Goal: Contribute content: Contribute content

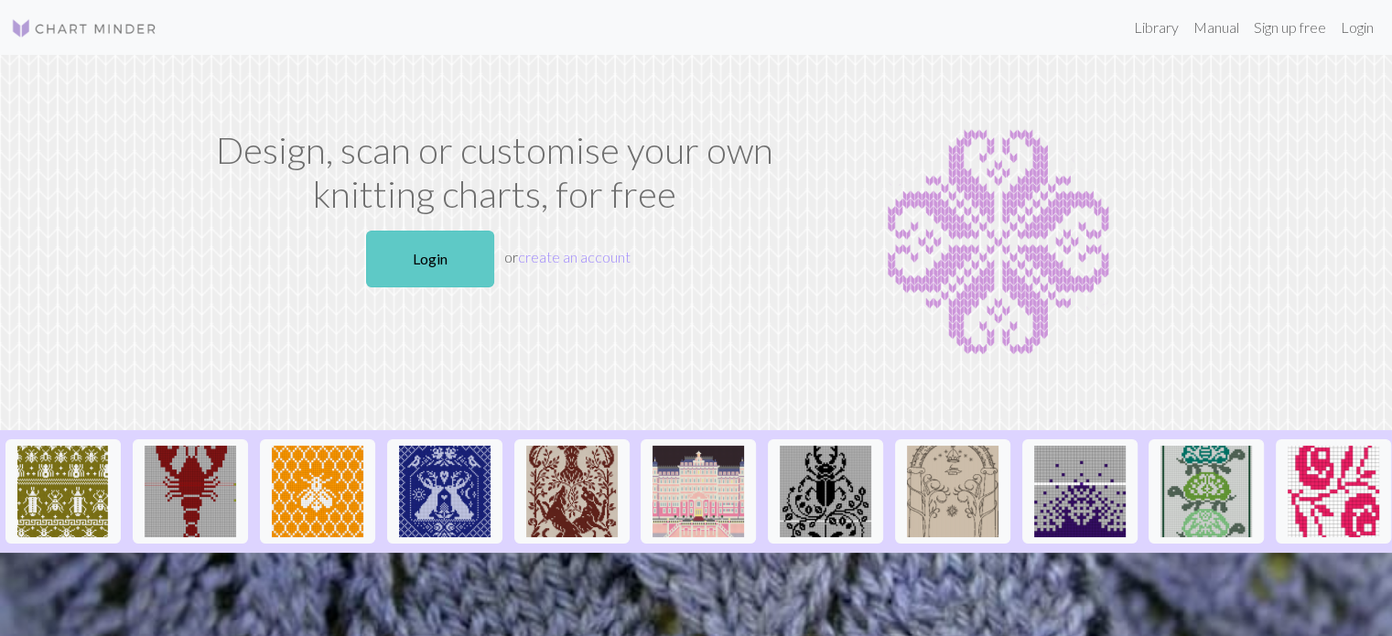
click at [436, 276] on link "Login" at bounding box center [430, 259] width 128 height 57
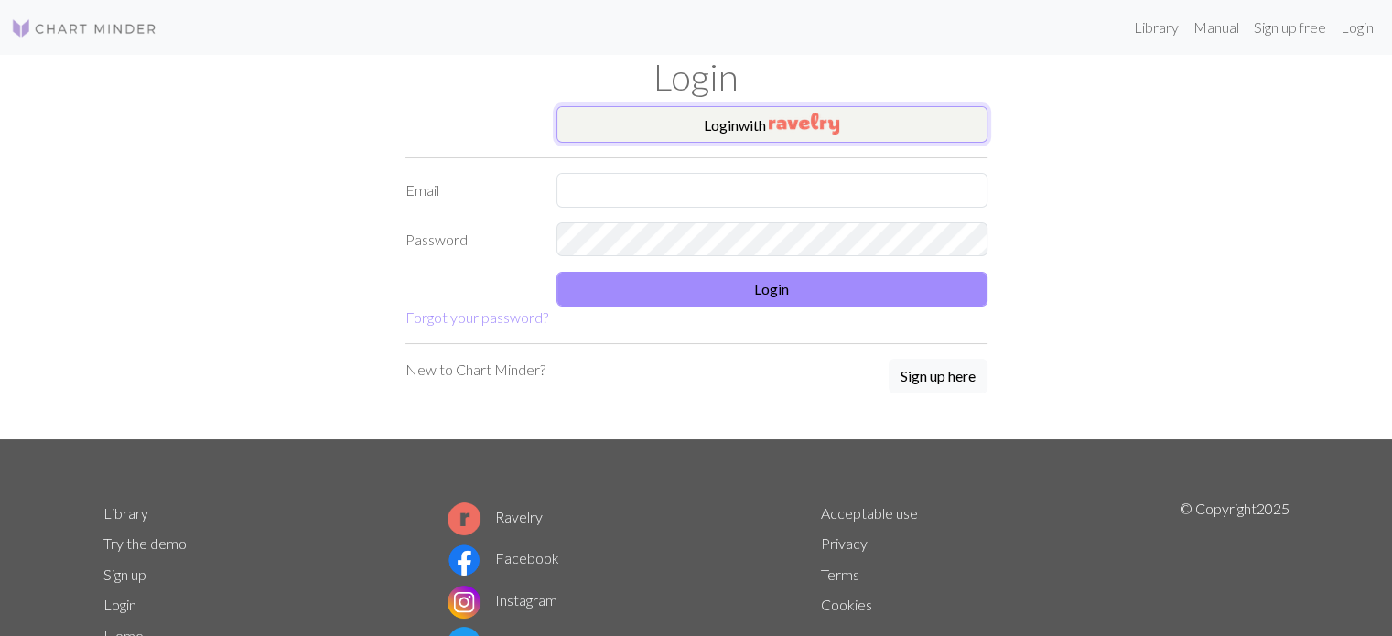
click at [754, 133] on button "Login with" at bounding box center [771, 124] width 431 height 37
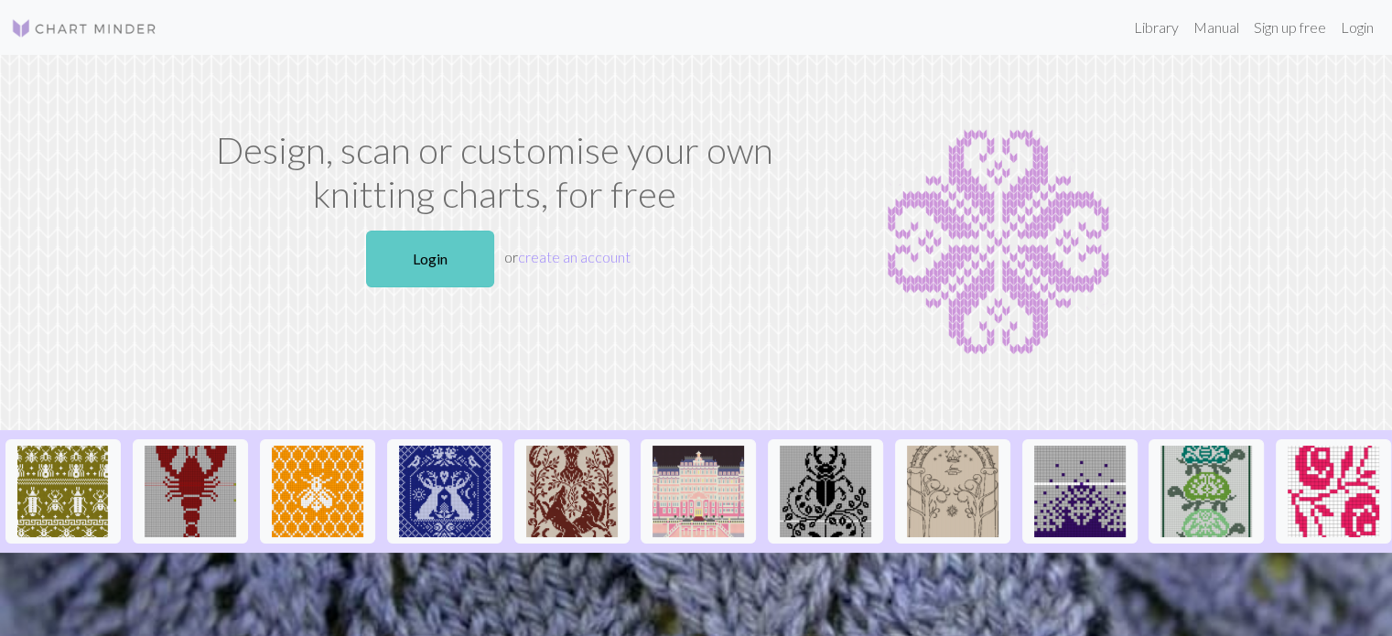
click at [459, 276] on link "Login" at bounding box center [430, 259] width 128 height 57
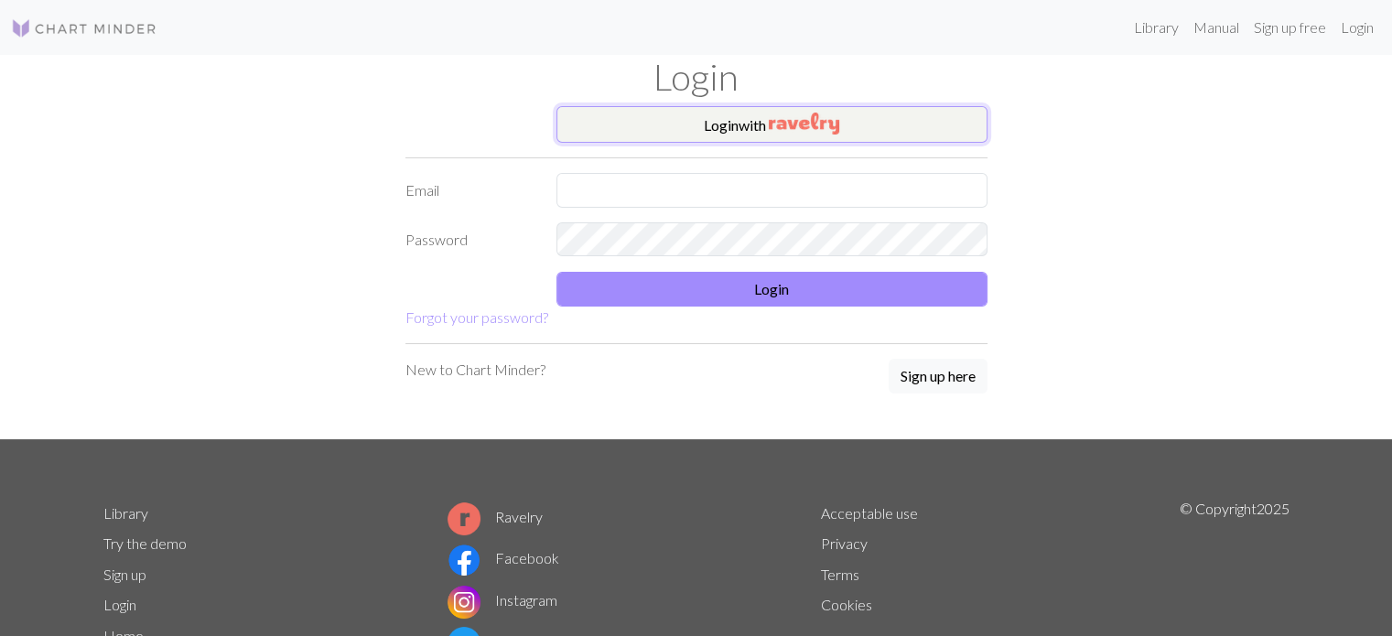
click at [740, 142] on button "Login with" at bounding box center [771, 124] width 431 height 37
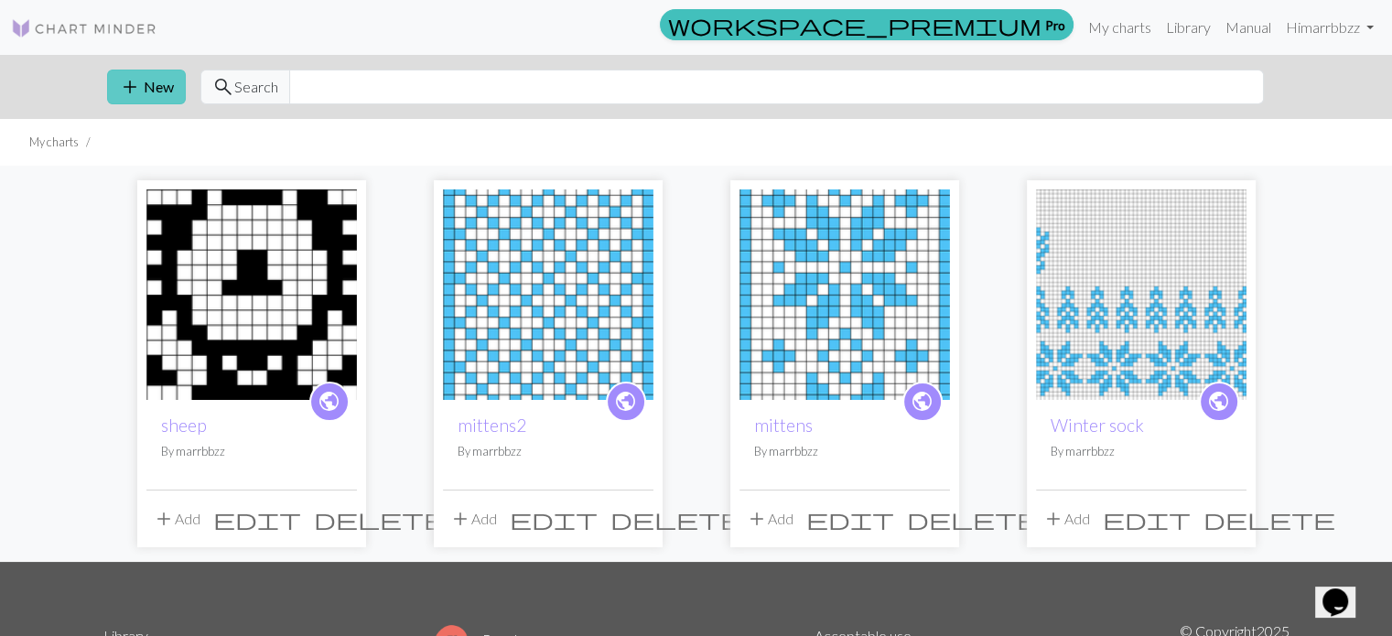
click at [150, 92] on button "add New" at bounding box center [146, 87] width 79 height 35
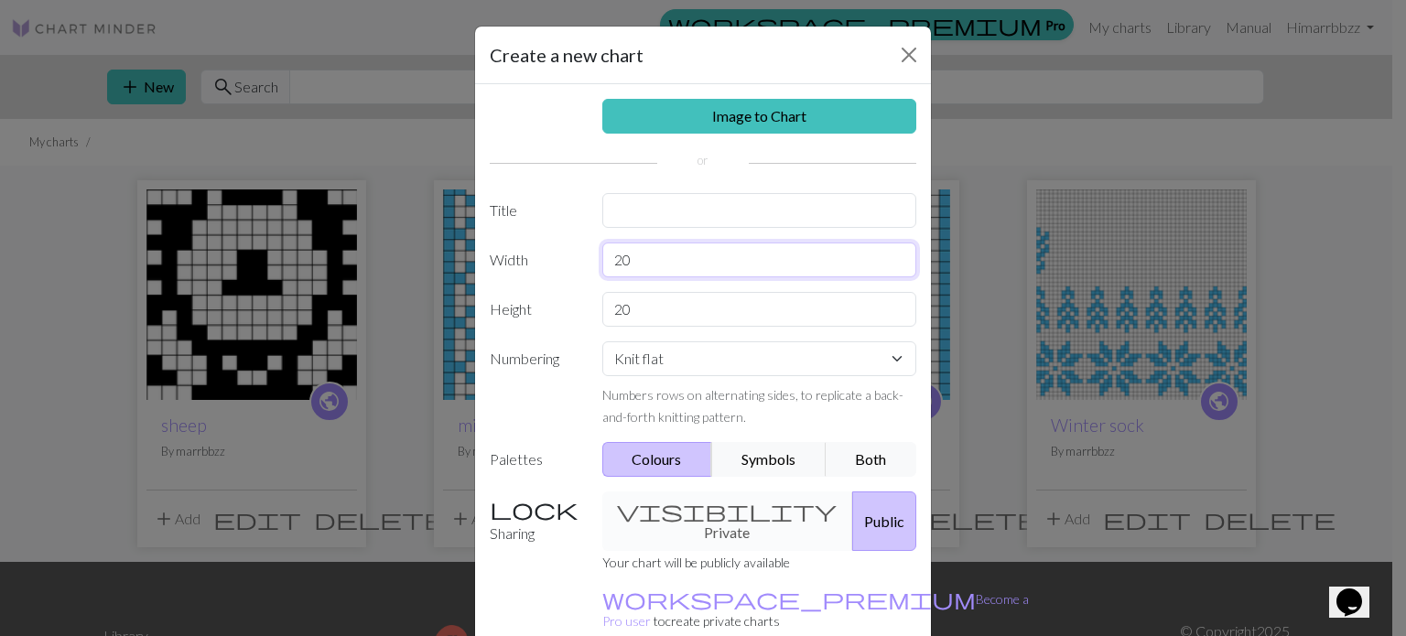
drag, startPoint x: 677, startPoint y: 267, endPoint x: 575, endPoint y: 263, distance: 102.6
click at [575, 263] on div "Width 20" at bounding box center [703, 260] width 448 height 35
type input "28"
click at [707, 513] on div "visibility Private Public" at bounding box center [759, 520] width 337 height 59
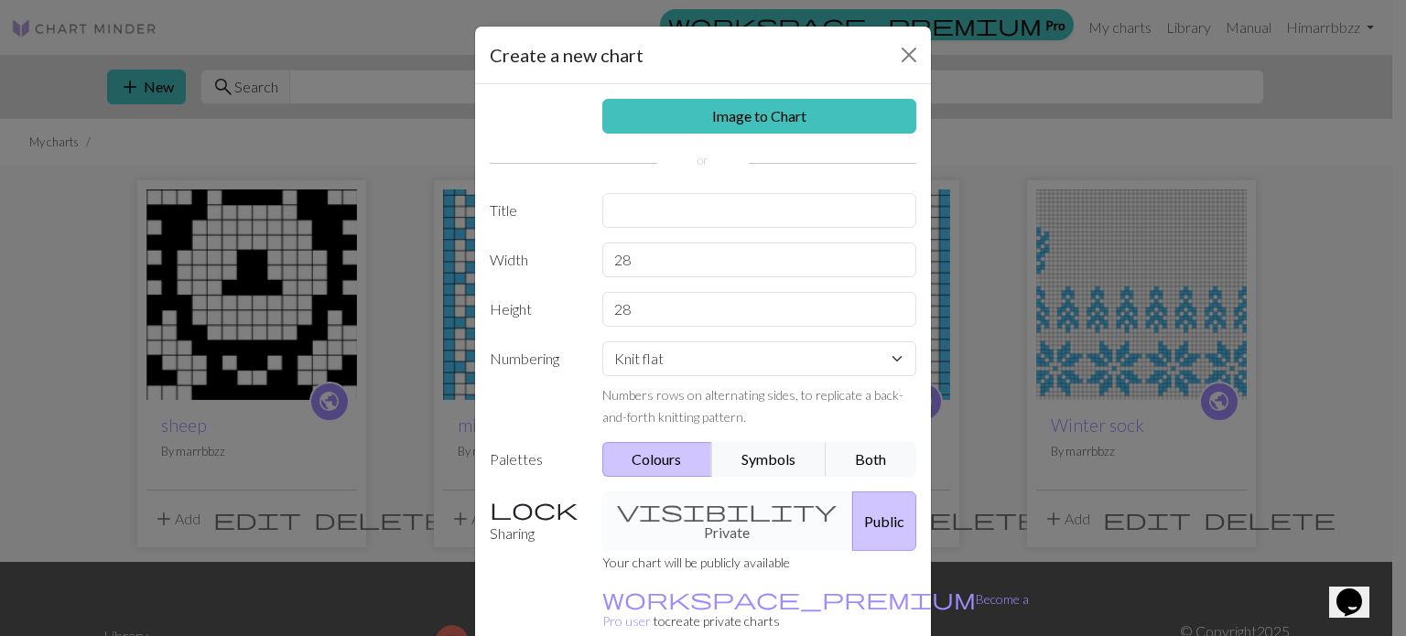
scroll to position [103, 0]
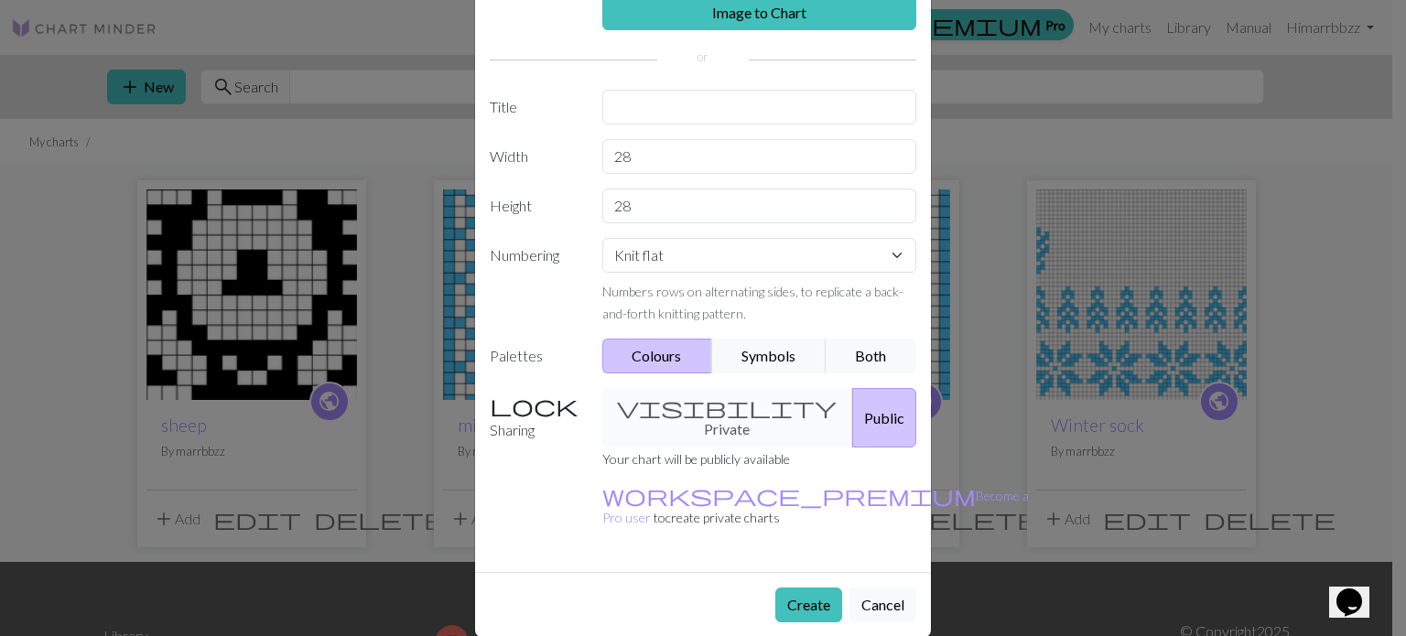
click at [670, 418] on div "visibility Private Public" at bounding box center [759, 417] width 337 height 59
click at [654, 405] on div "visibility Private Public" at bounding box center [759, 417] width 337 height 59
click at [852, 422] on button "Public" at bounding box center [884, 417] width 64 height 59
click at [707, 397] on div "visibility Private Public" at bounding box center [759, 417] width 337 height 59
click at [791, 588] on button "Create" at bounding box center [808, 605] width 67 height 35
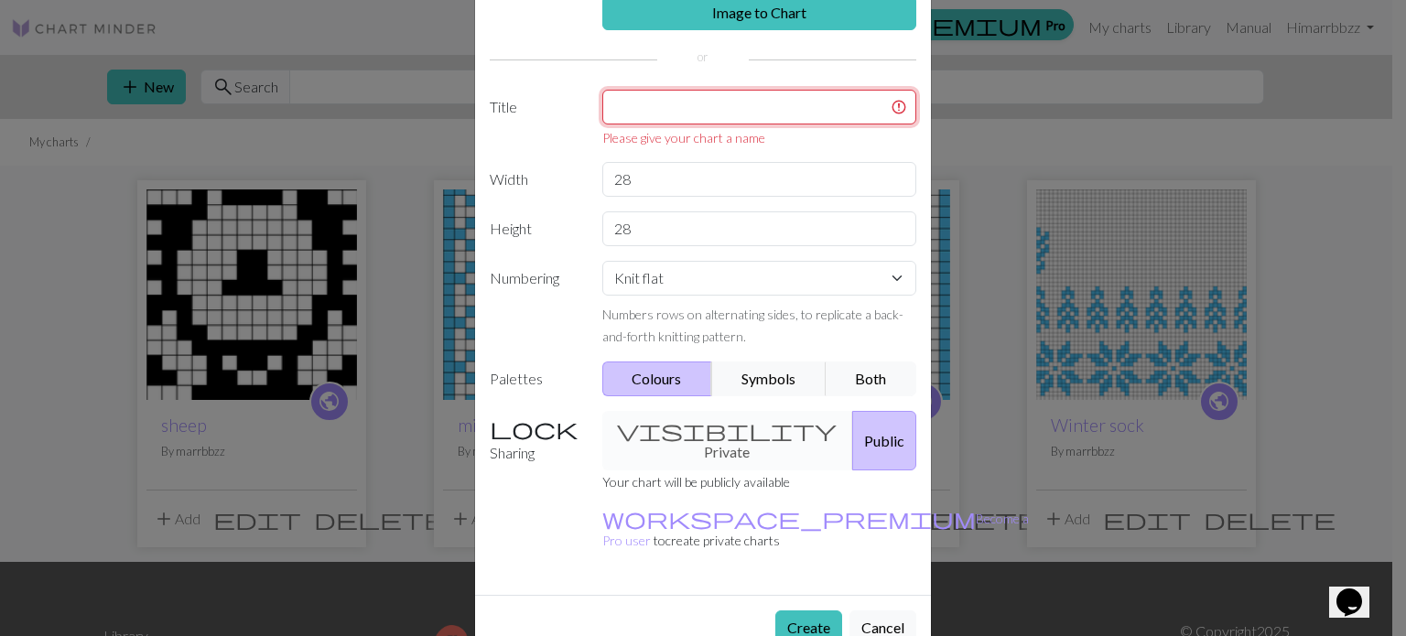
click at [682, 110] on input "text" at bounding box center [759, 107] width 315 height 35
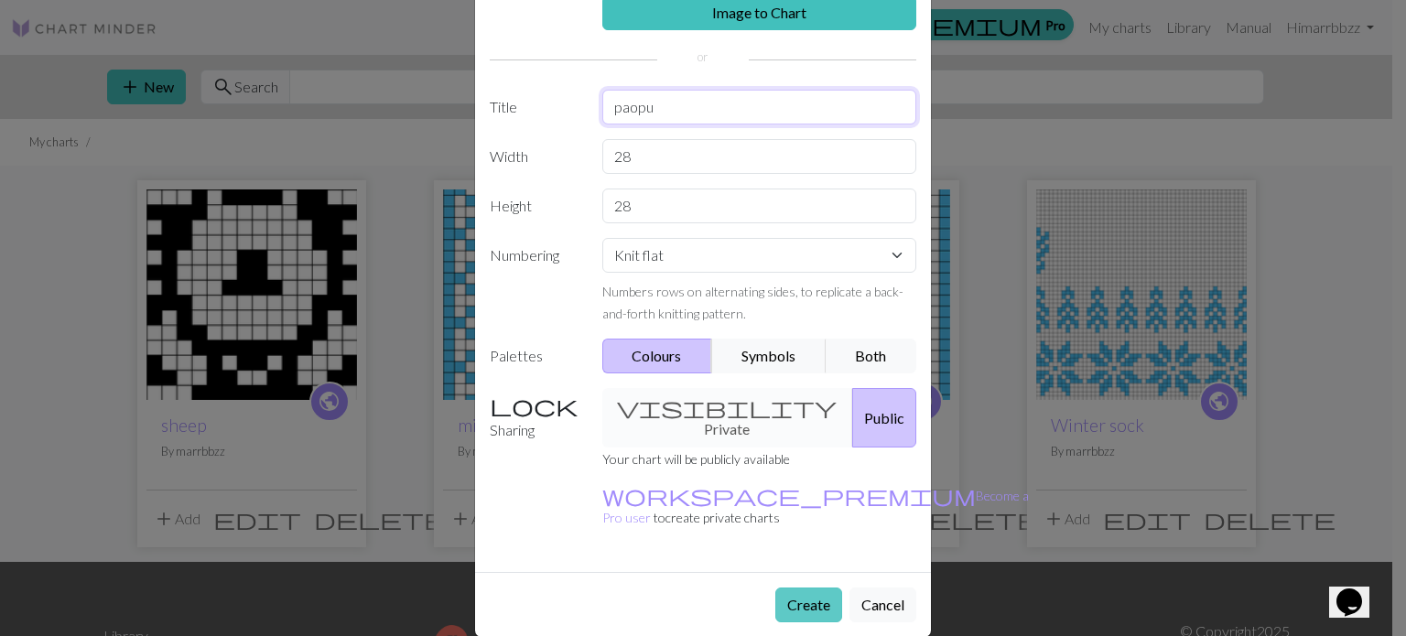
type input "paopu"
click at [808, 588] on button "Create" at bounding box center [808, 605] width 67 height 35
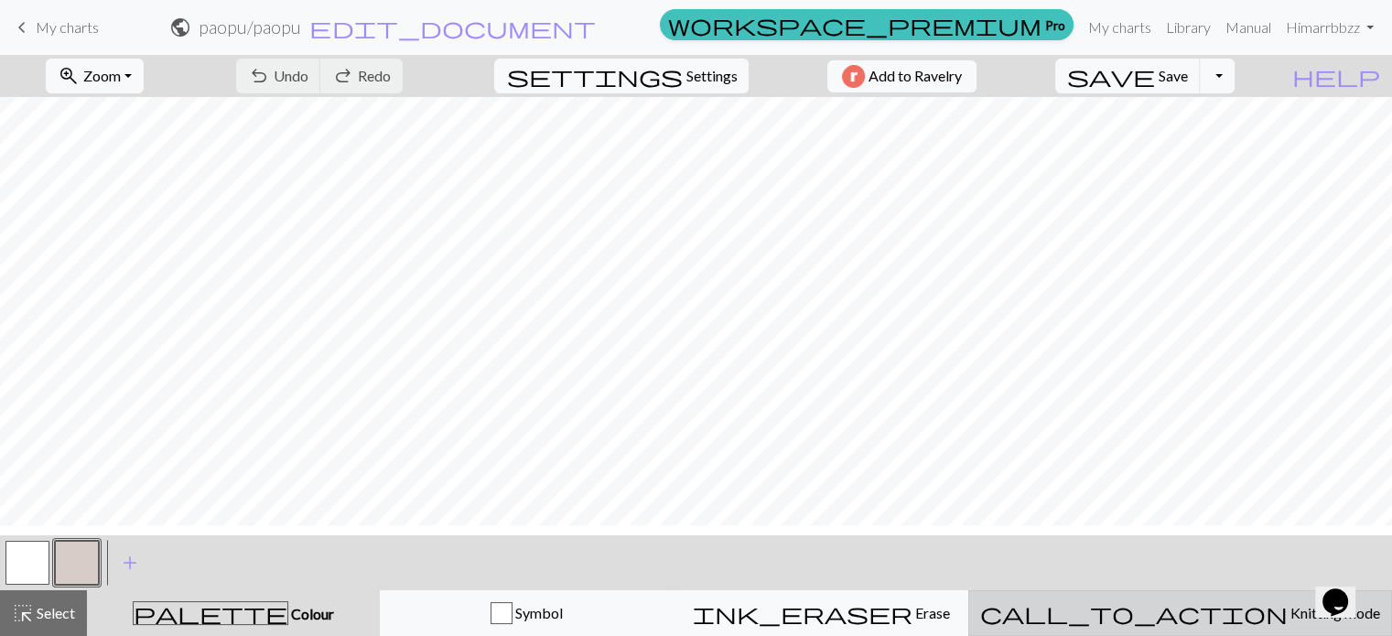
click at [1174, 626] on span "call_to_action" at bounding box center [1134, 613] width 308 height 26
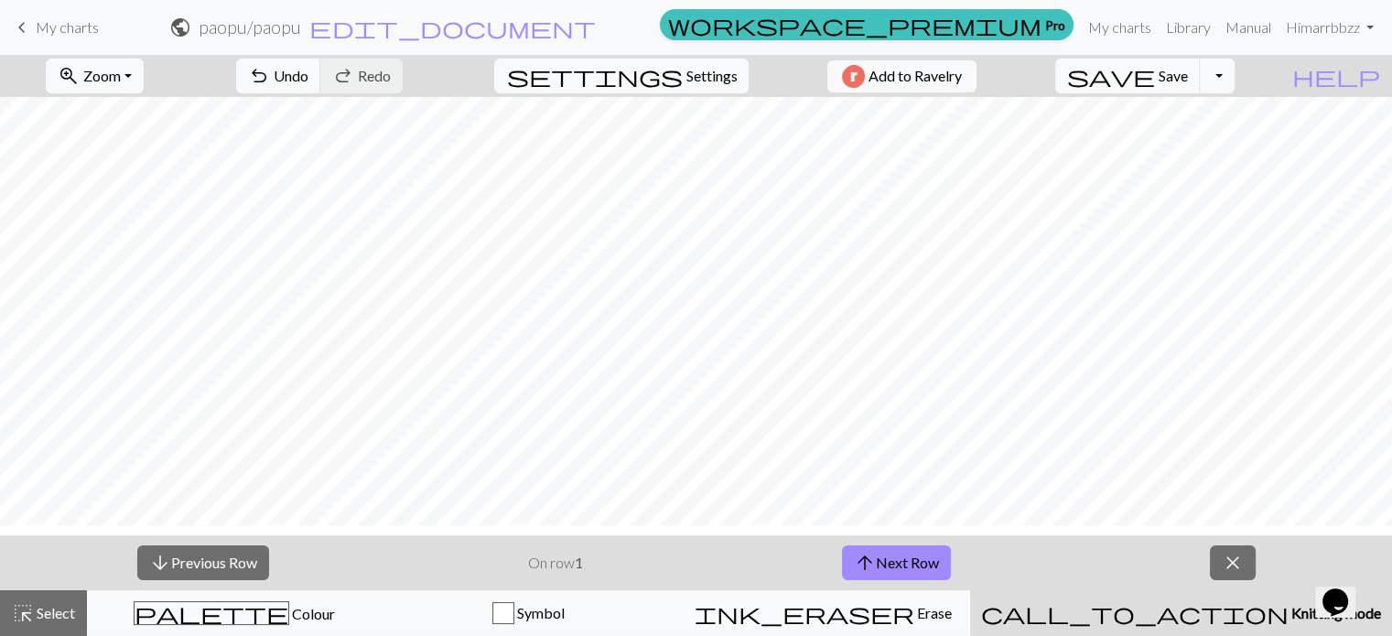
click at [1174, 626] on span "call_to_action" at bounding box center [1135, 613] width 308 height 26
click at [1235, 567] on span "close" at bounding box center [1233, 563] width 22 height 26
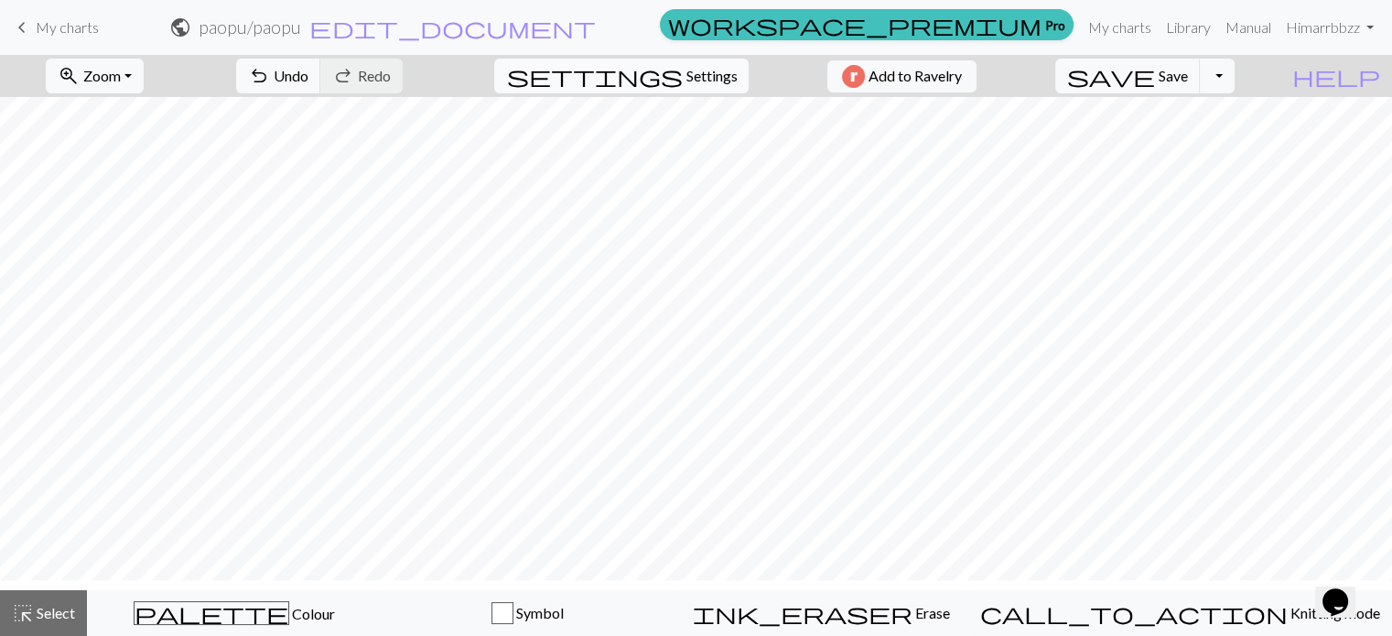
click at [674, 93] on button "settings Settings" at bounding box center [621, 76] width 254 height 35
select select "aran"
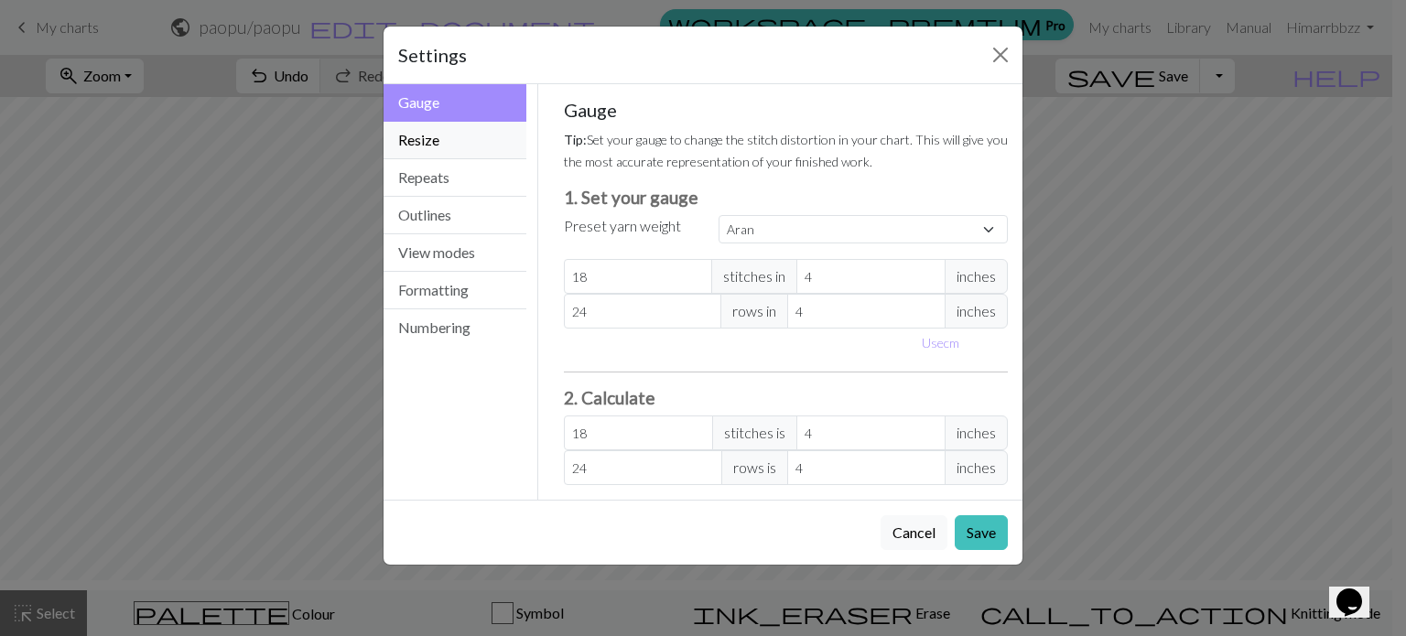
click at [491, 143] on button "Resize" at bounding box center [454, 141] width 143 height 38
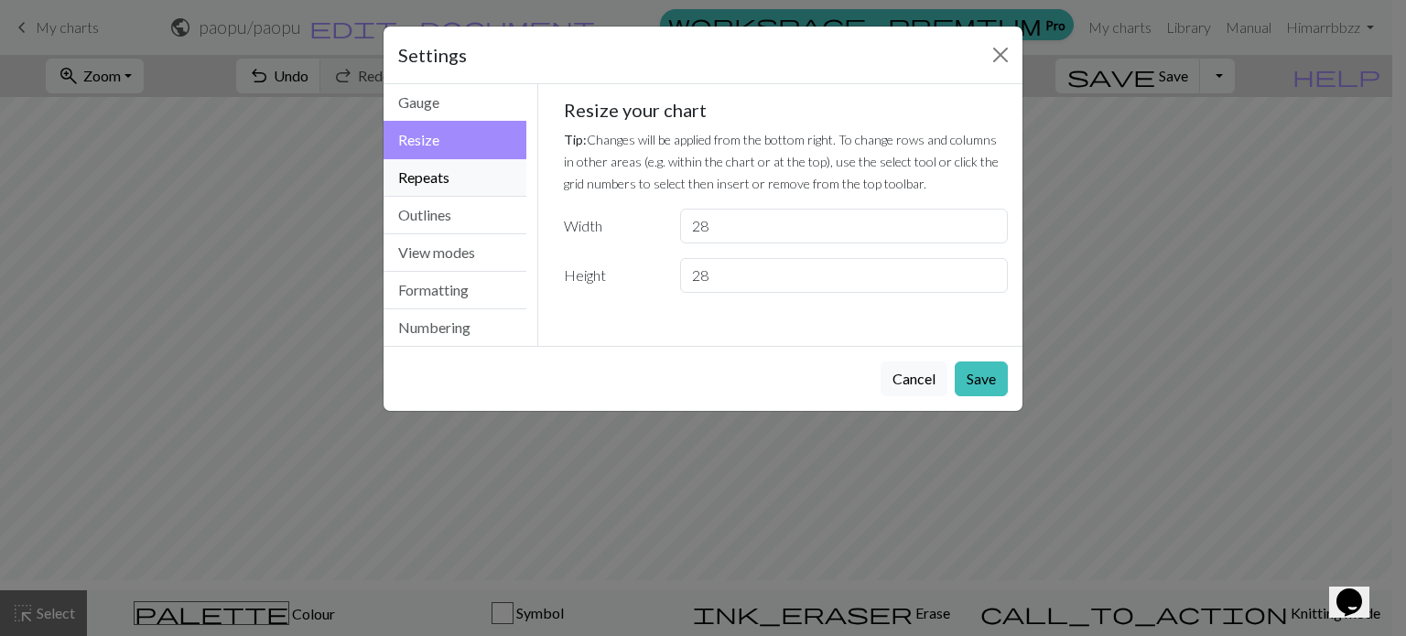
click at [455, 188] on button "Repeats" at bounding box center [454, 178] width 143 height 38
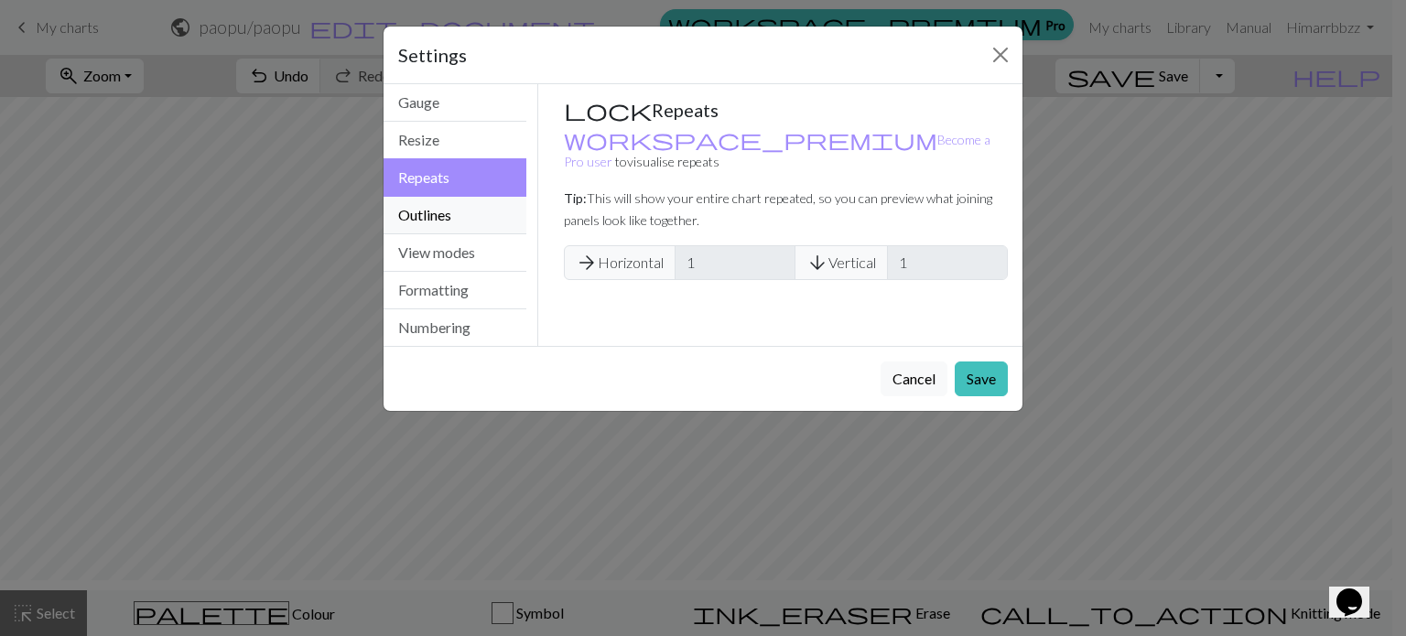
click at [450, 209] on button "Outlines" at bounding box center [454, 216] width 143 height 38
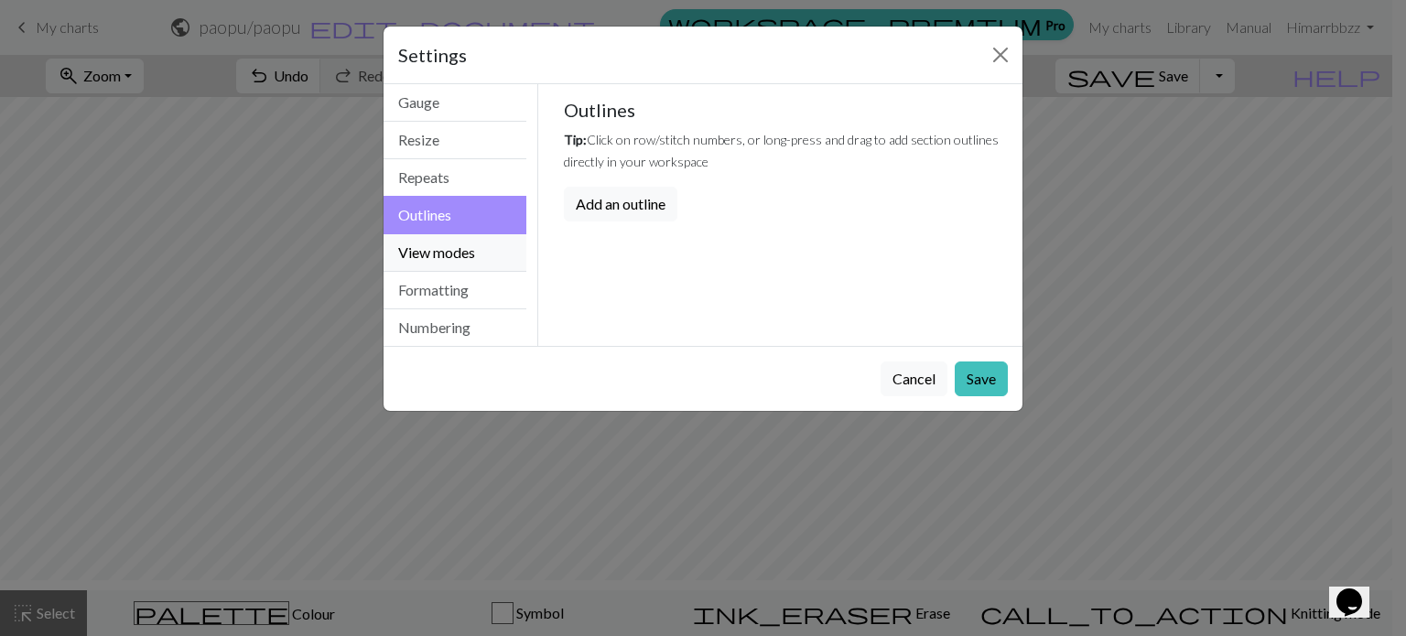
click at [441, 237] on button "View modes" at bounding box center [454, 253] width 143 height 38
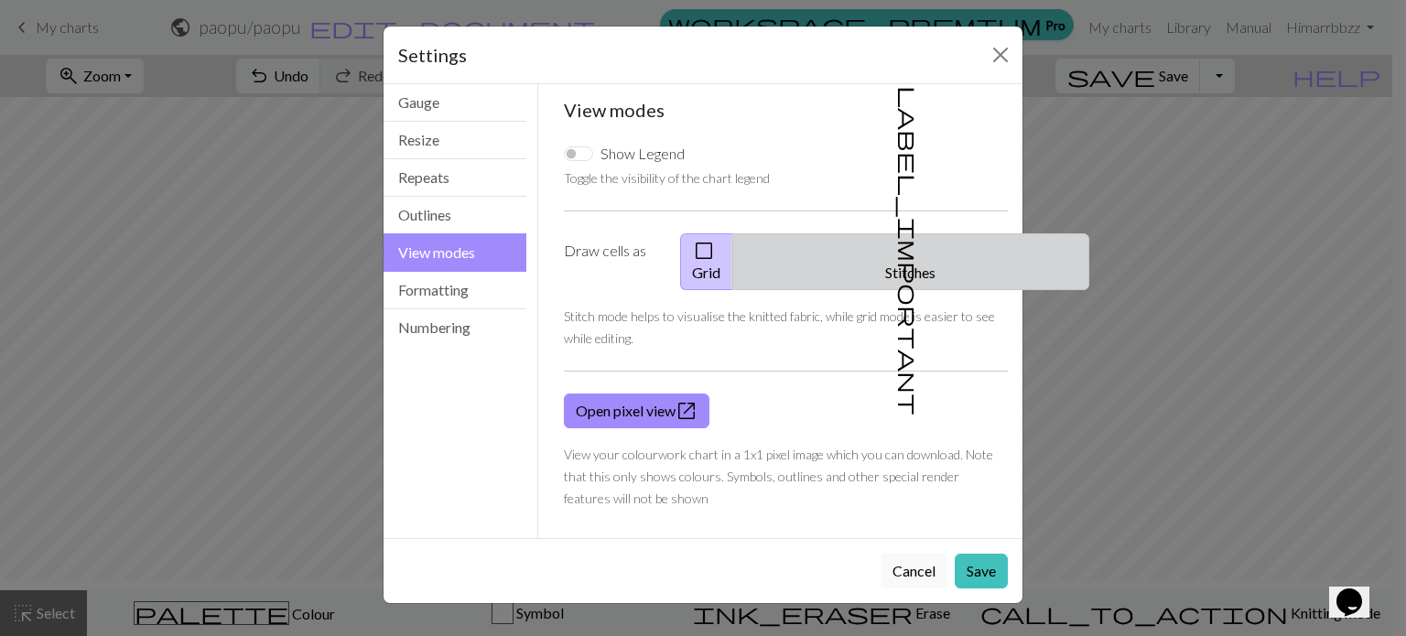
click at [919, 282] on button "label_important Stitches" at bounding box center [910, 261] width 357 height 57
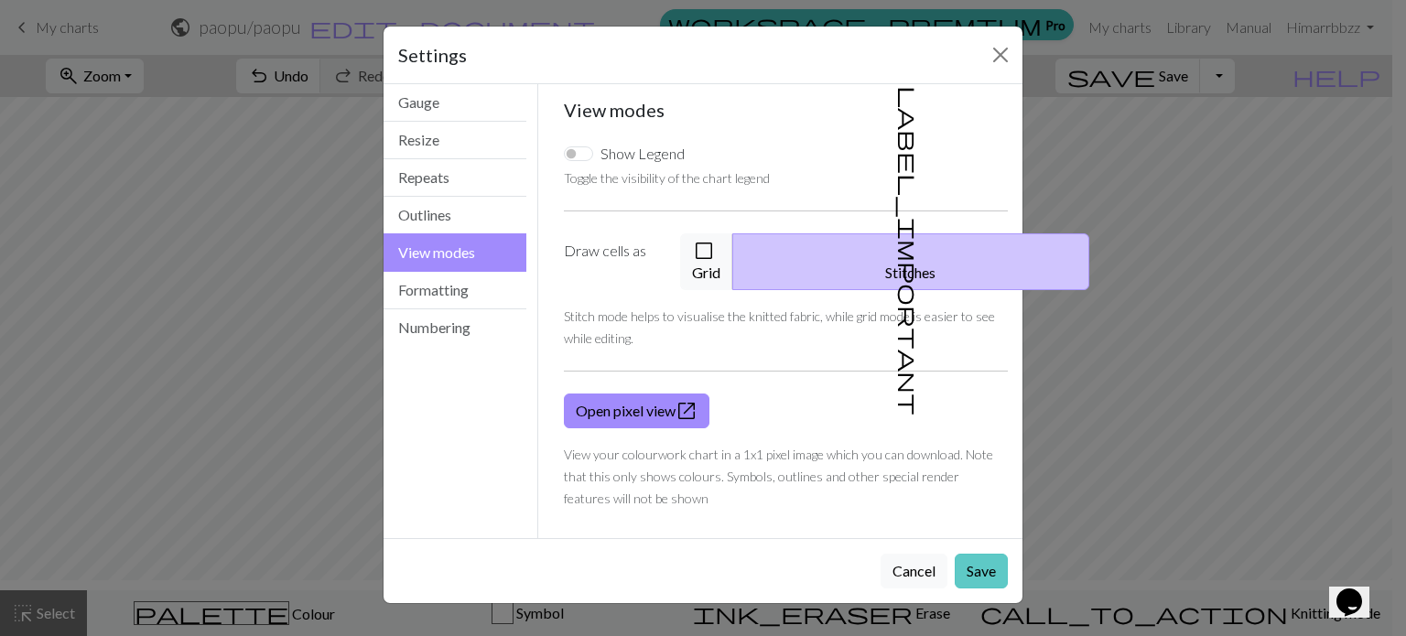
click at [990, 558] on div "Cancel Save" at bounding box center [702, 570] width 639 height 65
click at [980, 578] on button "Save" at bounding box center [981, 571] width 53 height 35
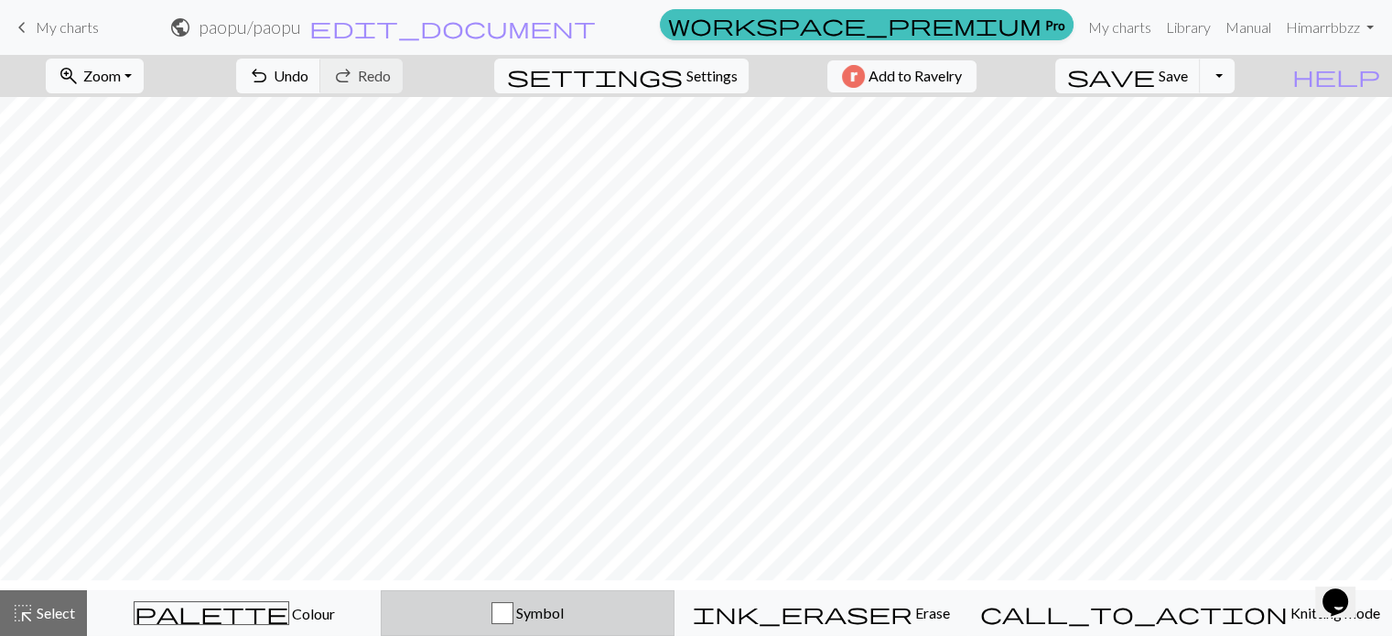
click at [564, 620] on span "Symbol" at bounding box center [538, 612] width 50 height 17
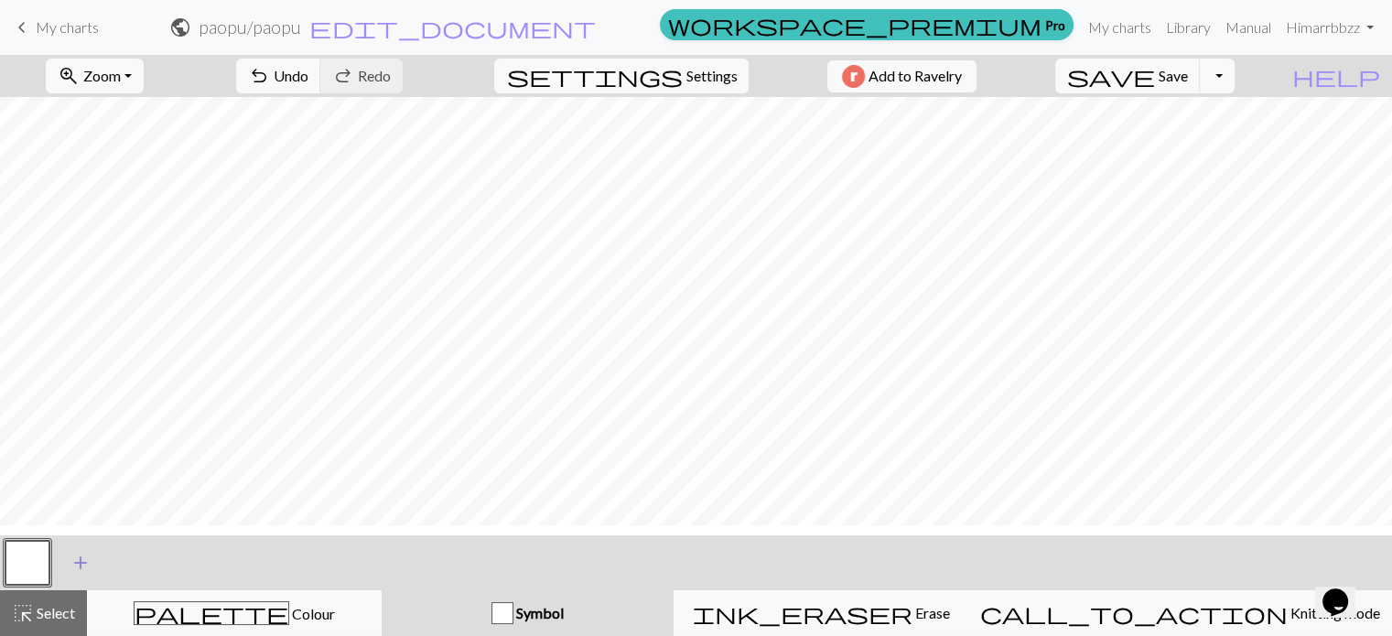
click at [75, 586] on button "add Add a symbol" at bounding box center [81, 563] width 46 height 46
click at [75, 574] on button "button" at bounding box center [77, 563] width 44 height 44
click at [74, 574] on button "button" at bounding box center [77, 563] width 44 height 44
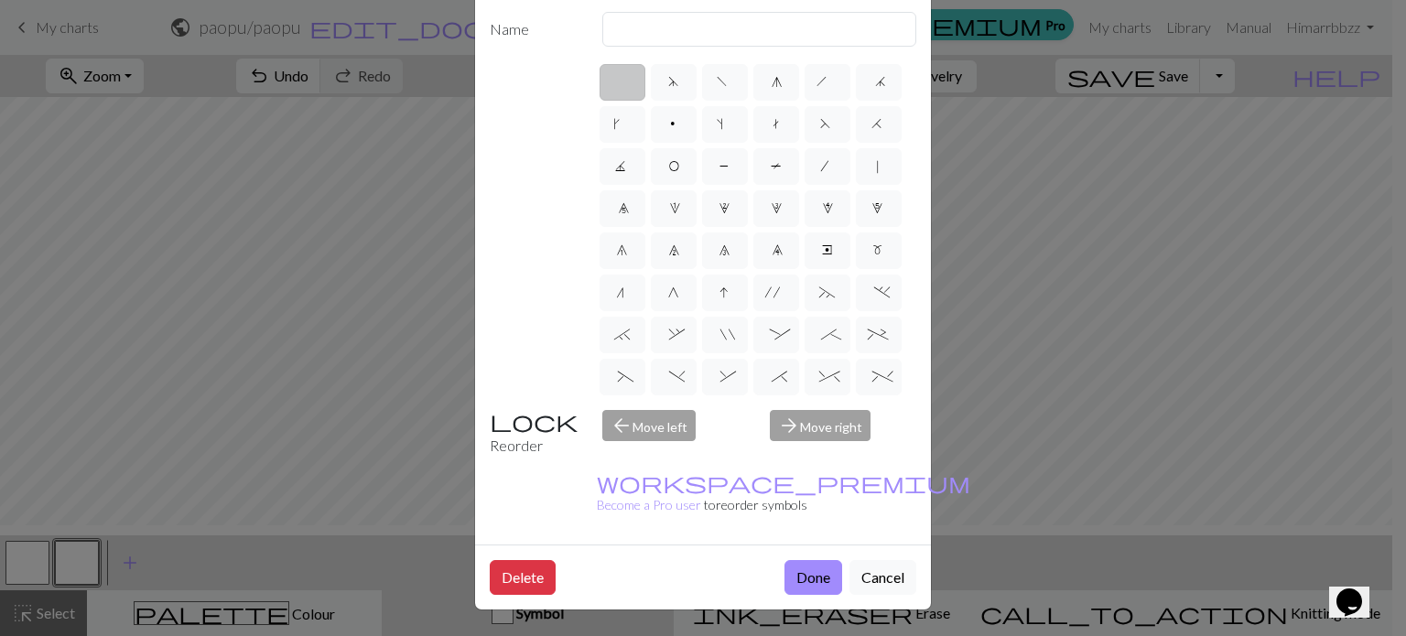
scroll to position [165, 0]
click at [877, 560] on button "Cancel" at bounding box center [882, 577] width 67 height 35
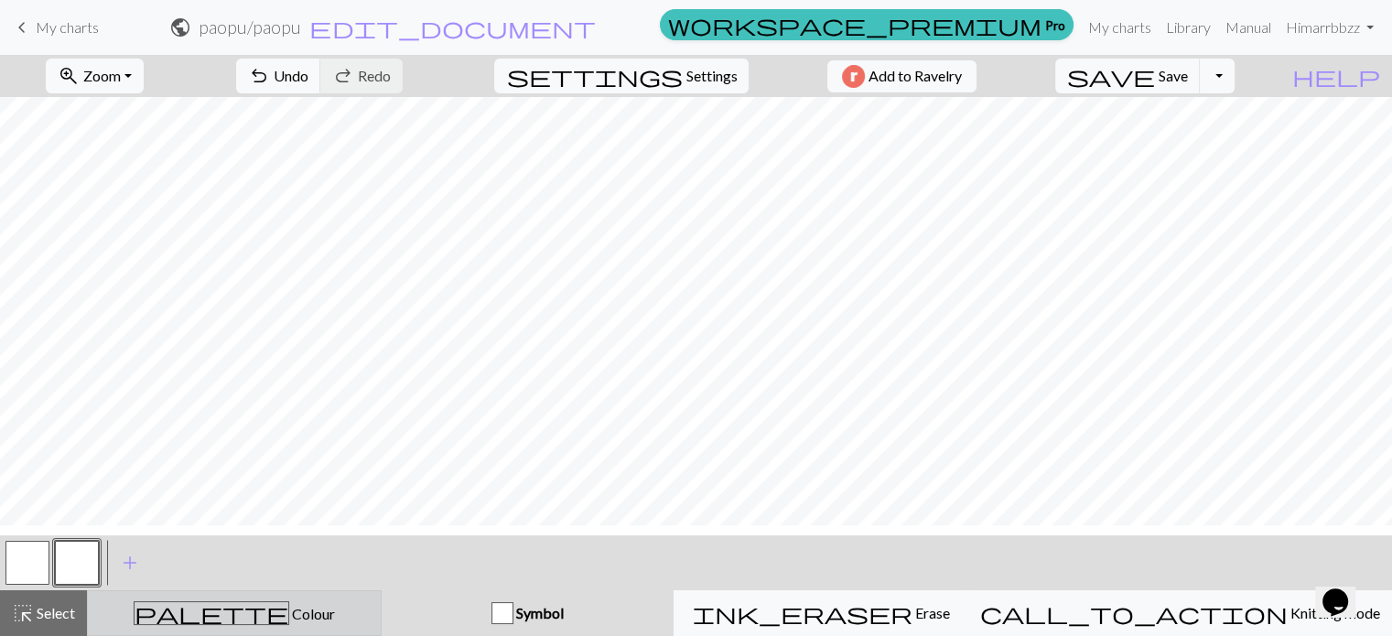
click at [311, 621] on div "palette Colour Colour" at bounding box center [234, 613] width 271 height 24
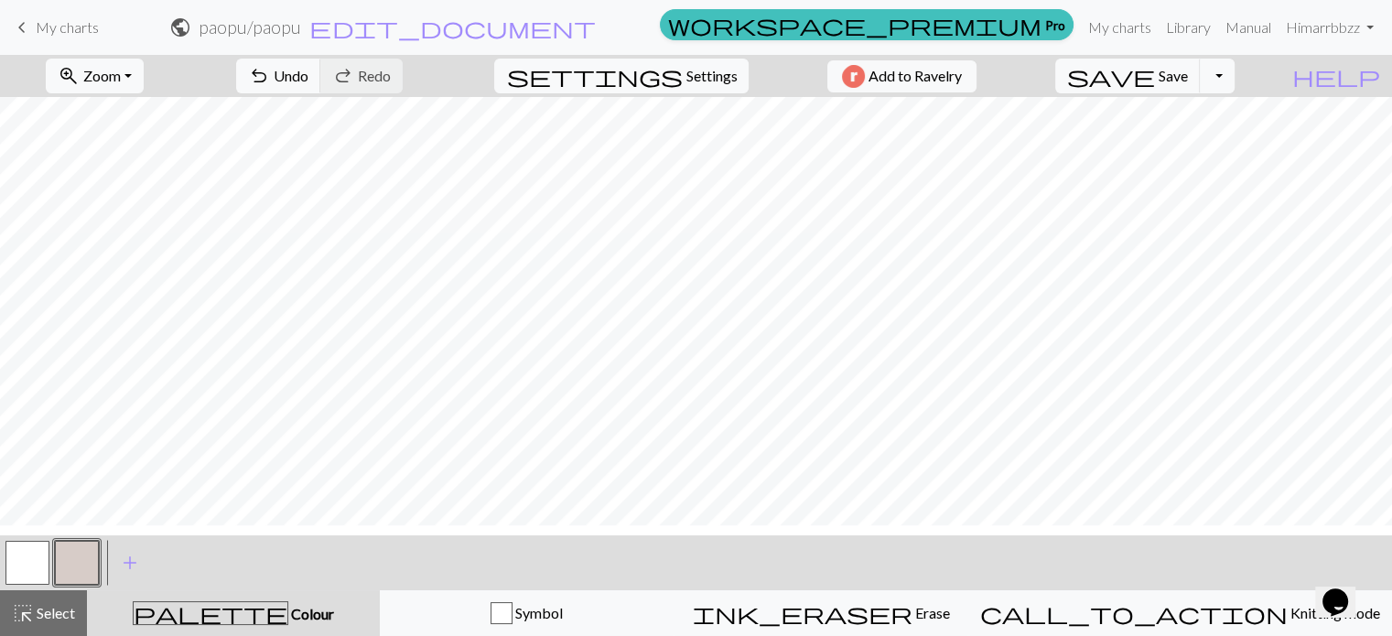
click at [55, 566] on button "button" at bounding box center [77, 563] width 44 height 44
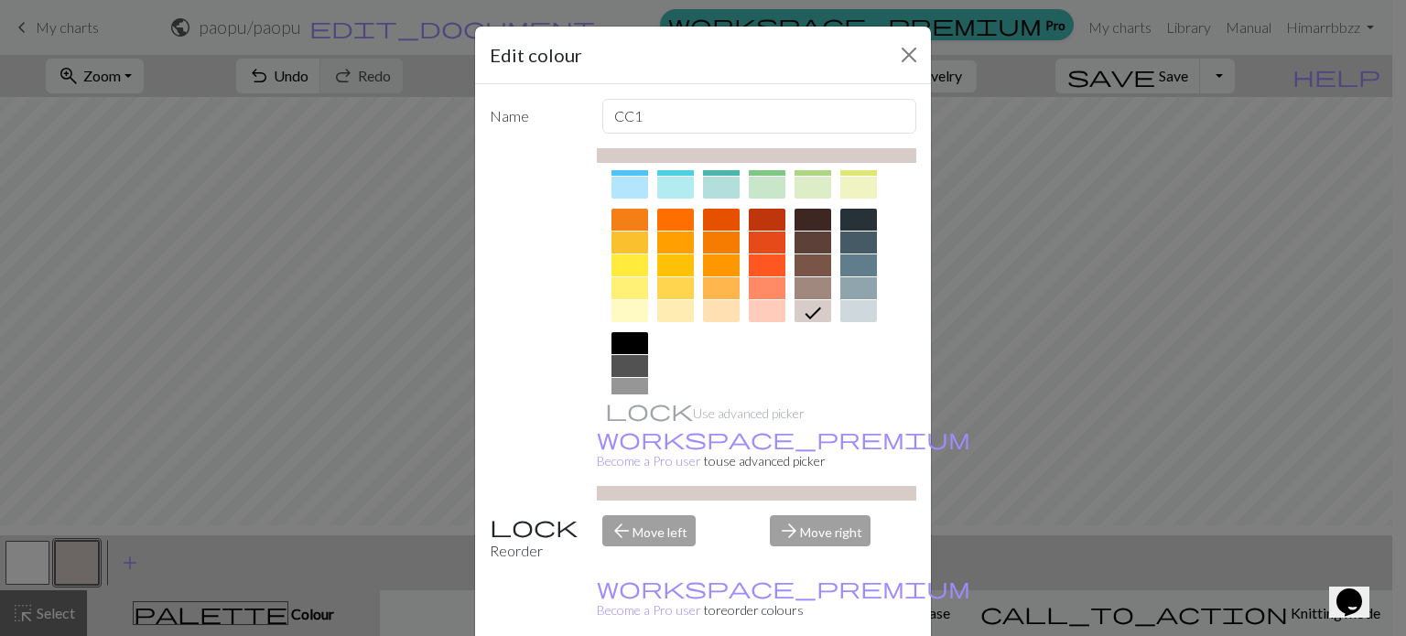
scroll to position [223, 0]
click at [815, 241] on div at bounding box center [812, 243] width 37 height 22
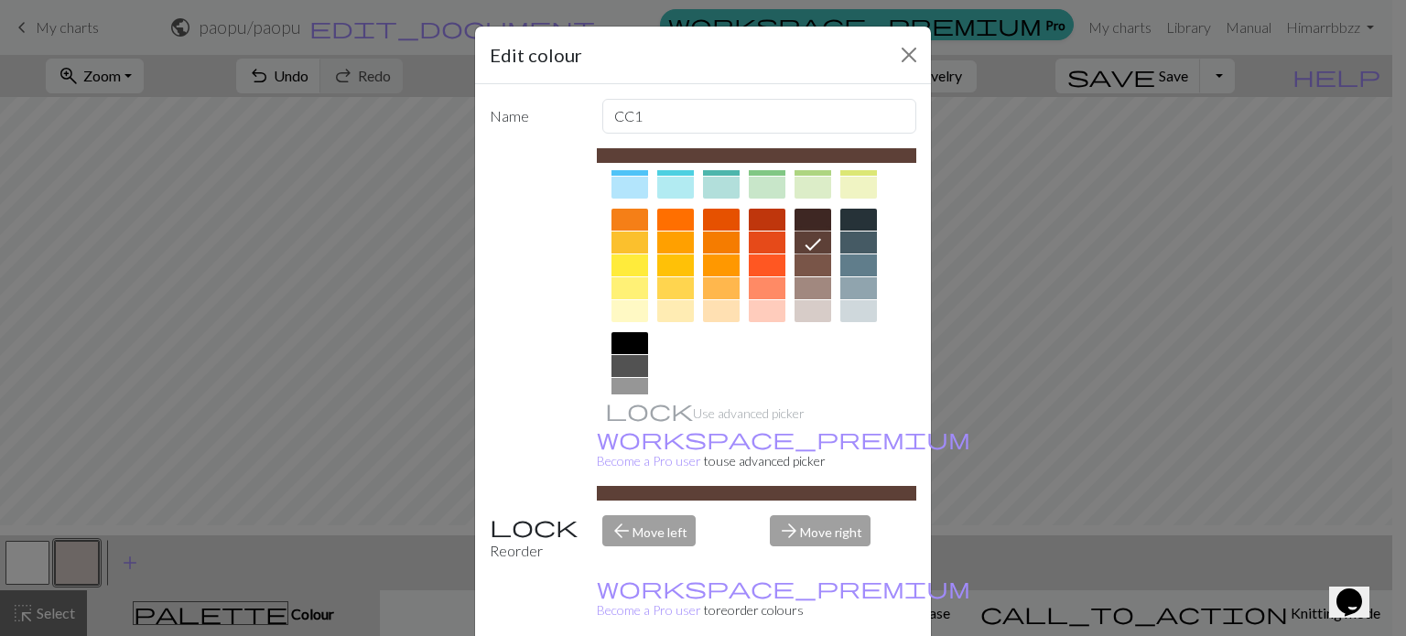
scroll to position [77, 0]
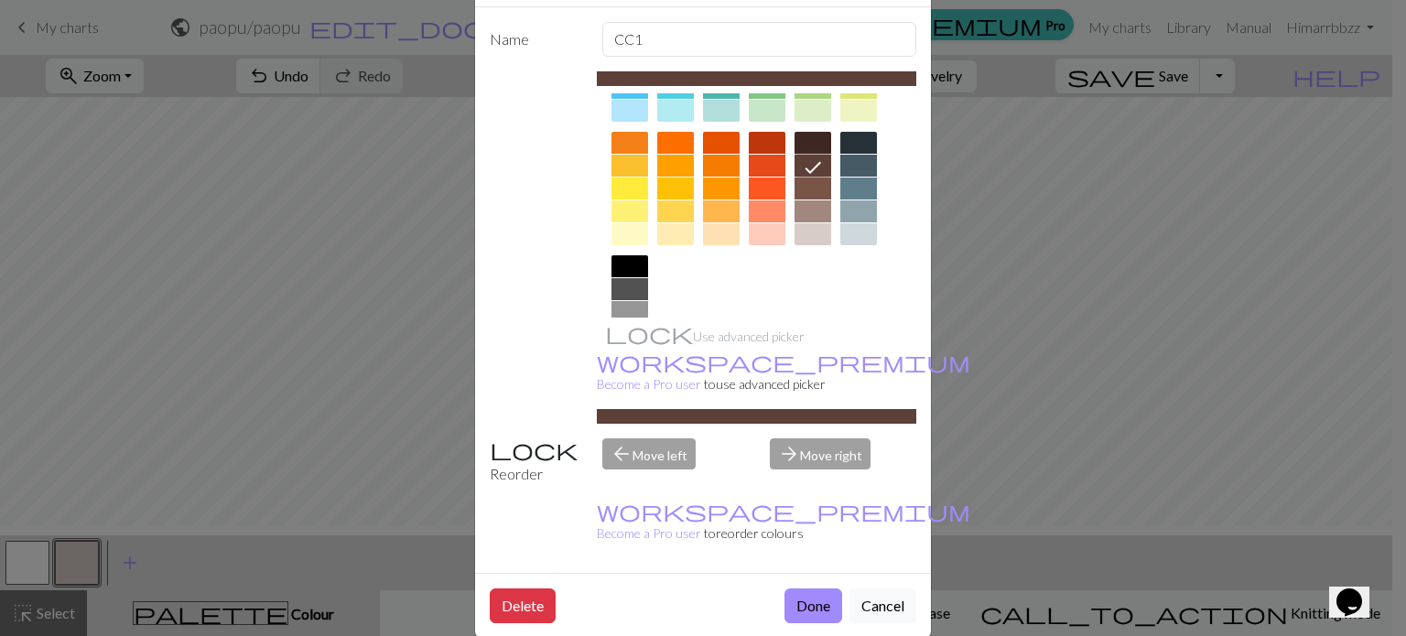
drag, startPoint x: 812, startPoint y: 582, endPoint x: 699, endPoint y: 578, distance: 112.7
click at [812, 588] on button "Done" at bounding box center [813, 605] width 58 height 35
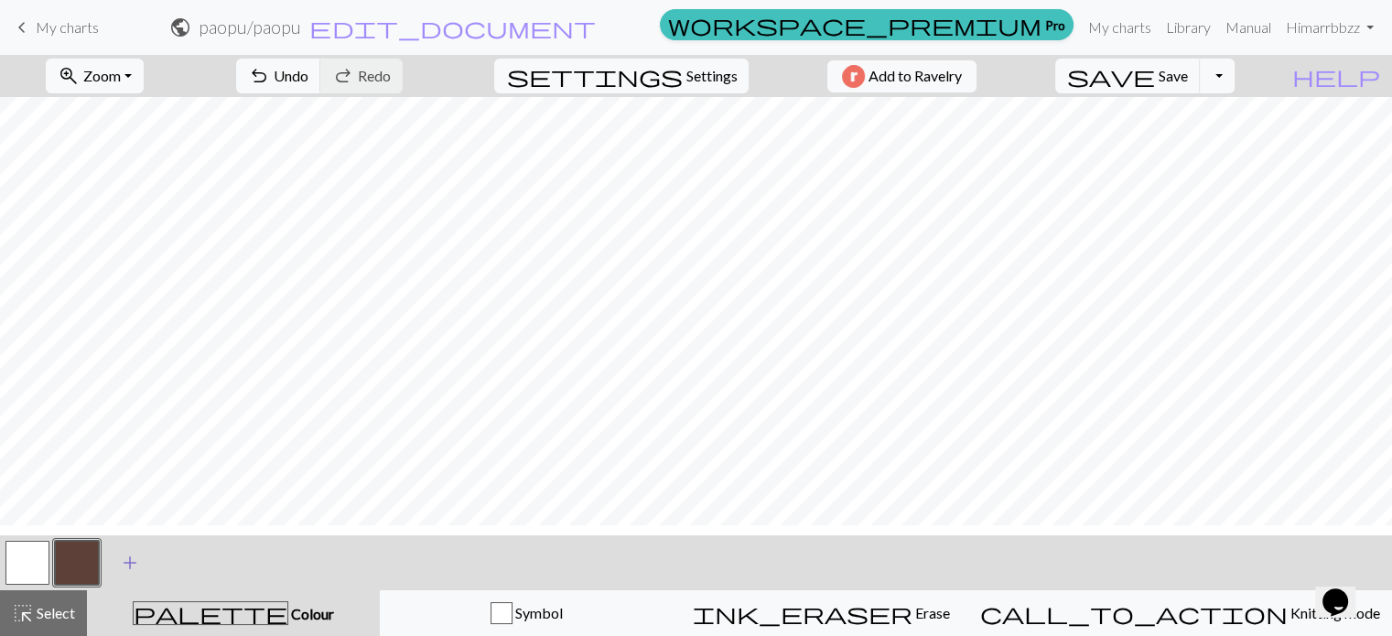
click at [135, 571] on span "add" at bounding box center [130, 563] width 22 height 26
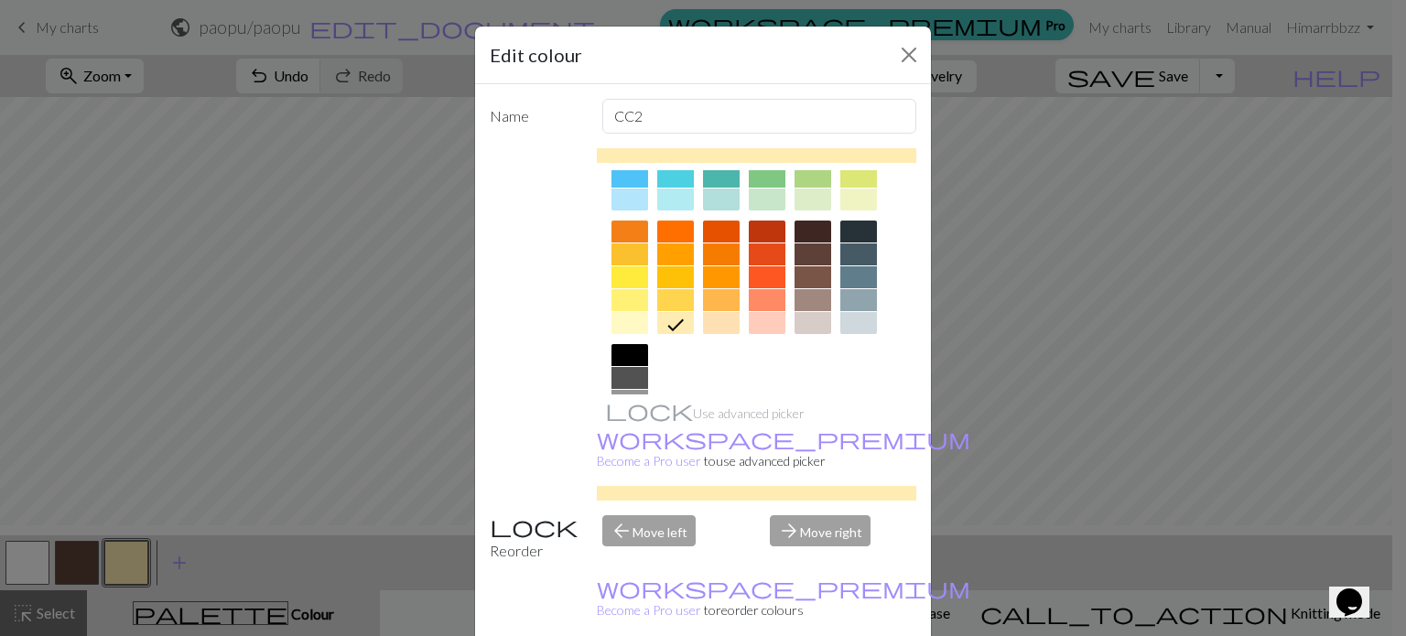
scroll to position [216, 0]
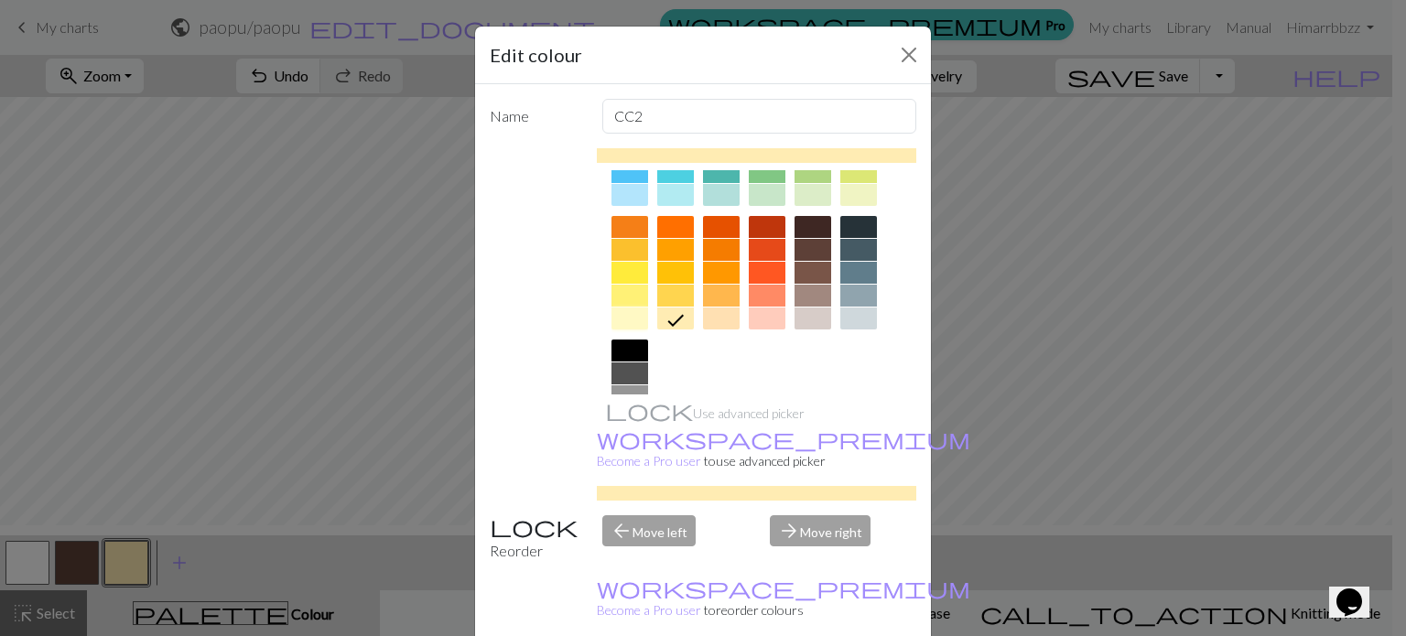
click at [619, 313] on div at bounding box center [629, 319] width 37 height 22
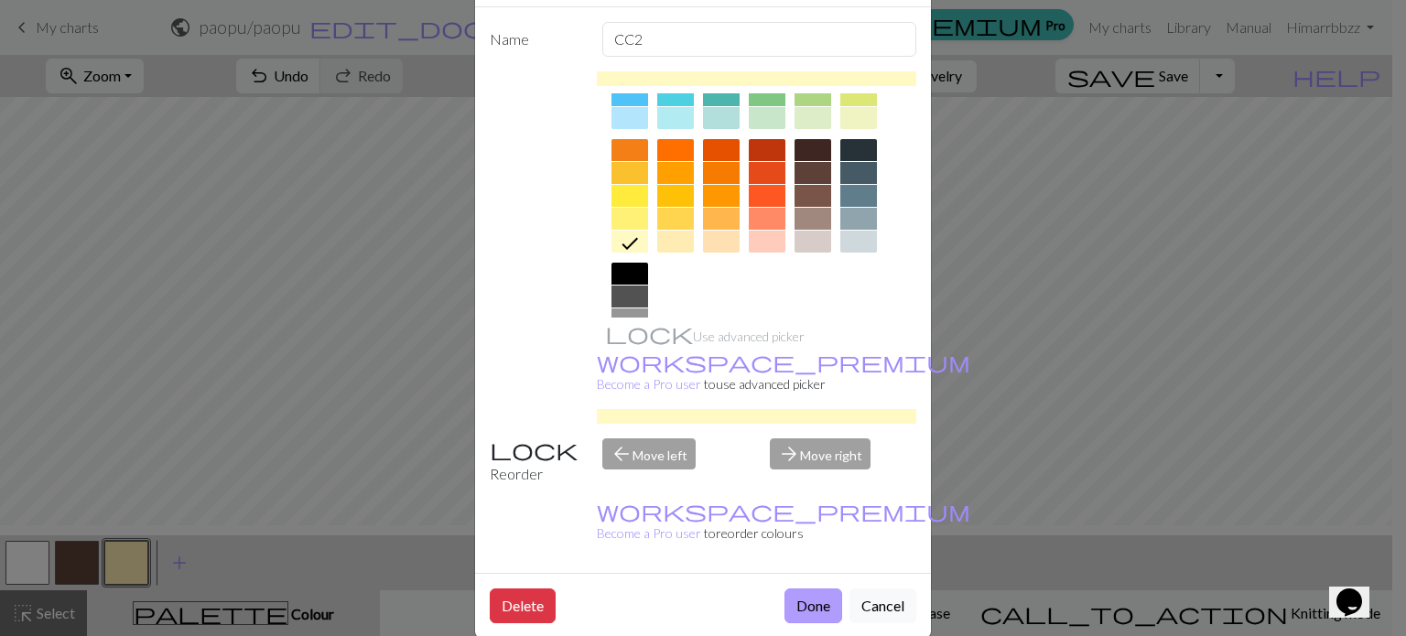
click at [813, 588] on button "Done" at bounding box center [813, 605] width 58 height 35
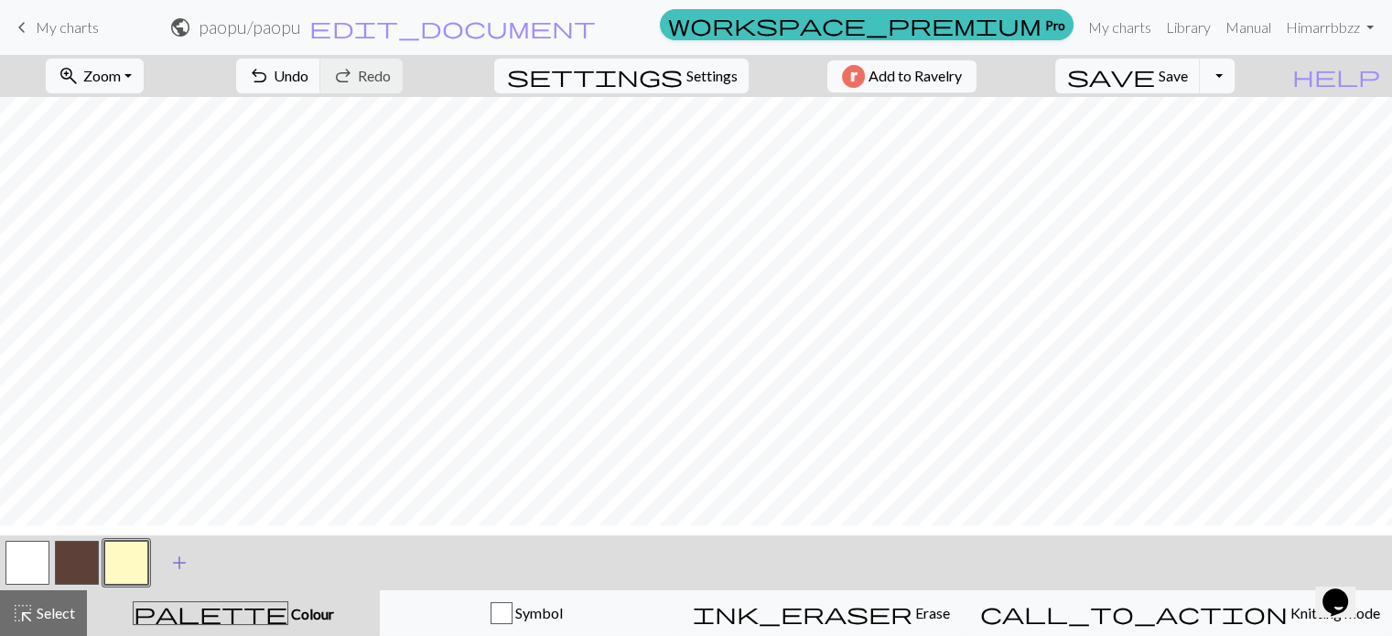
click at [173, 570] on span "add" at bounding box center [179, 563] width 22 height 26
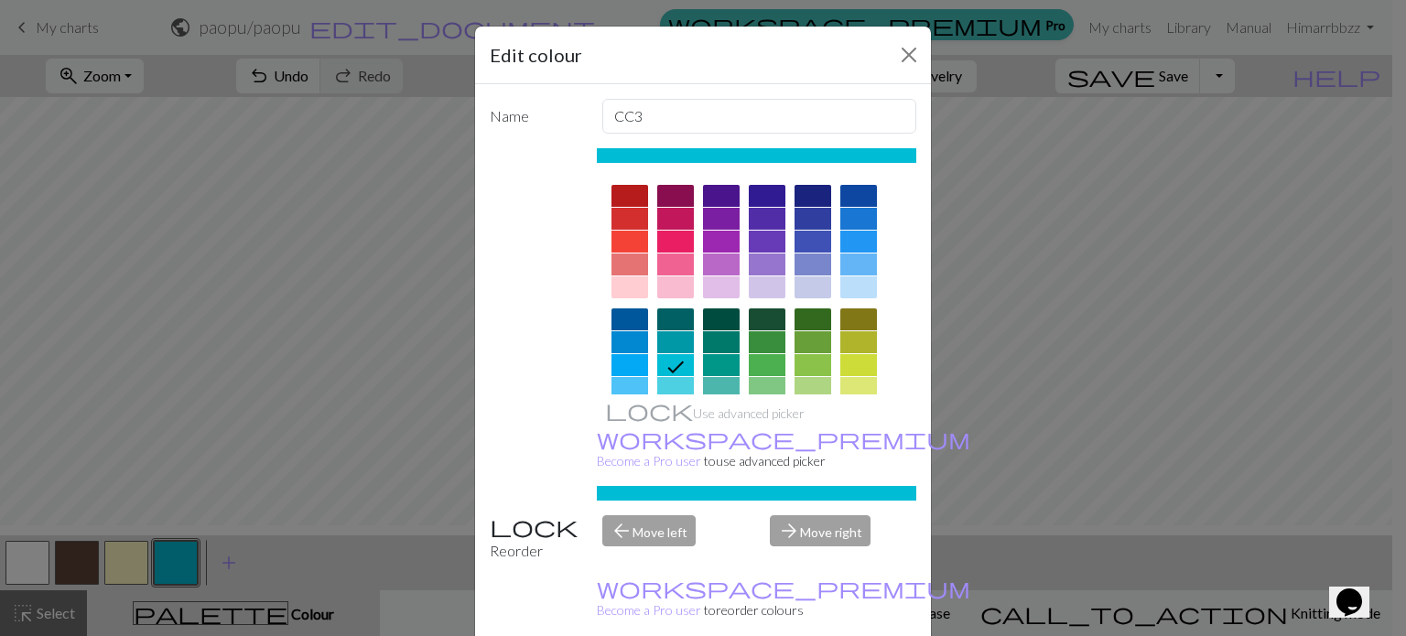
scroll to position [183, 0]
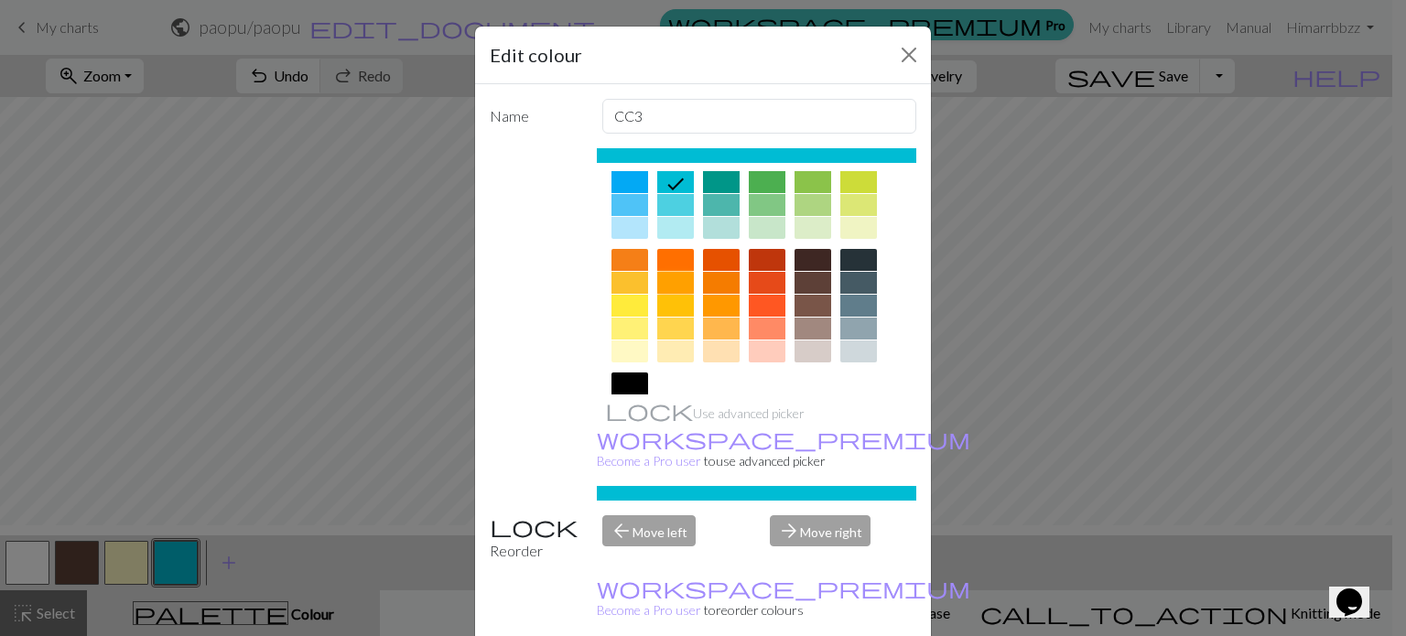
click at [670, 280] on div at bounding box center [675, 283] width 37 height 22
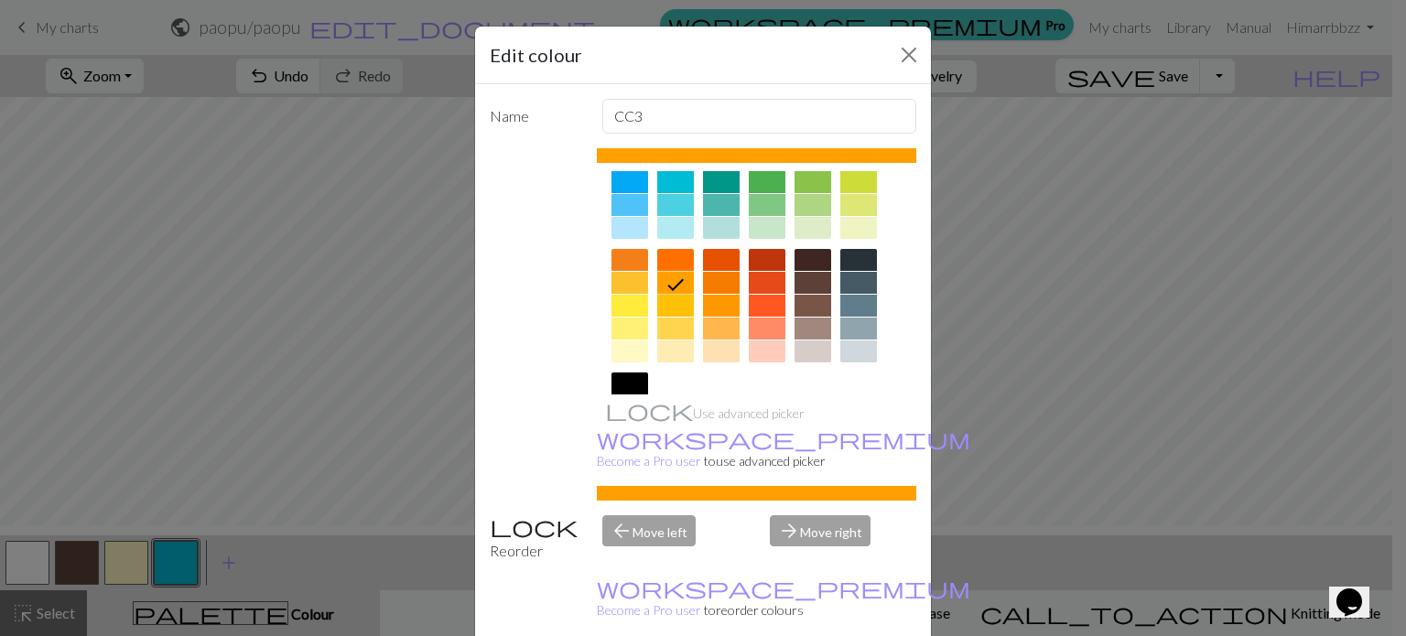
scroll to position [77, 0]
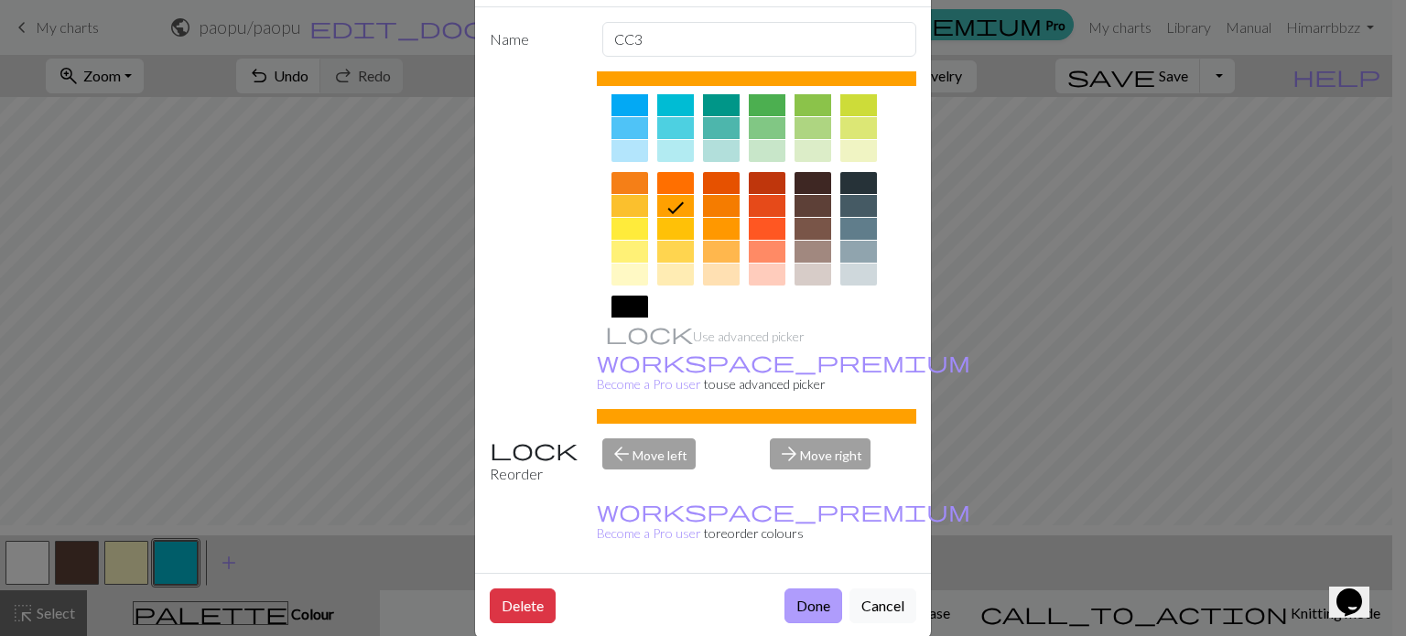
click at [794, 588] on button "Done" at bounding box center [813, 605] width 58 height 35
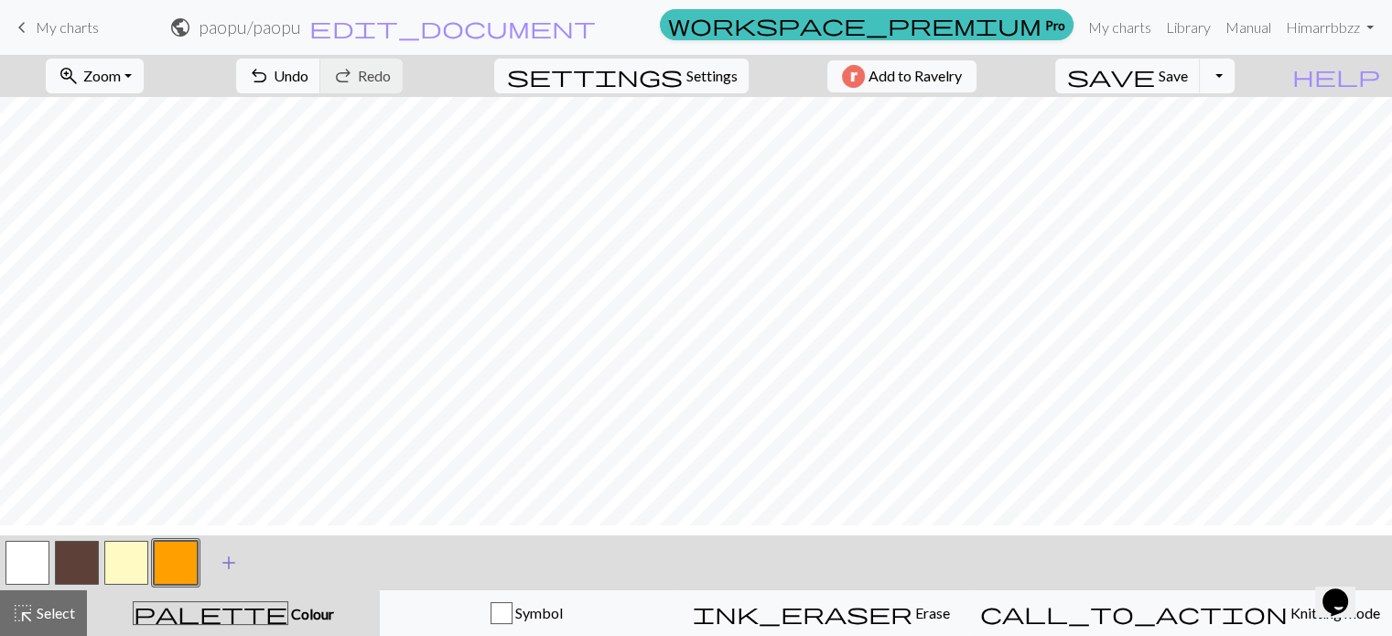
click at [221, 570] on span "add" at bounding box center [229, 563] width 22 height 26
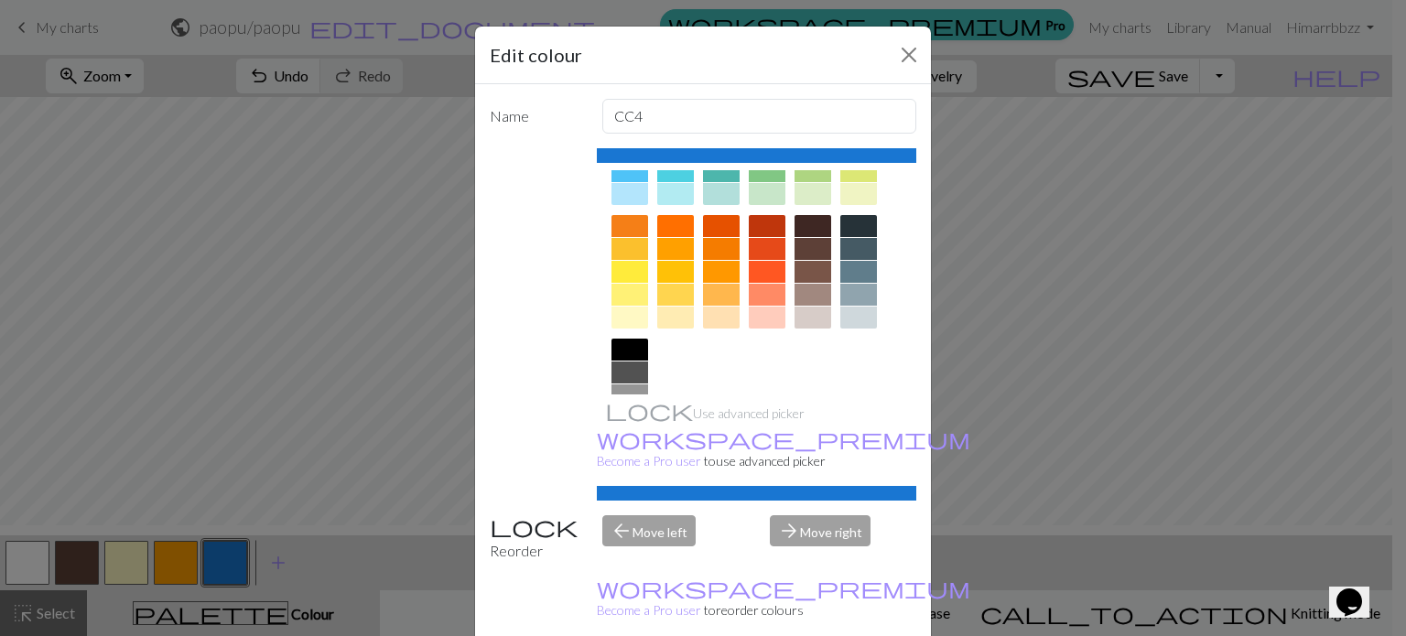
scroll to position [220, 0]
click at [729, 225] on div at bounding box center [721, 223] width 37 height 22
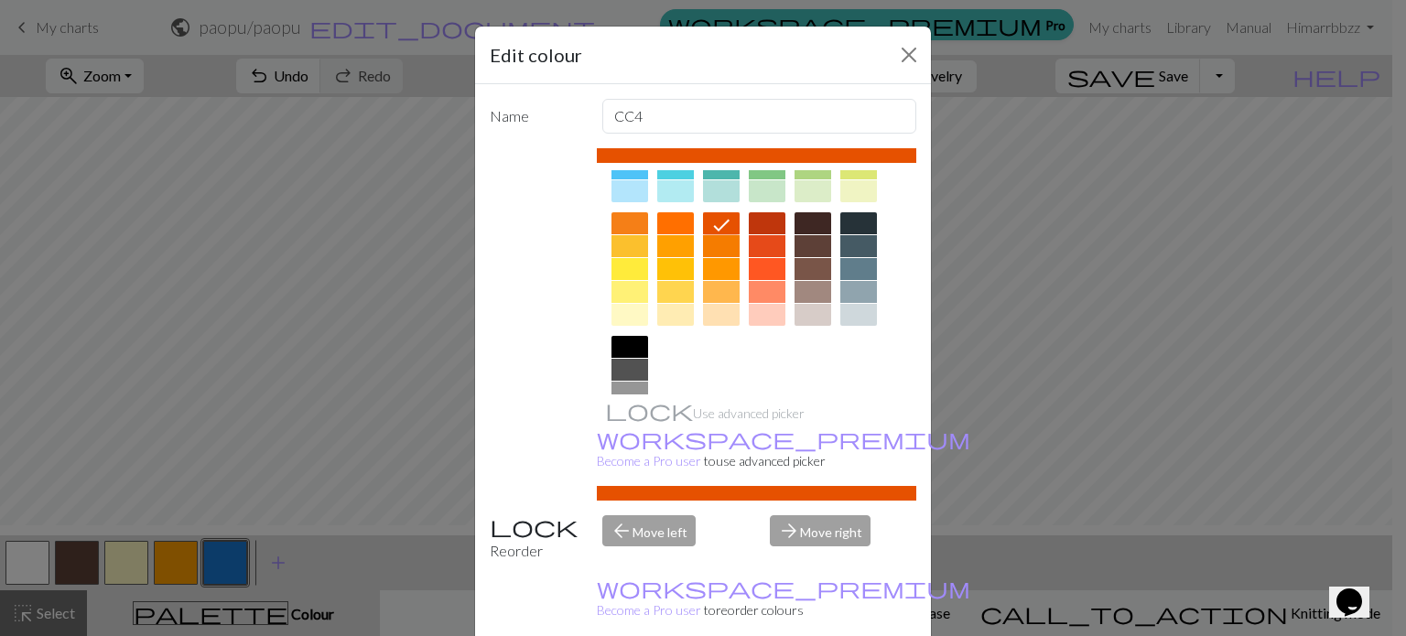
scroll to position [77, 0]
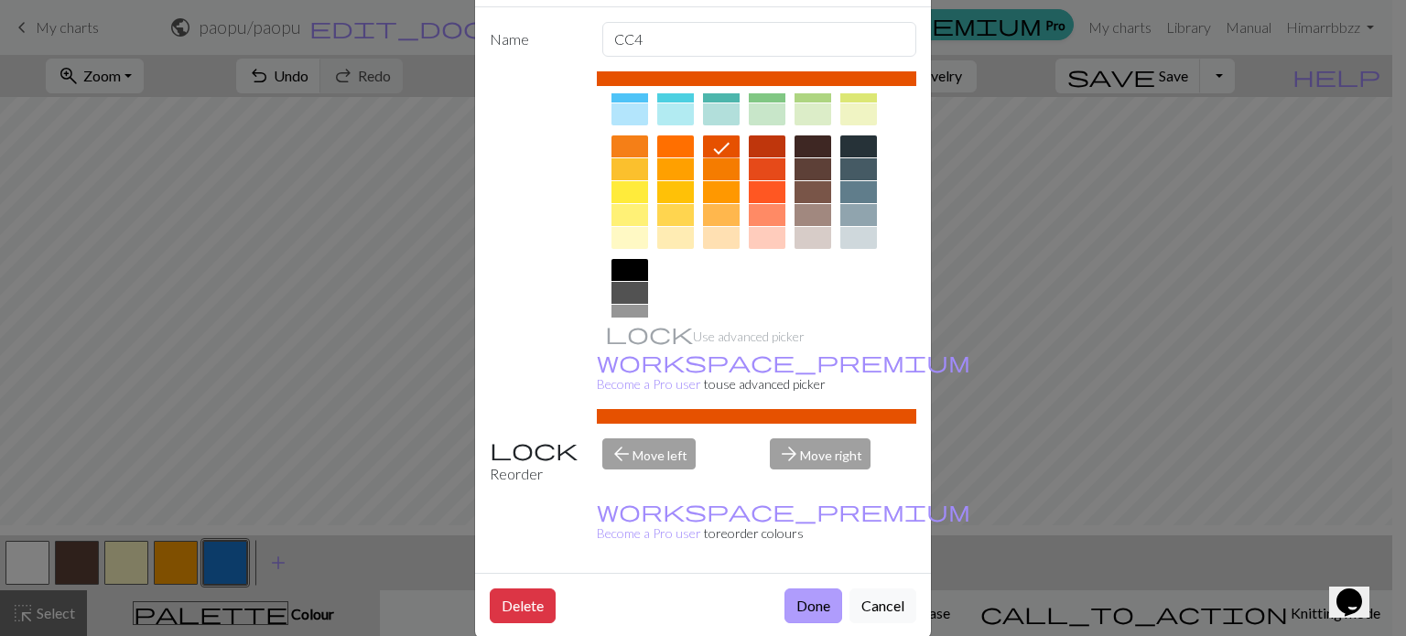
click at [804, 588] on button "Done" at bounding box center [813, 605] width 58 height 35
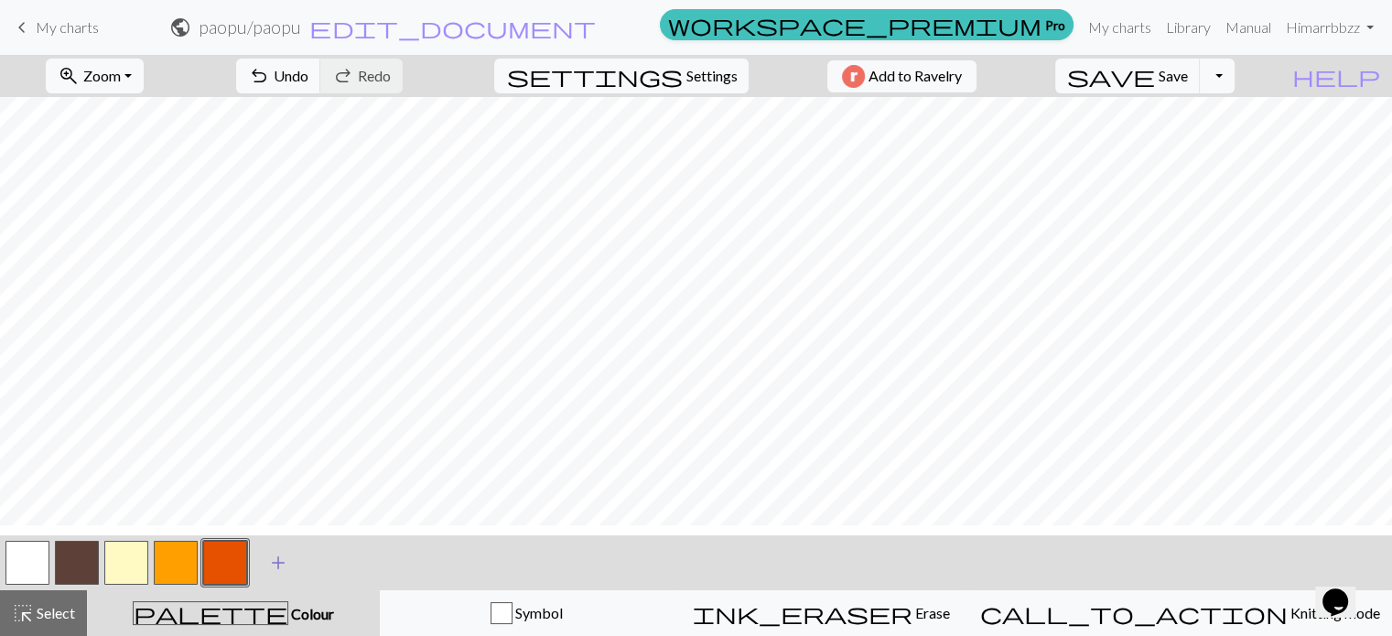
click at [277, 570] on span "add" at bounding box center [278, 563] width 22 height 26
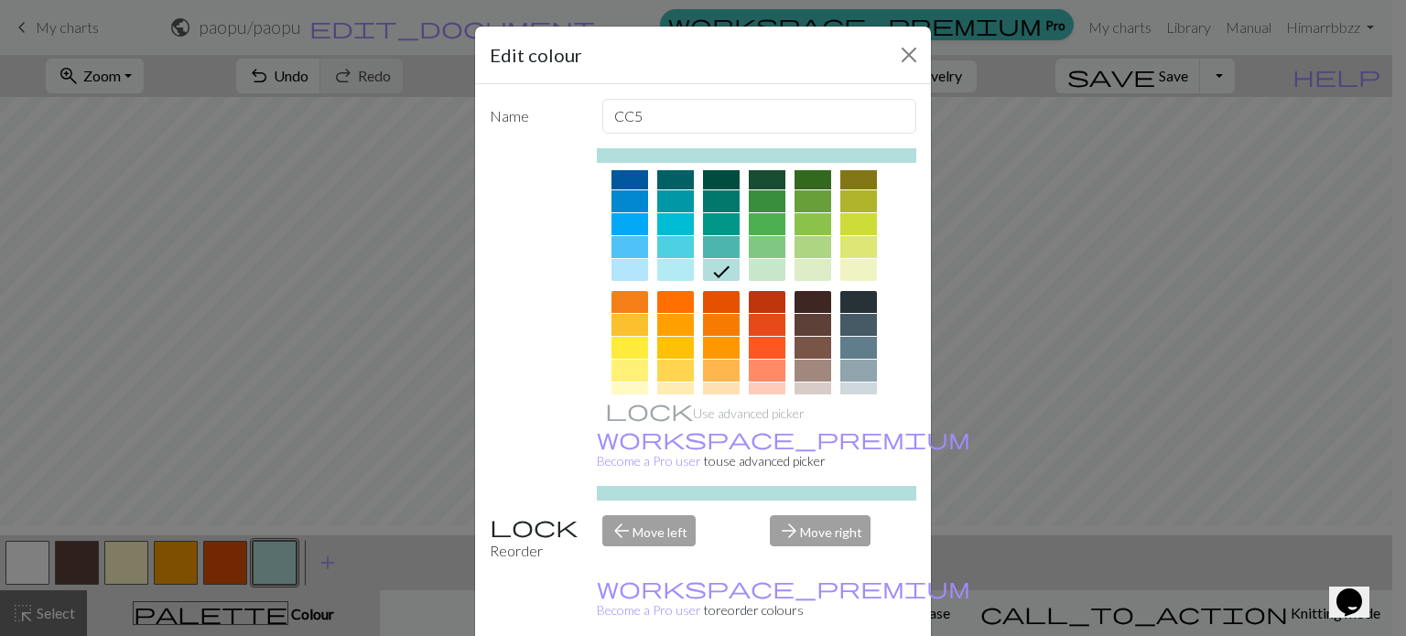
scroll to position [99, 0]
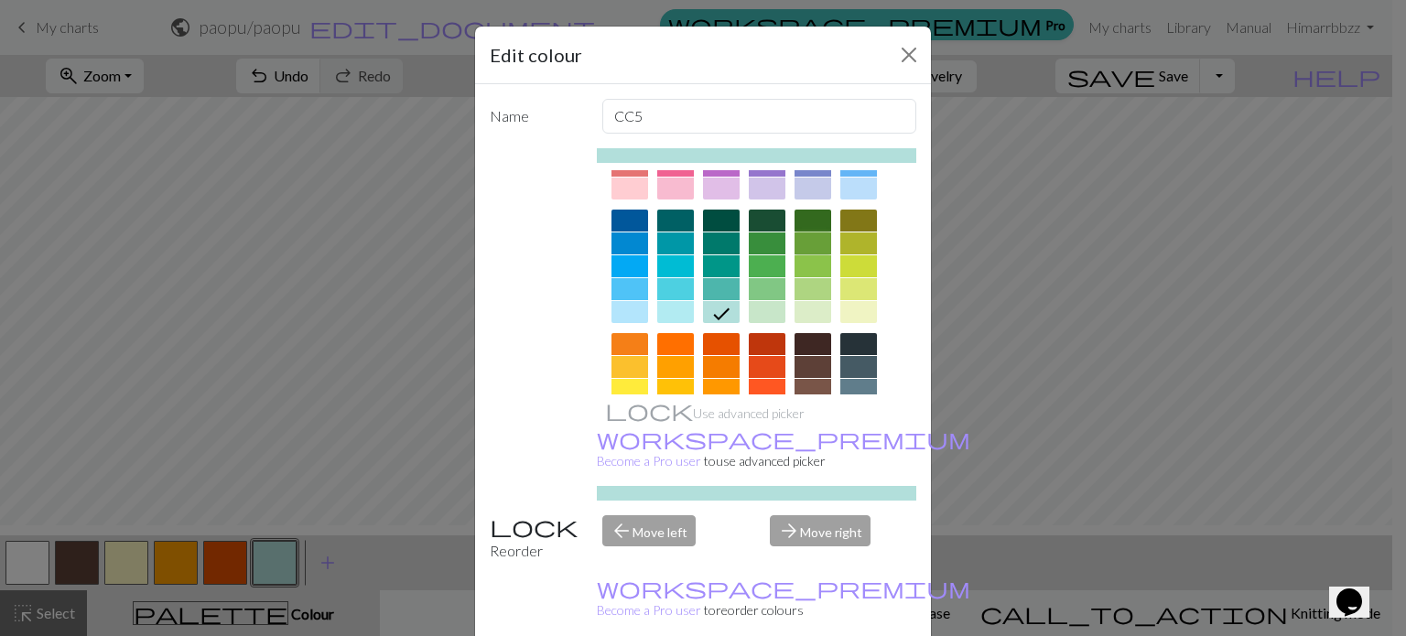
click at [809, 242] on div at bounding box center [812, 243] width 37 height 22
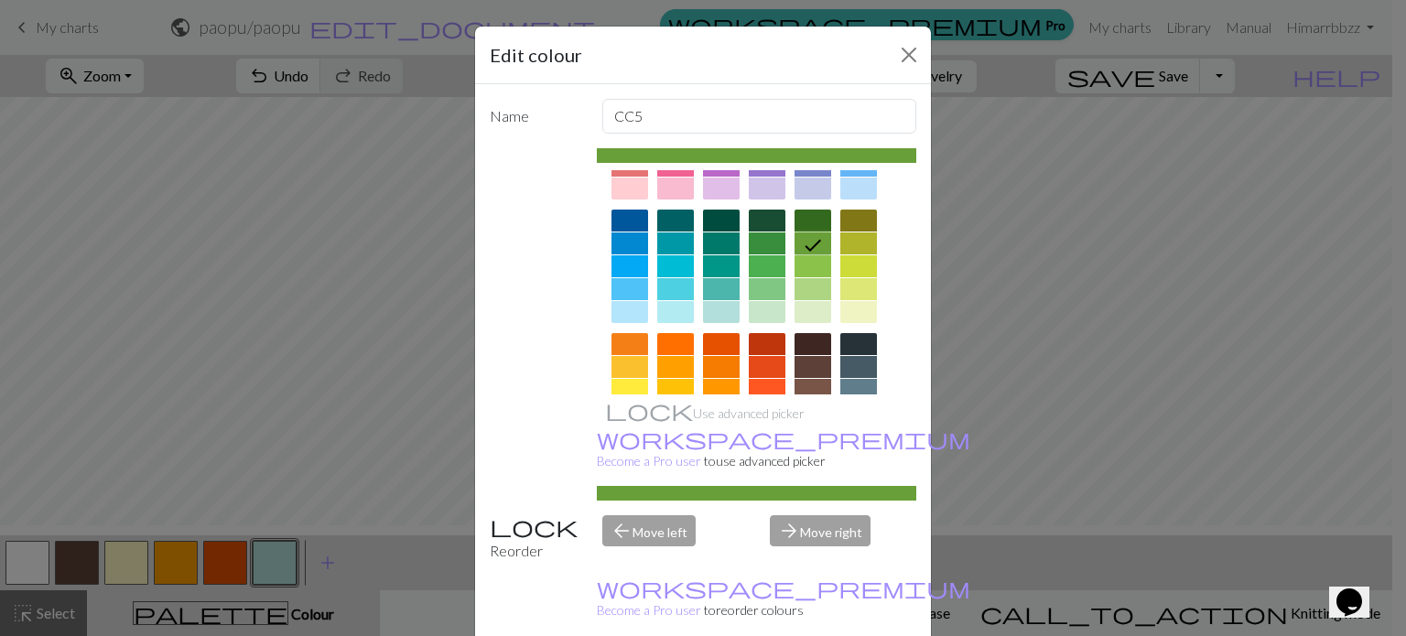
scroll to position [77, 0]
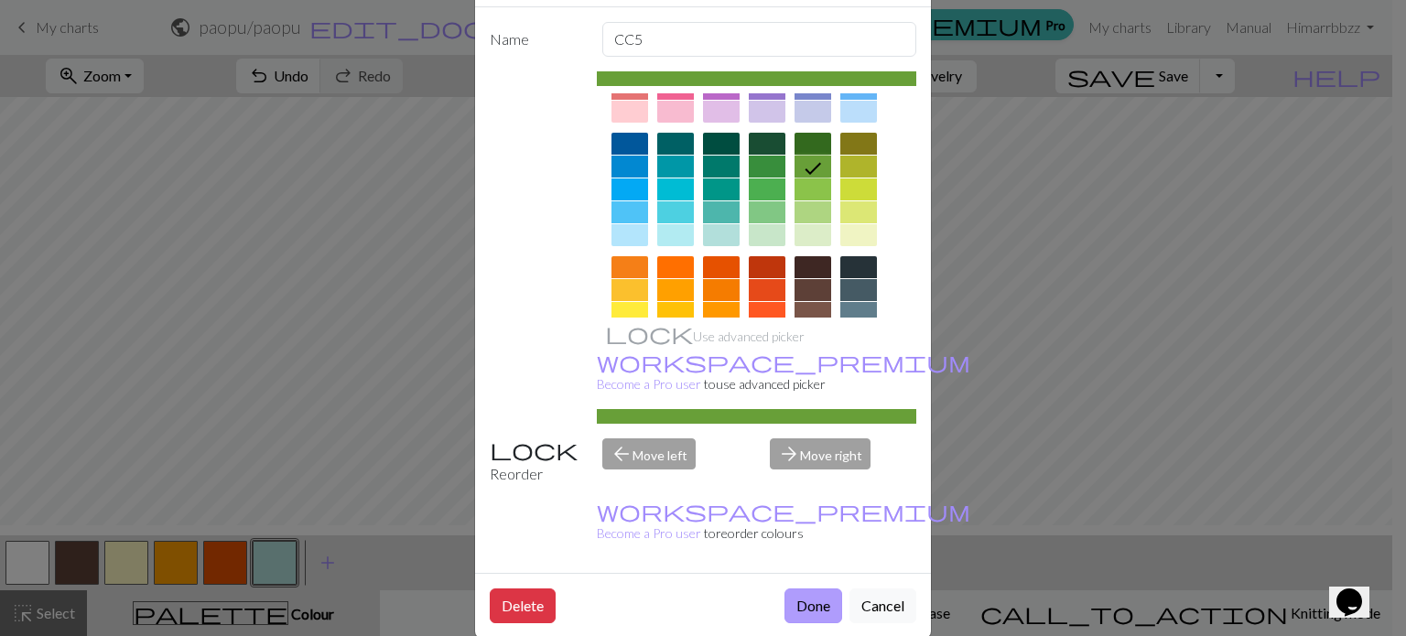
click at [794, 588] on button "Done" at bounding box center [813, 605] width 58 height 35
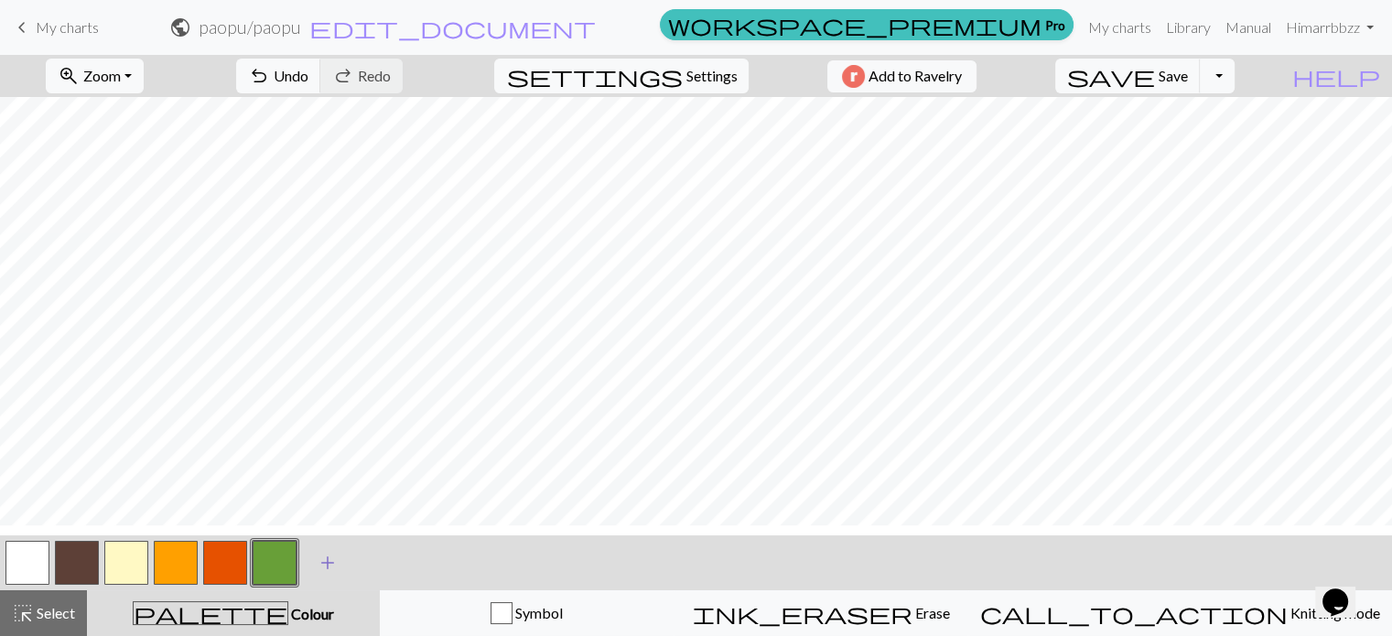
click at [319, 570] on span "add" at bounding box center [328, 563] width 22 height 26
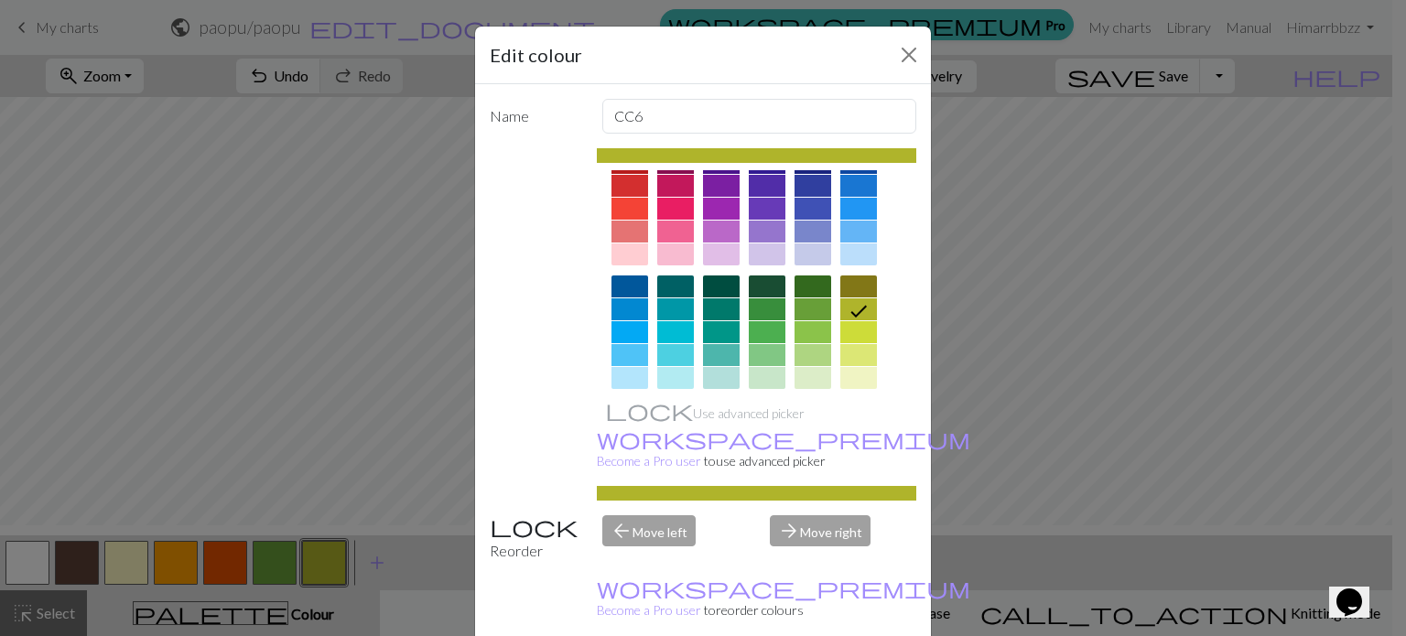
scroll to position [33, 0]
click at [802, 348] on div at bounding box center [812, 355] width 37 height 22
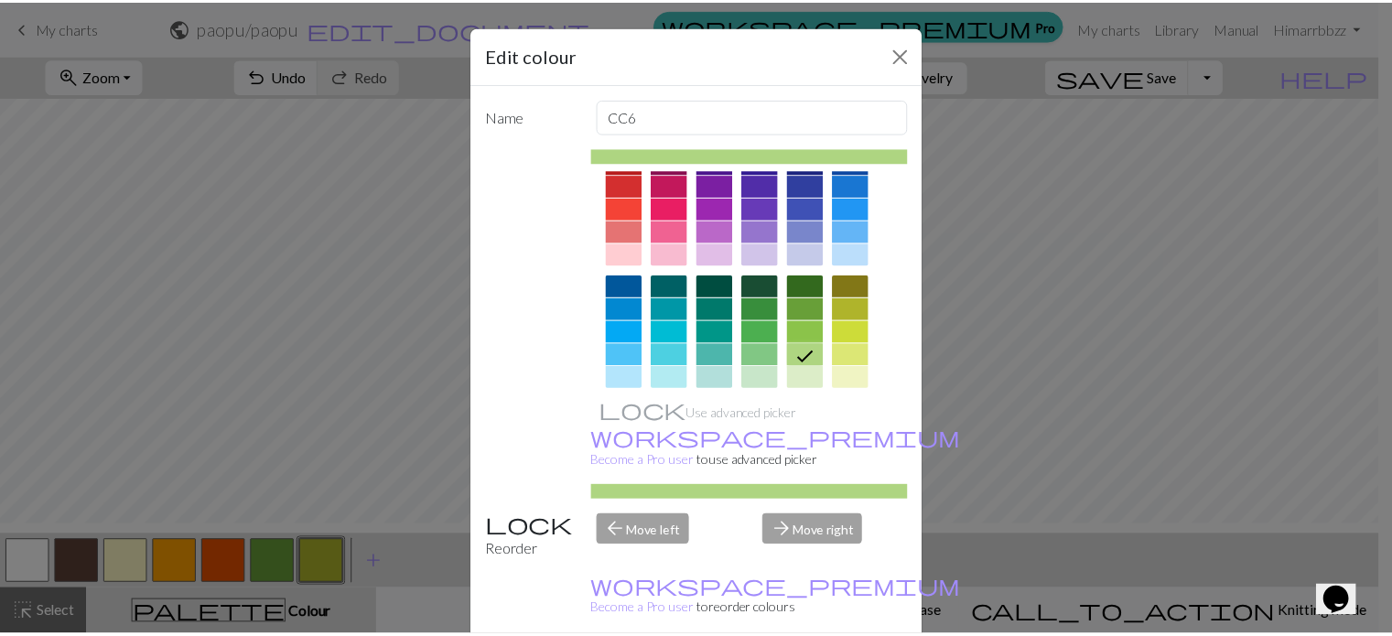
scroll to position [77, 0]
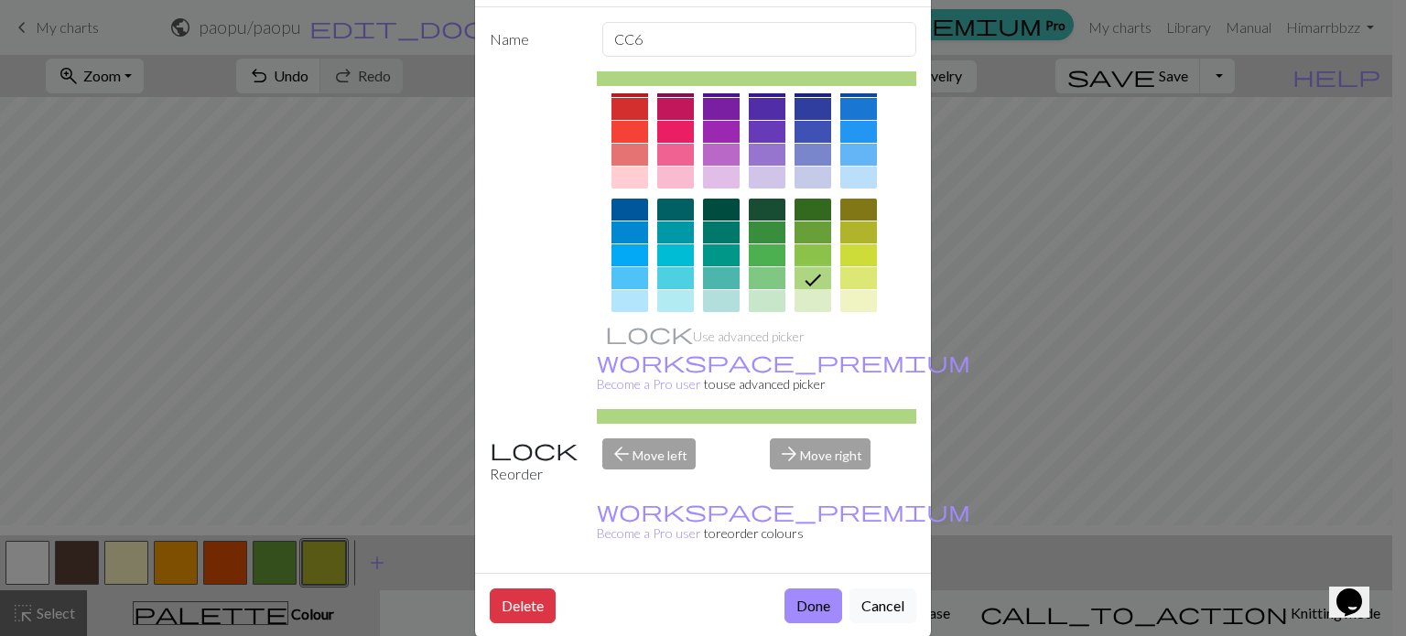
click at [770, 573] on div "Delete Done Cancel" at bounding box center [703, 605] width 456 height 65
click at [784, 588] on button "Done" at bounding box center [813, 605] width 58 height 35
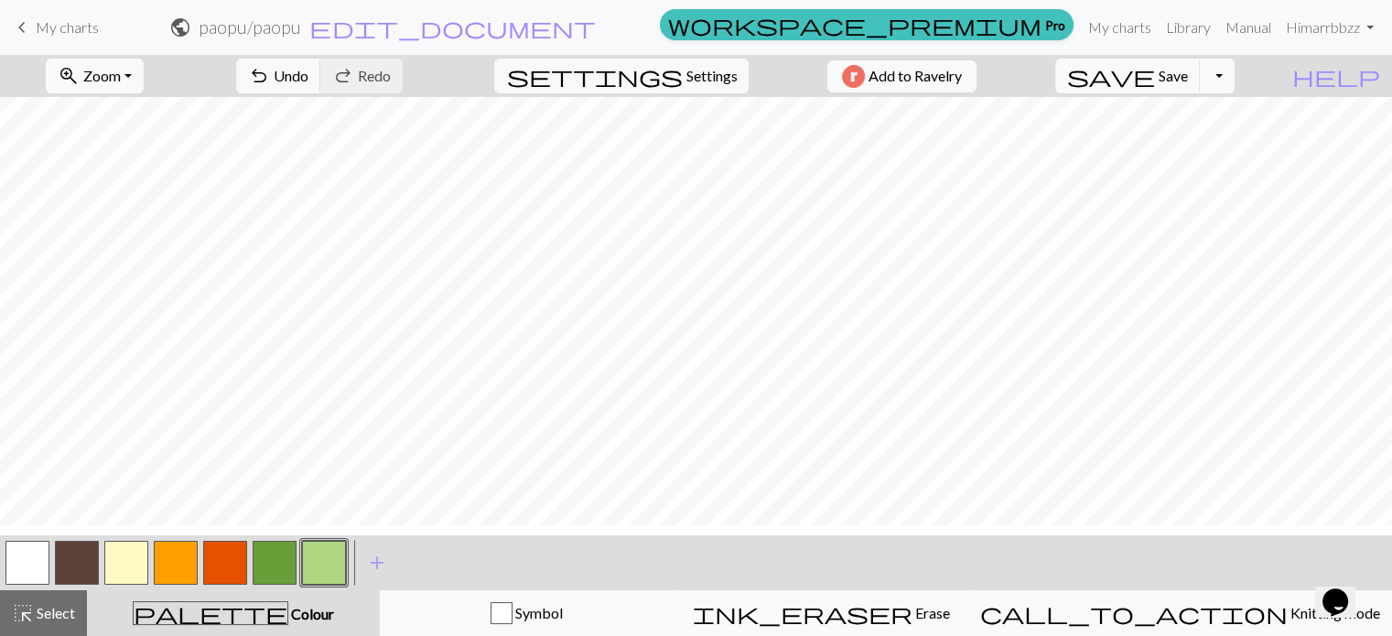
click at [81, 569] on button "button" at bounding box center [77, 563] width 44 height 44
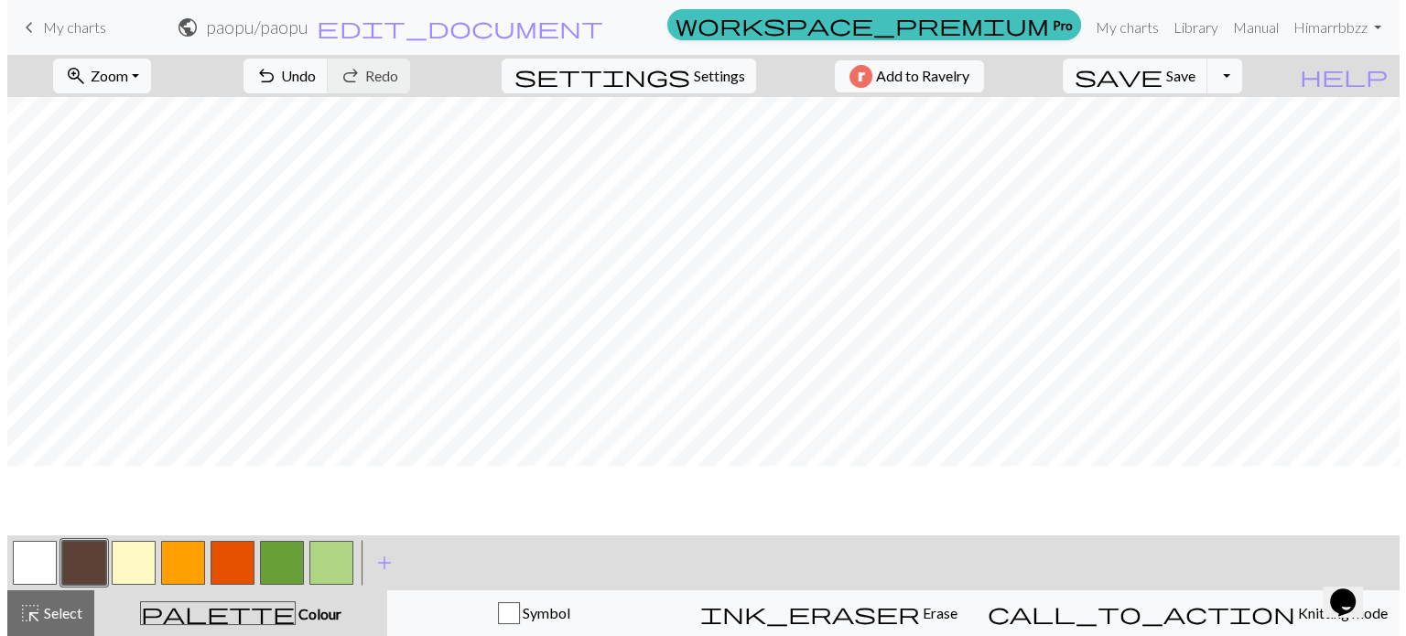
scroll to position [0, 0]
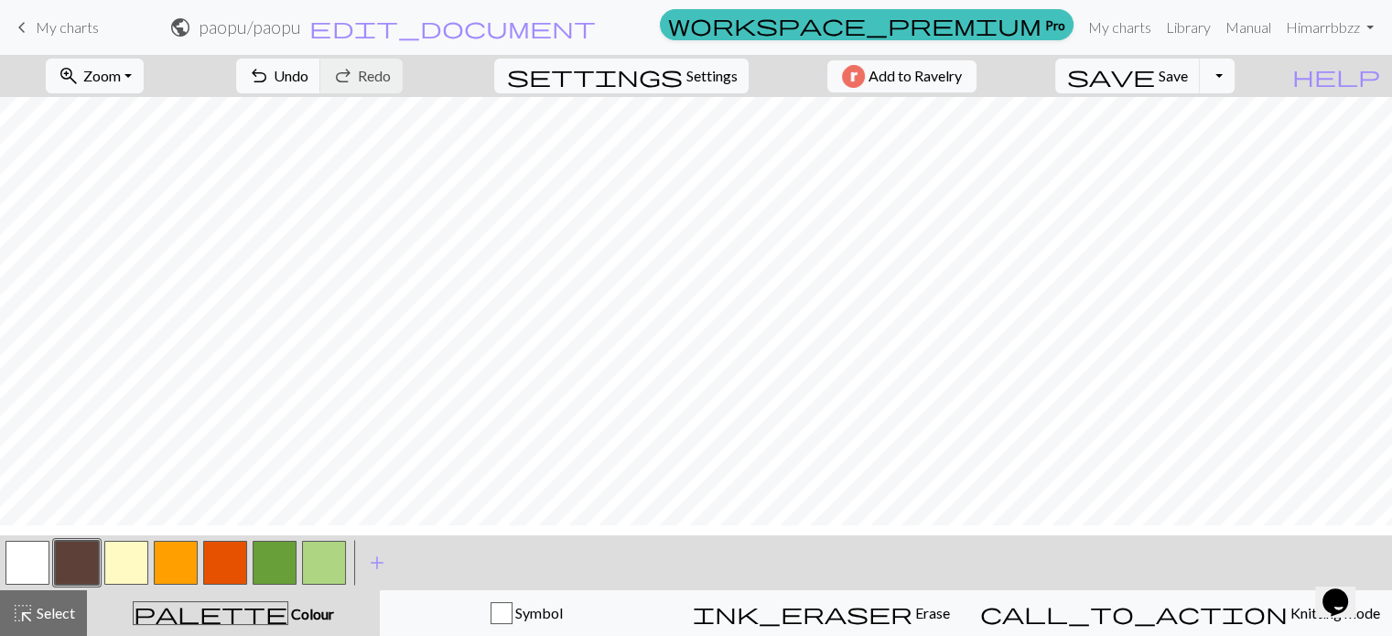
click at [77, 573] on button "button" at bounding box center [77, 563] width 44 height 44
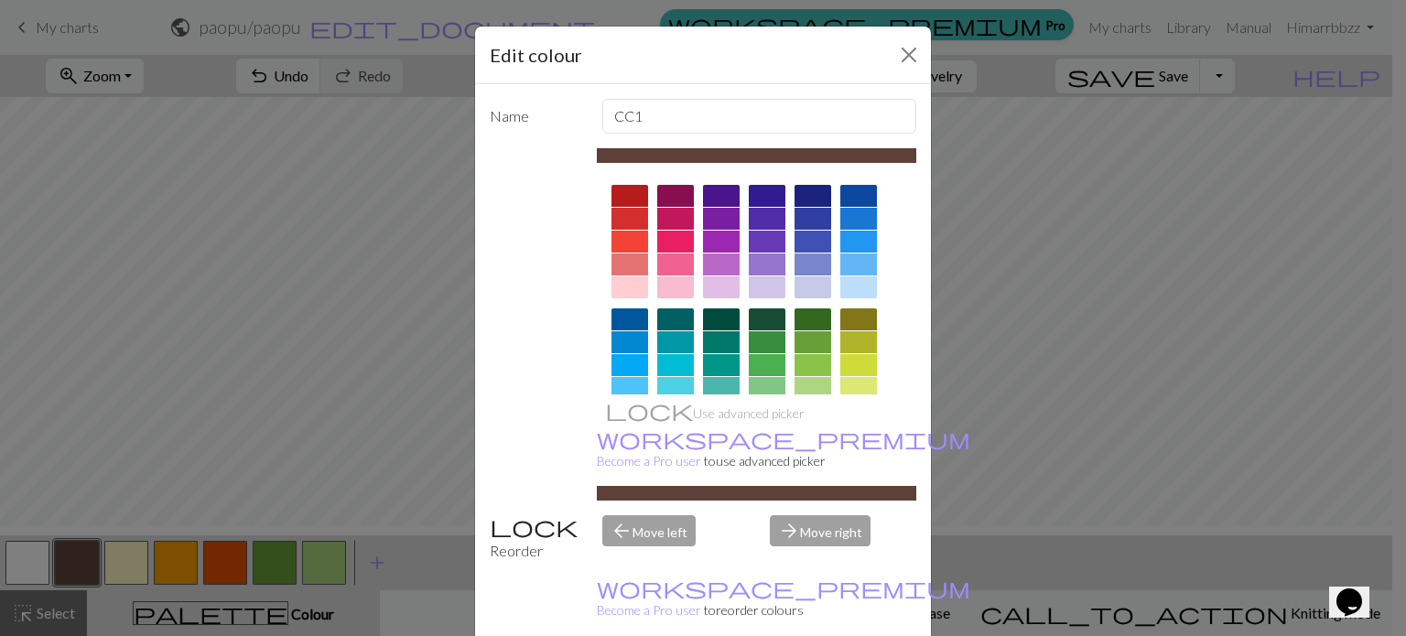
click at [886, 50] on div "Edit colour" at bounding box center [703, 56] width 456 height 58
click at [899, 52] on button "Close" at bounding box center [908, 54] width 29 height 29
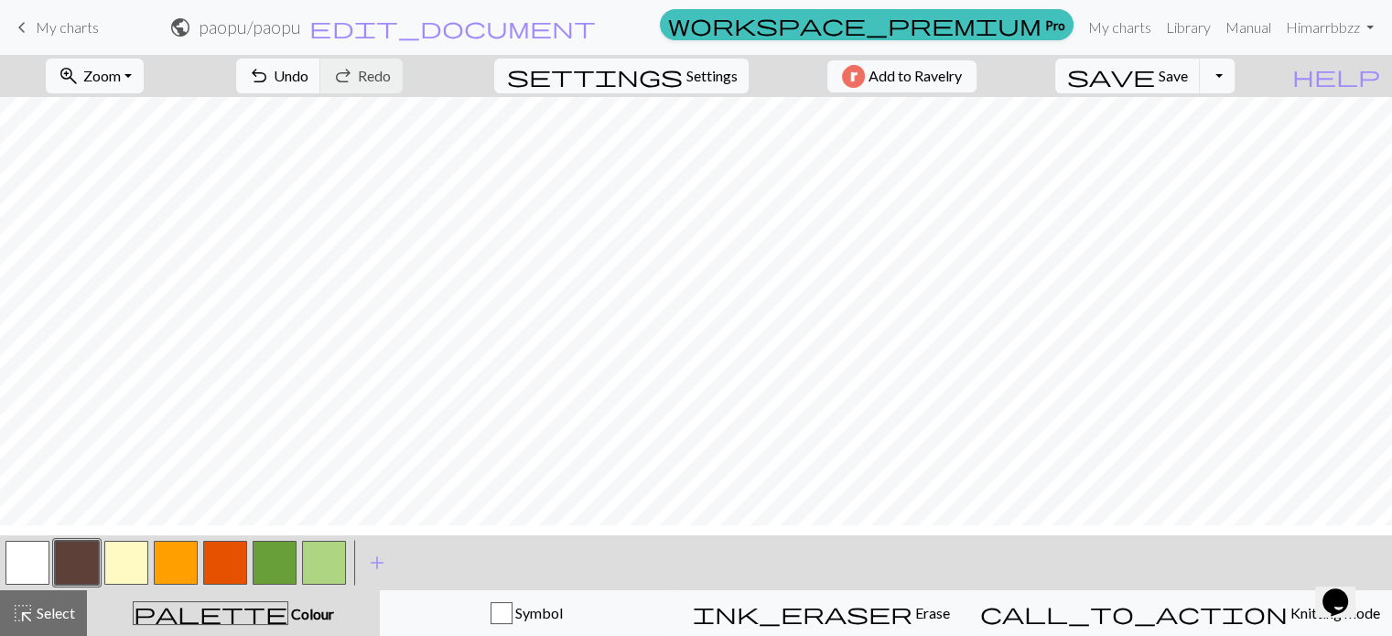
click at [229, 577] on button "button" at bounding box center [225, 563] width 44 height 44
click at [221, 581] on button "button" at bounding box center [225, 563] width 44 height 44
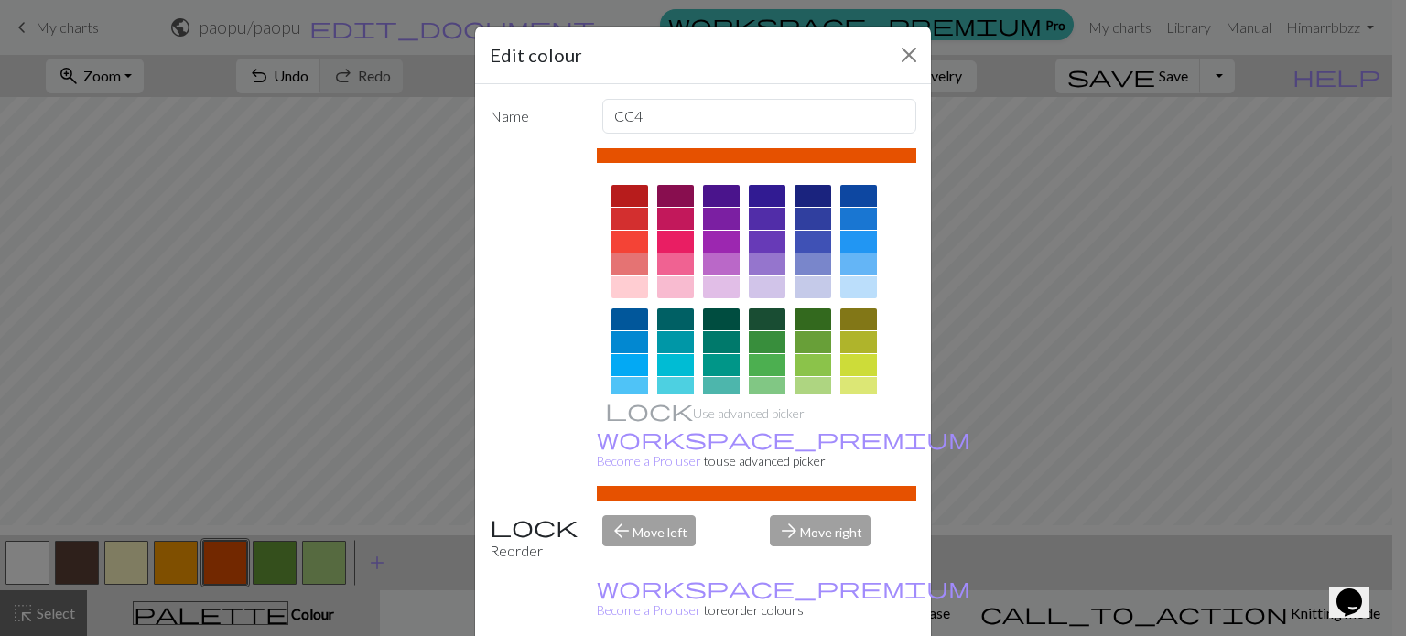
scroll to position [77, 0]
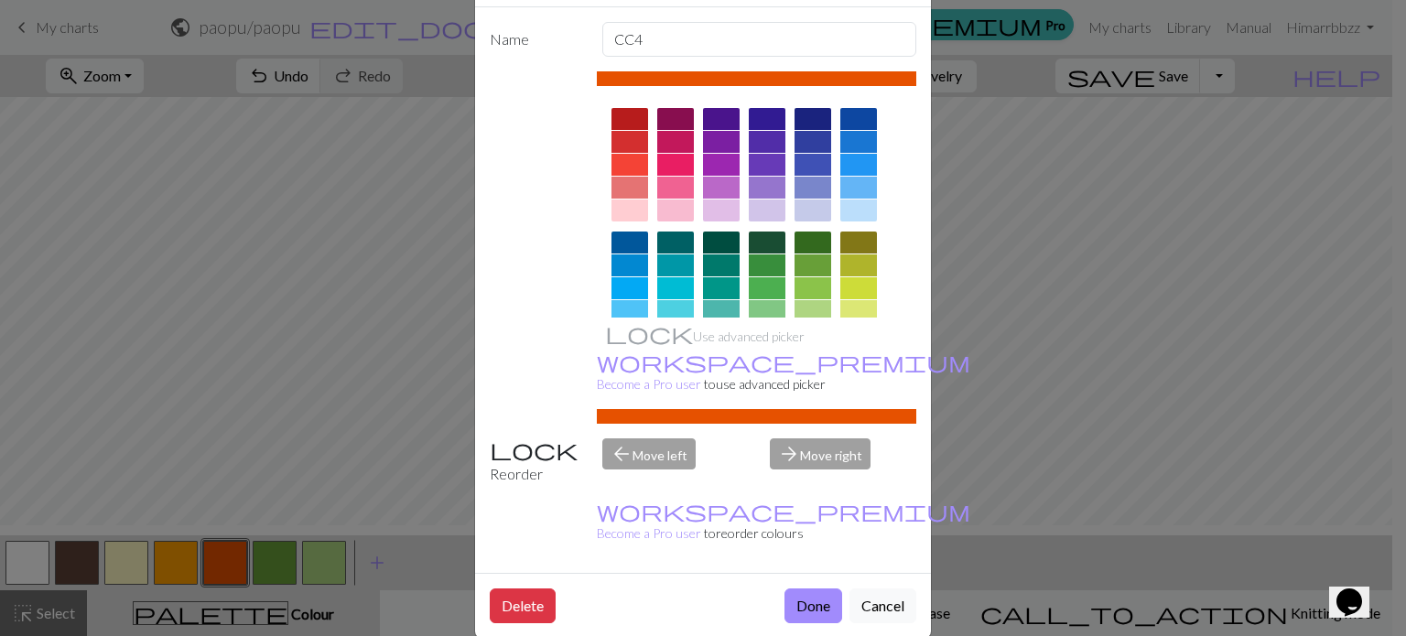
click at [784, 588] on button "Done" at bounding box center [813, 605] width 58 height 35
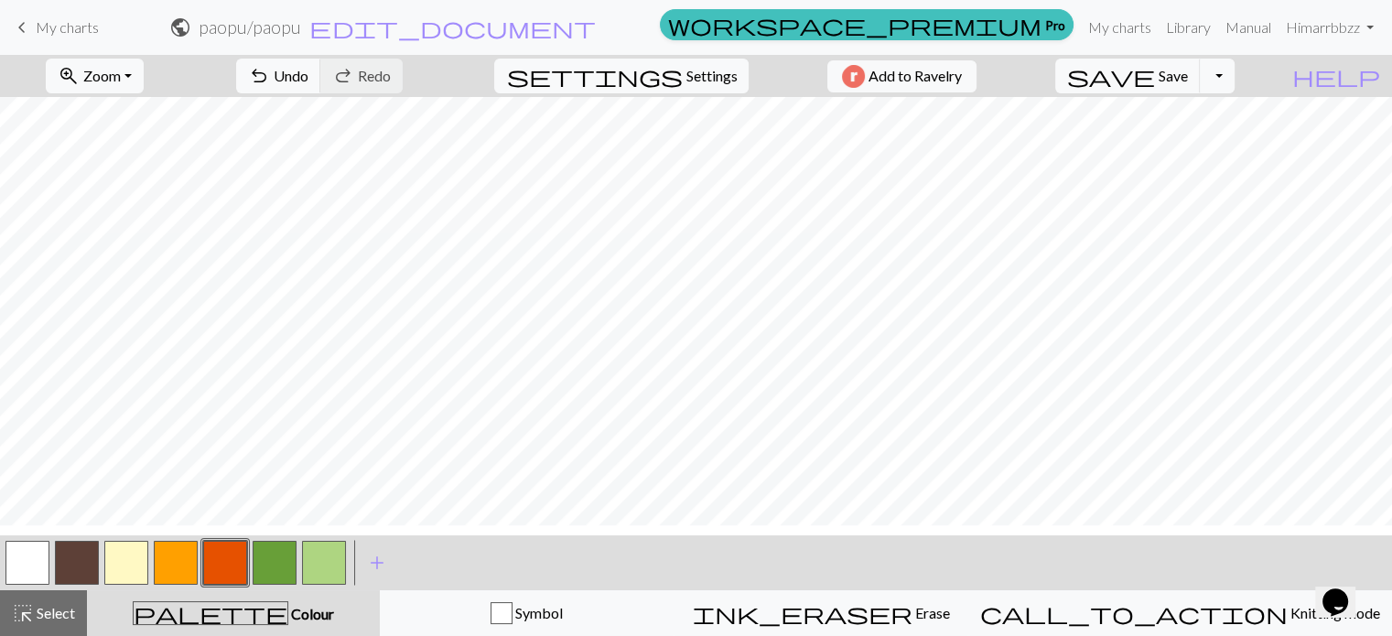
click at [219, 579] on button "button" at bounding box center [225, 563] width 44 height 44
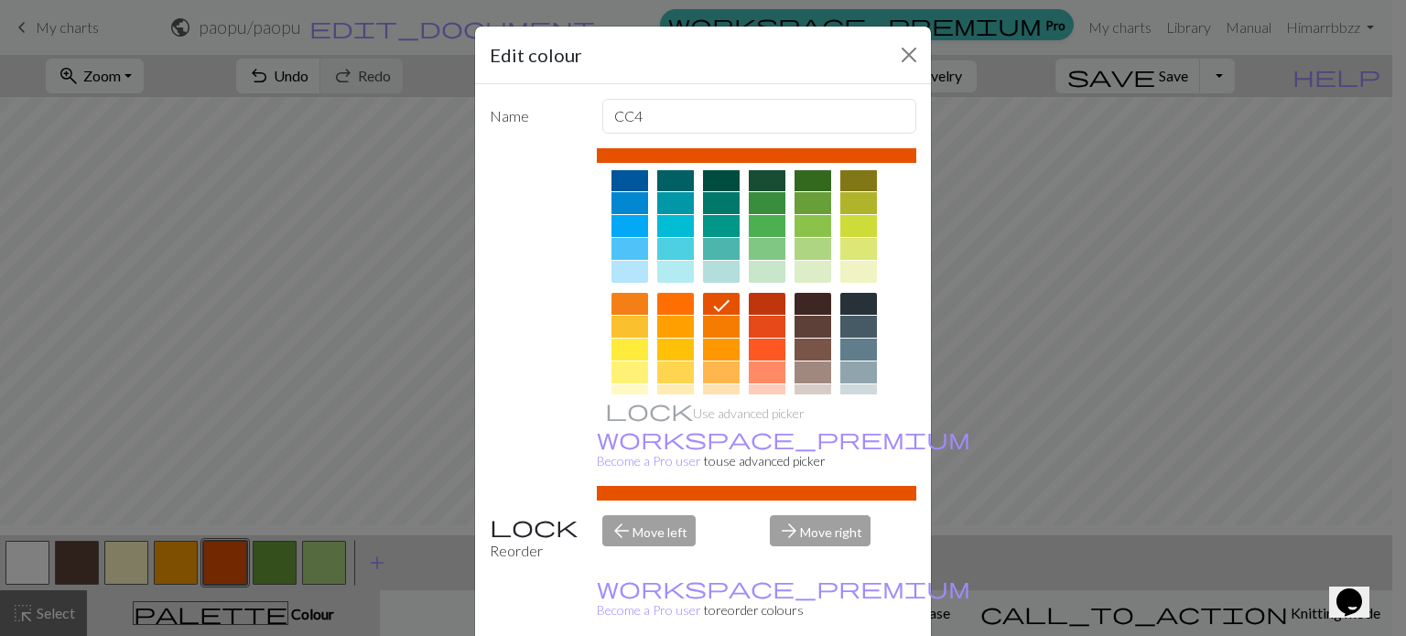
scroll to position [139, 0]
click at [805, 345] on div at bounding box center [812, 350] width 37 height 22
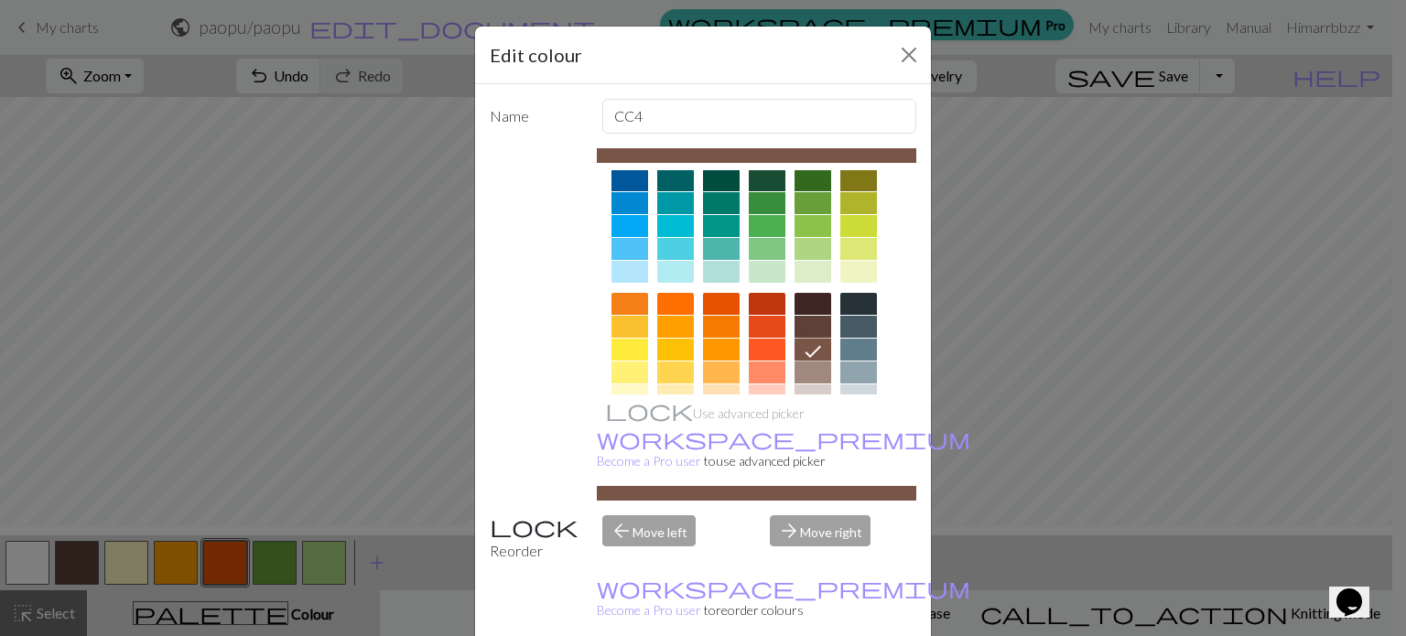
scroll to position [77, 0]
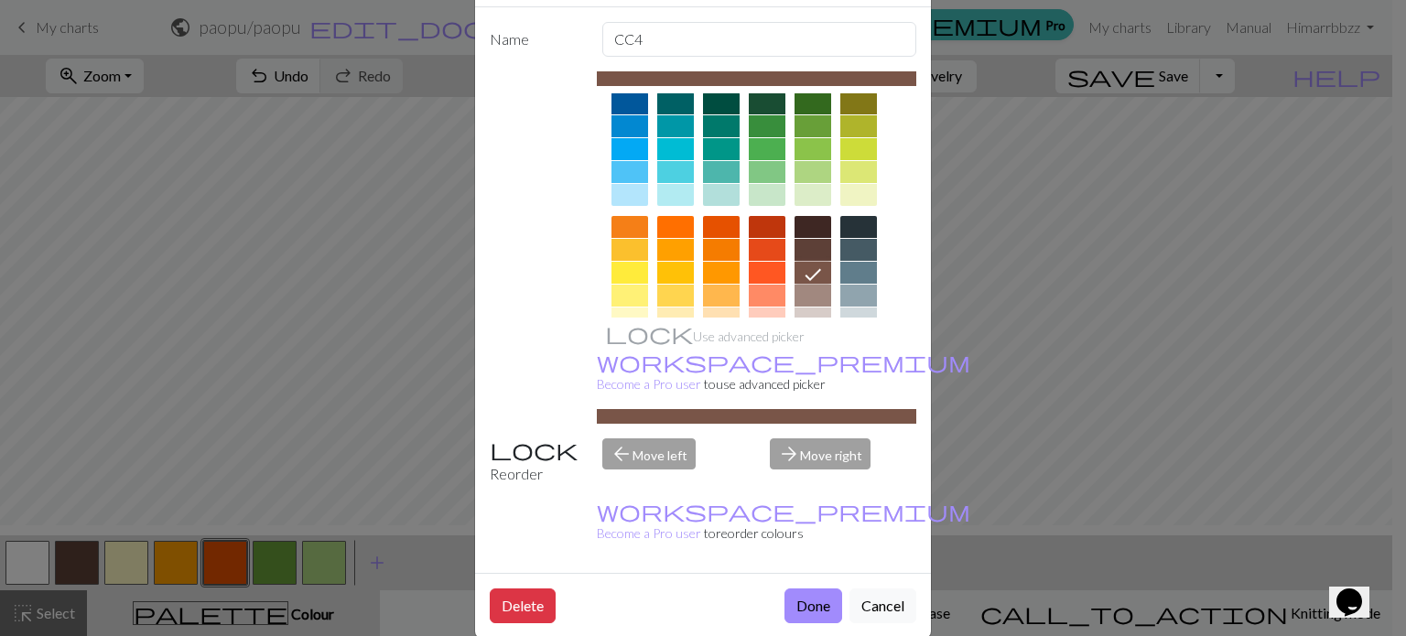
click at [798, 588] on button "Done" at bounding box center [813, 605] width 58 height 35
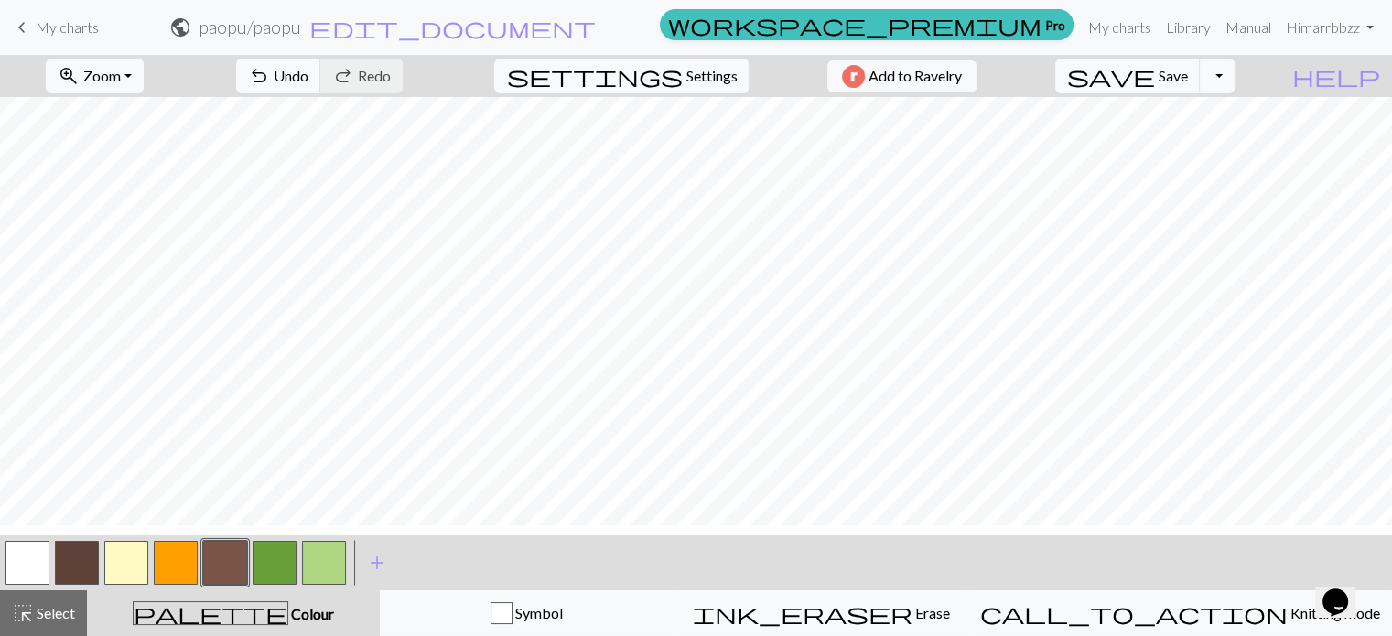
click at [231, 578] on button "button" at bounding box center [225, 563] width 44 height 44
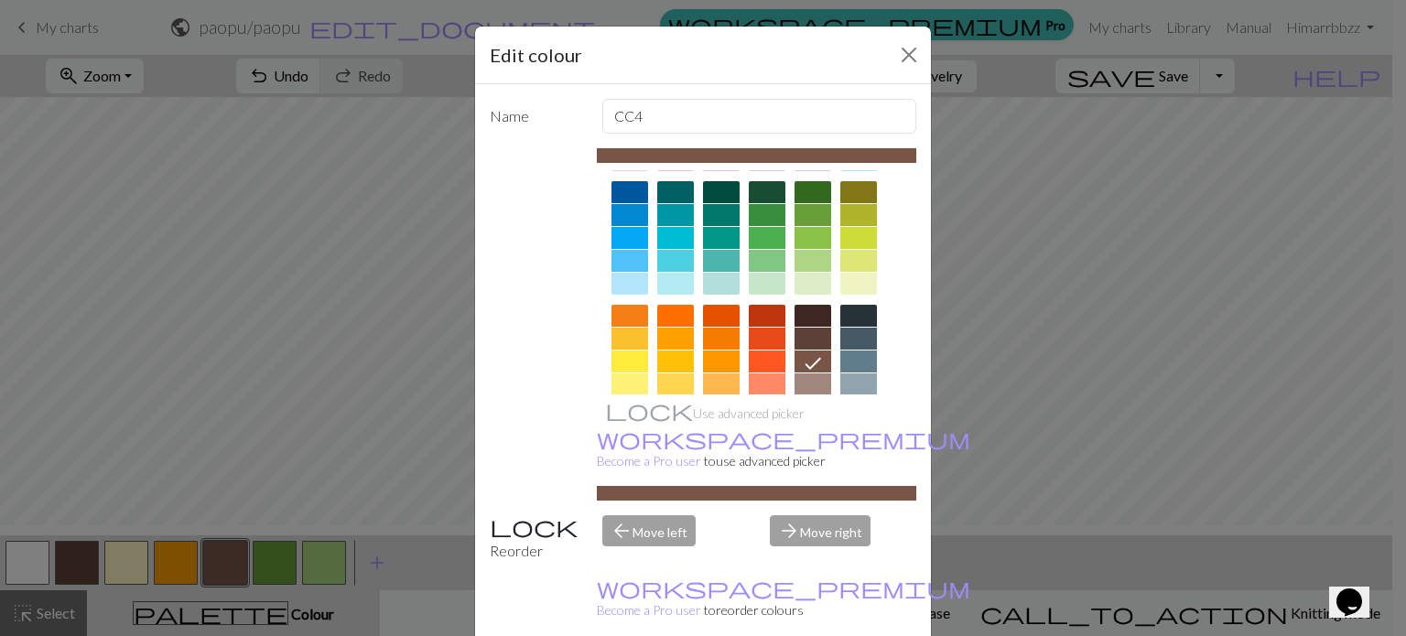
scroll to position [215, 0]
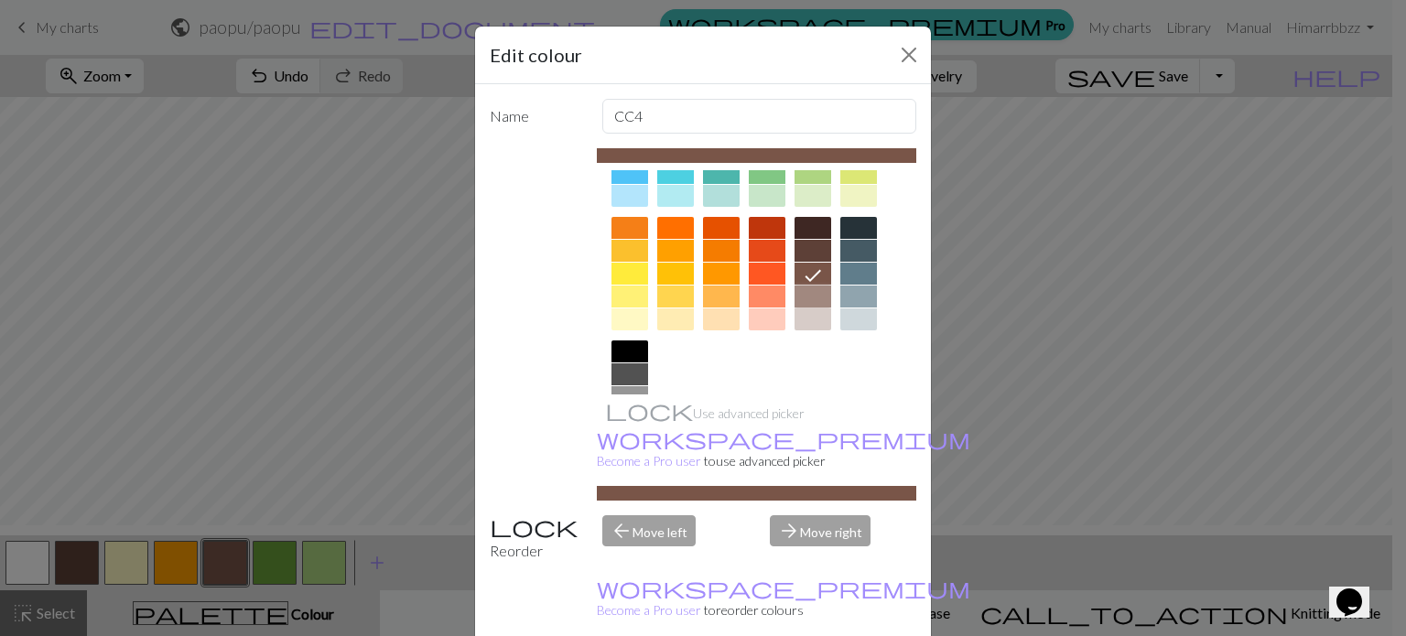
click at [815, 291] on div at bounding box center [812, 297] width 37 height 22
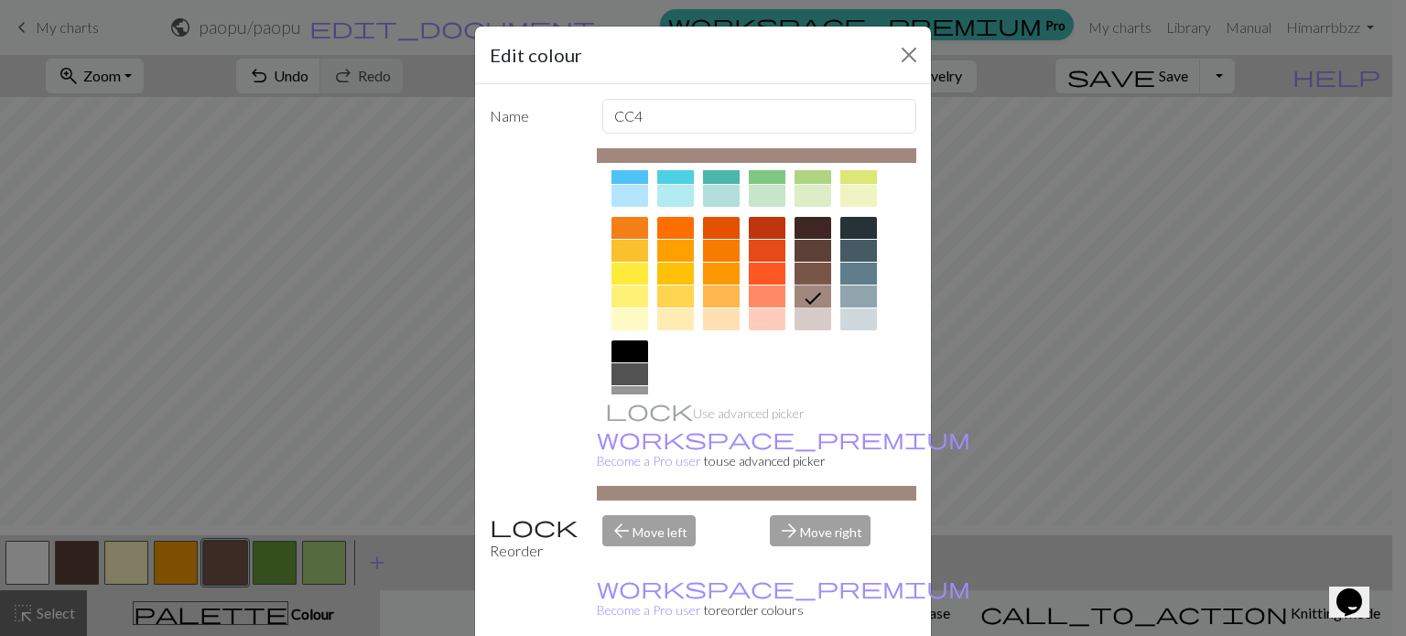
scroll to position [77, 0]
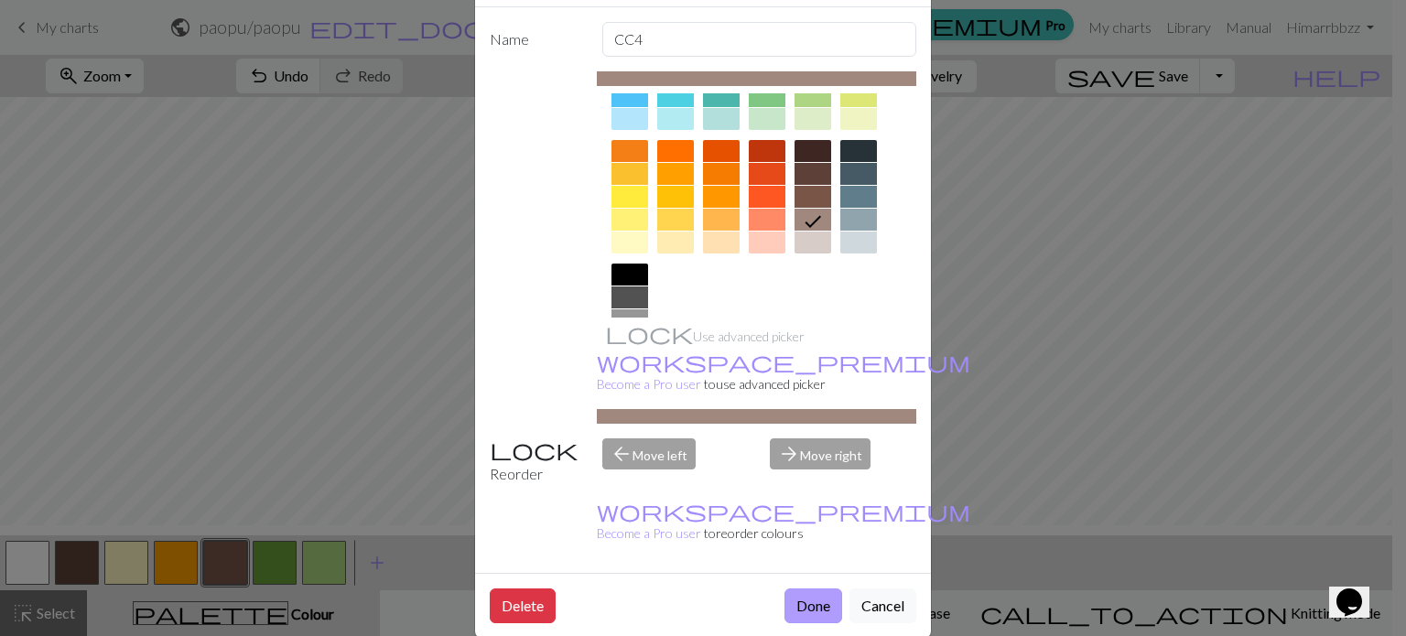
click at [806, 588] on button "Done" at bounding box center [813, 605] width 58 height 35
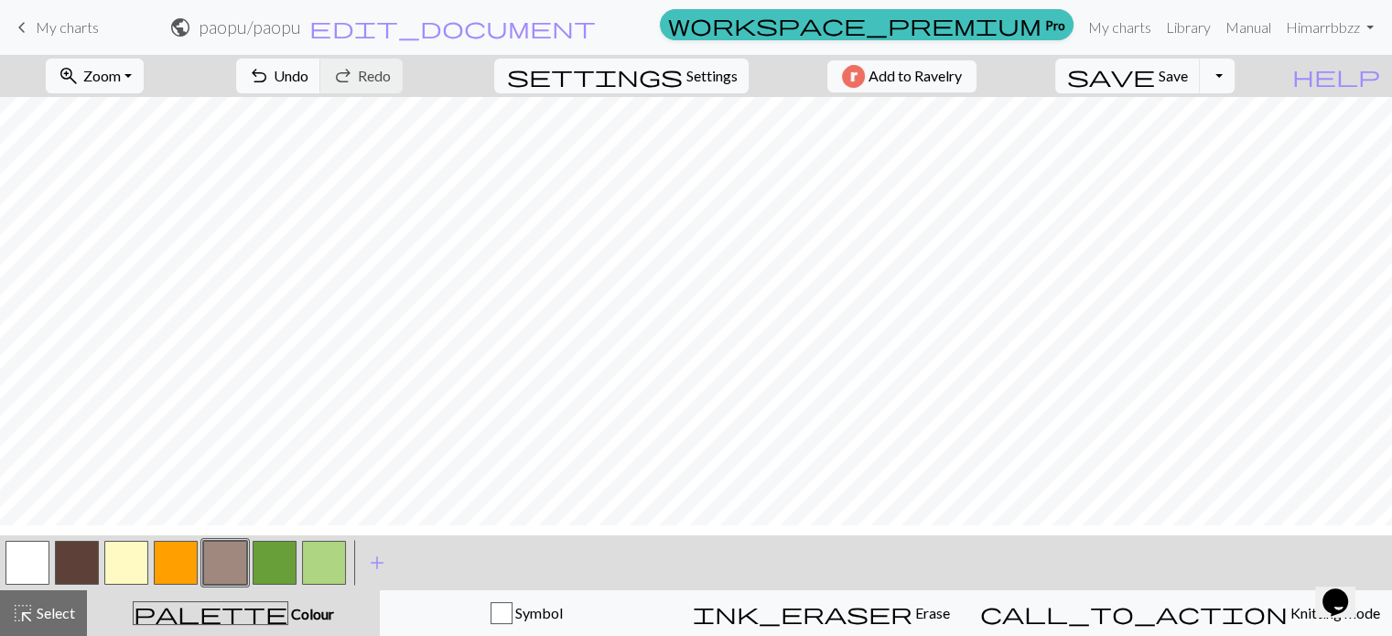
click at [218, 561] on button "button" at bounding box center [225, 563] width 44 height 44
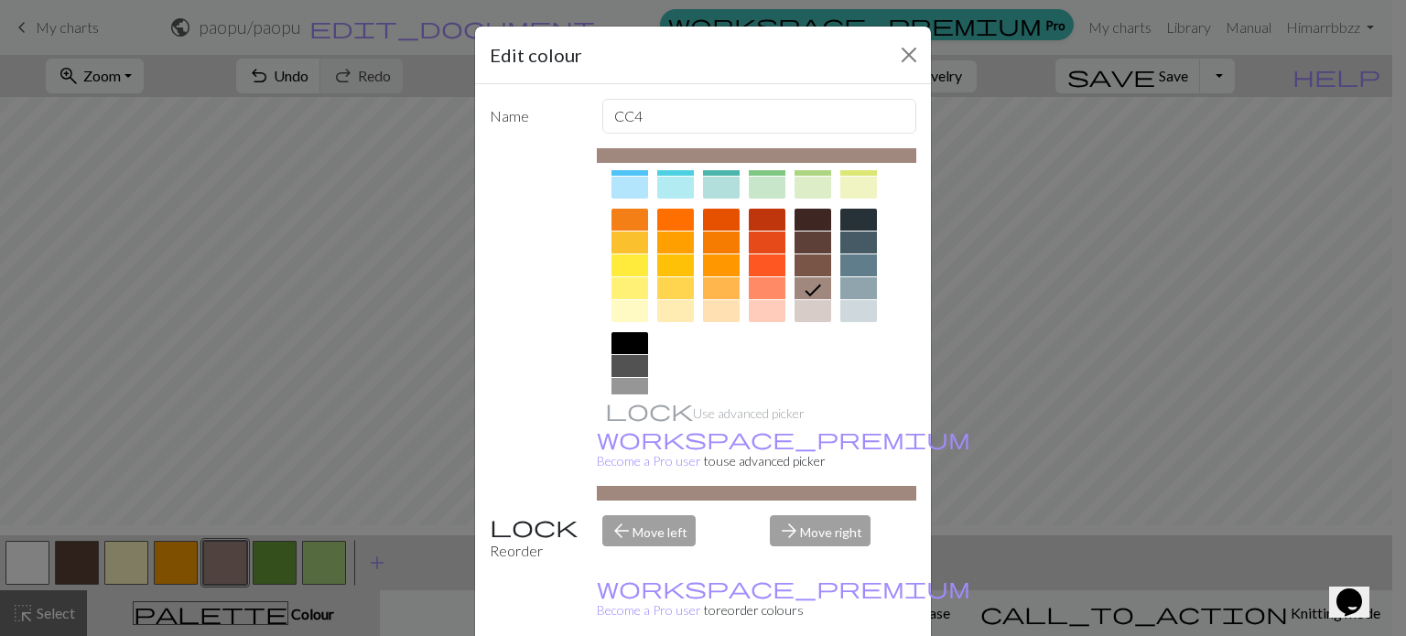
scroll to position [0, 0]
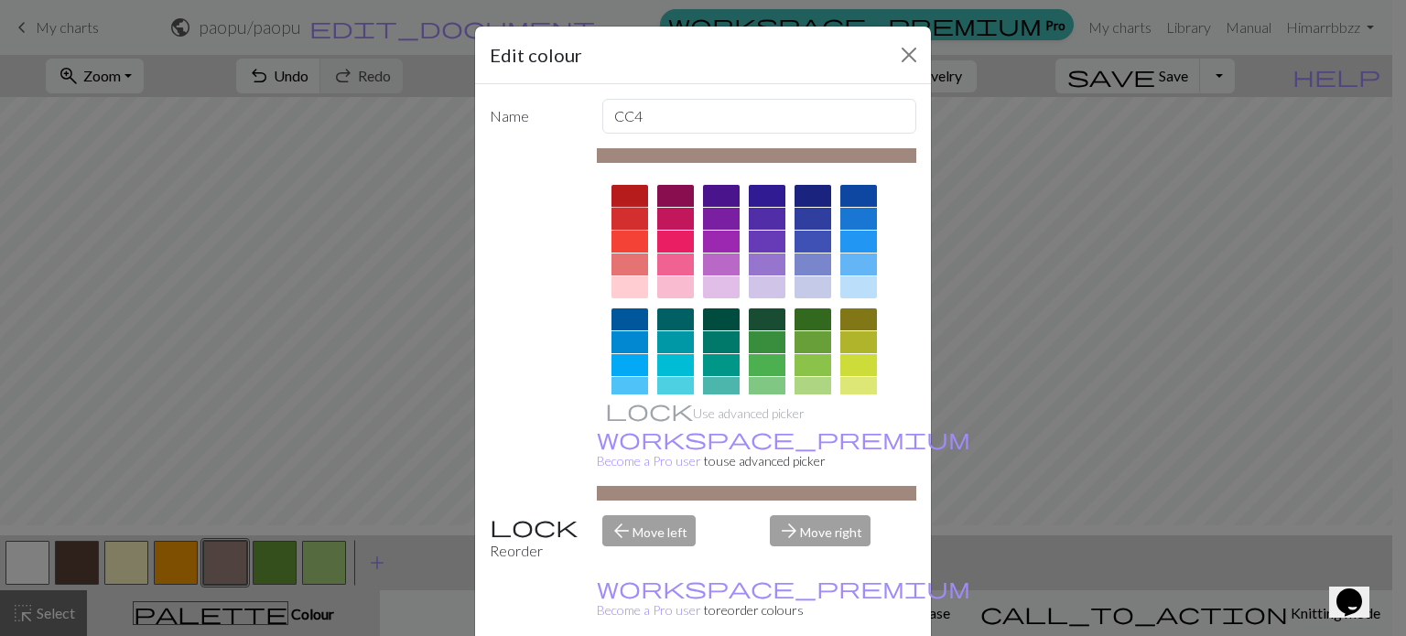
click at [626, 214] on div at bounding box center [629, 219] width 37 height 22
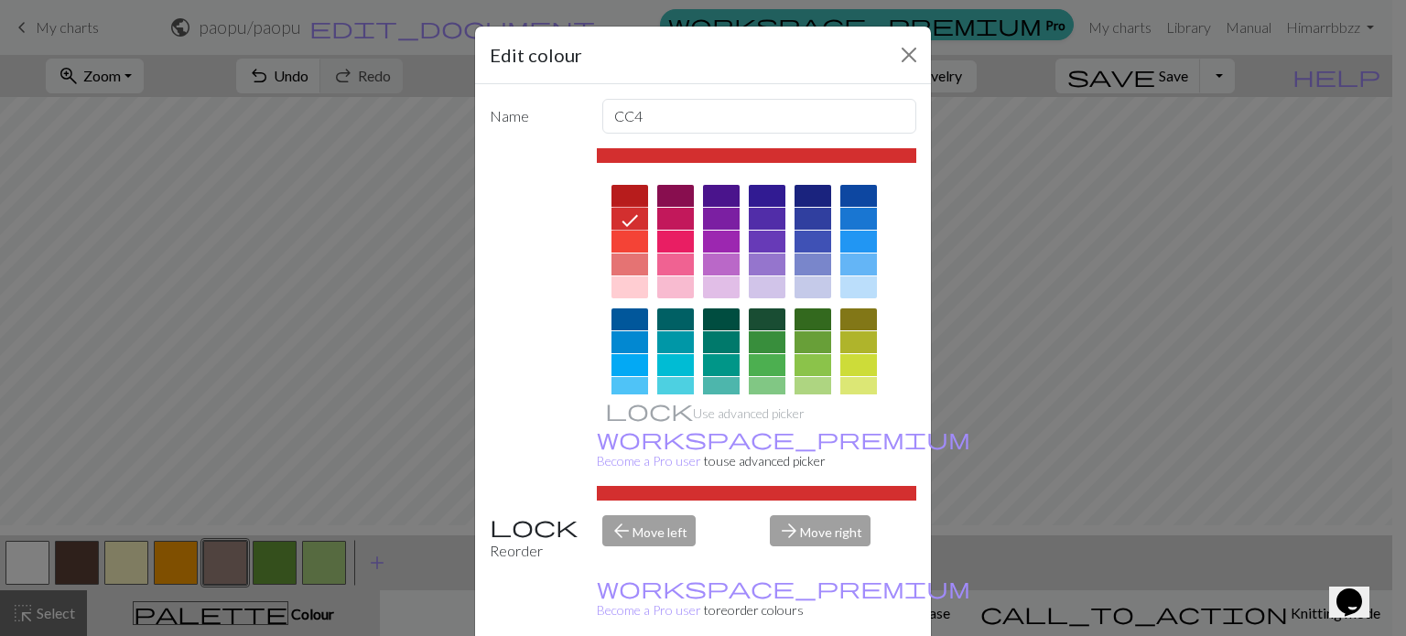
scroll to position [77, 0]
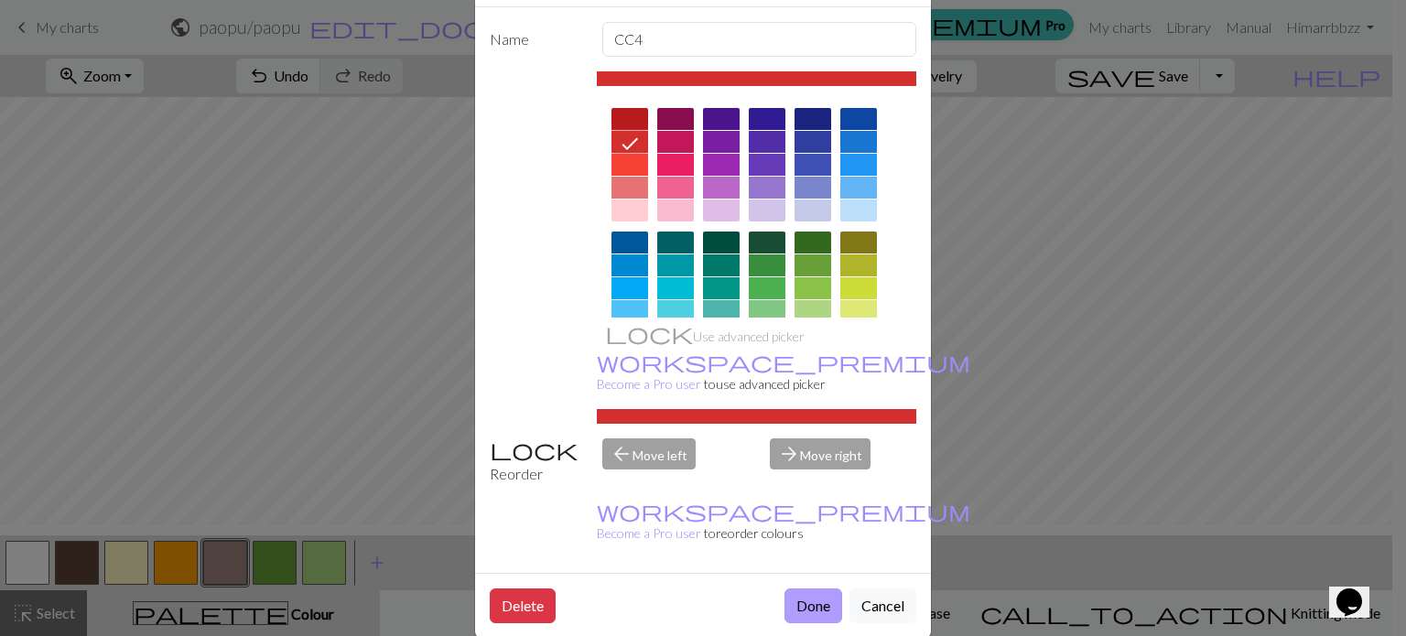
click at [812, 588] on button "Done" at bounding box center [813, 605] width 58 height 35
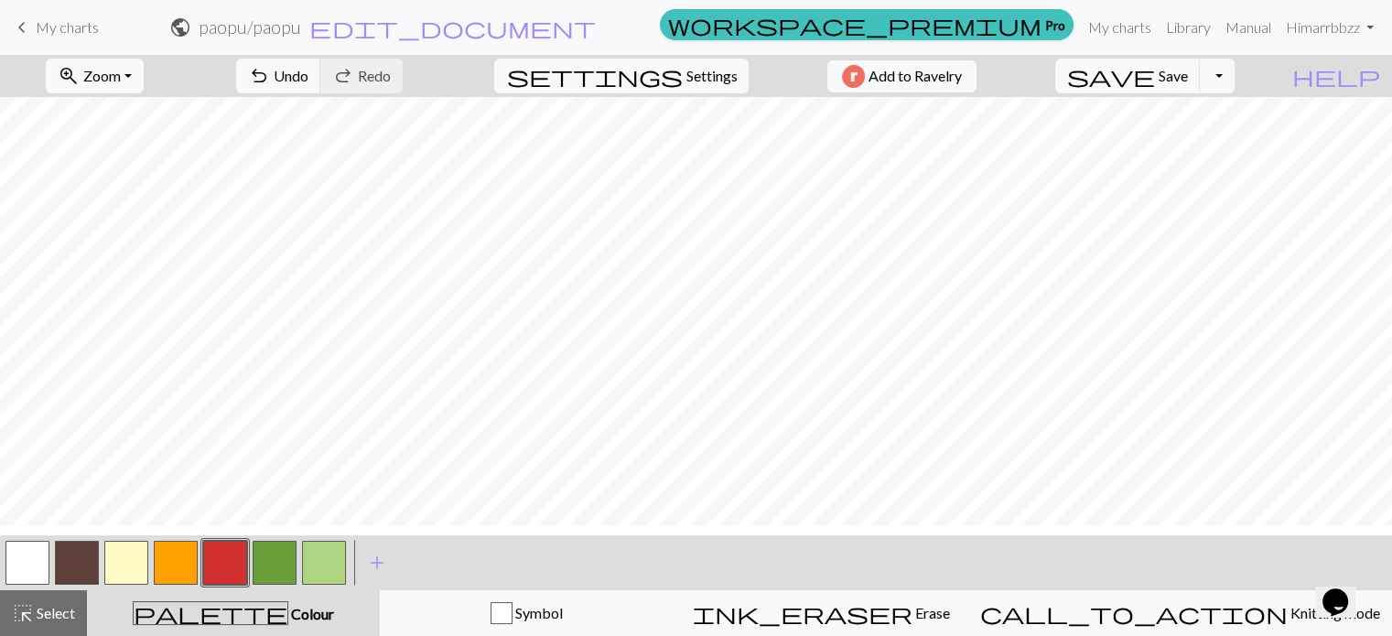
click at [212, 574] on button "button" at bounding box center [225, 563] width 44 height 44
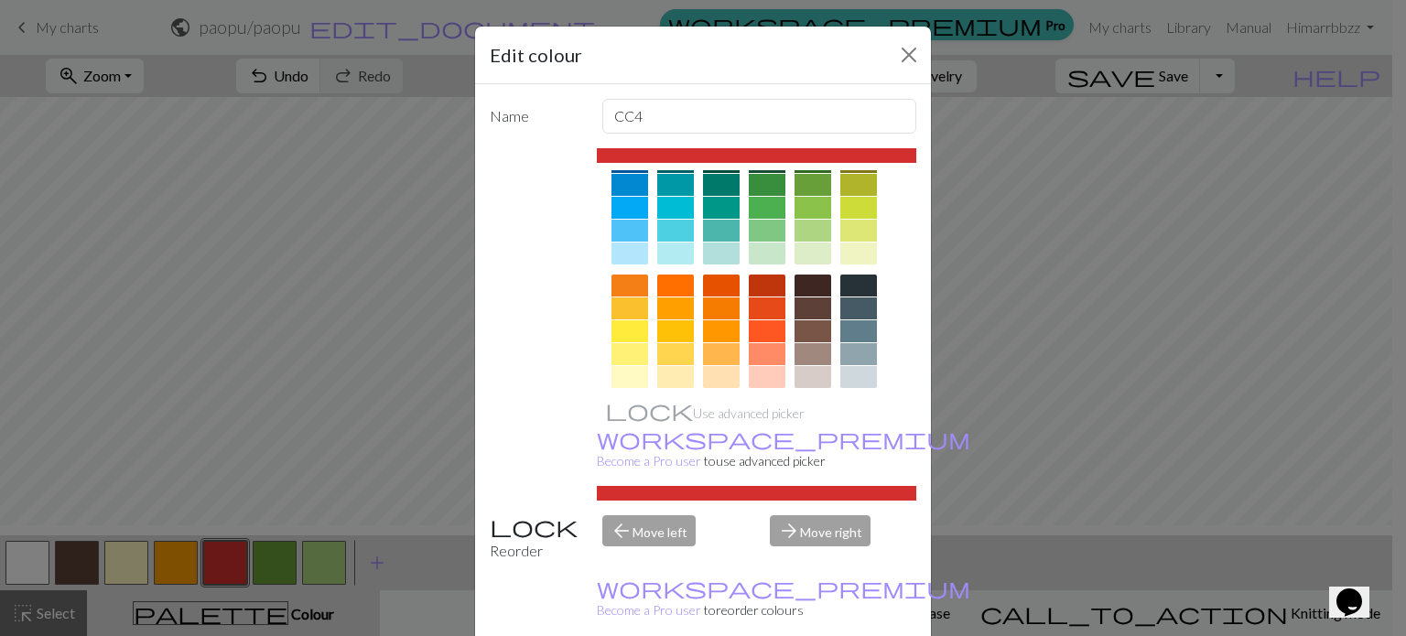
scroll to position [212, 0]
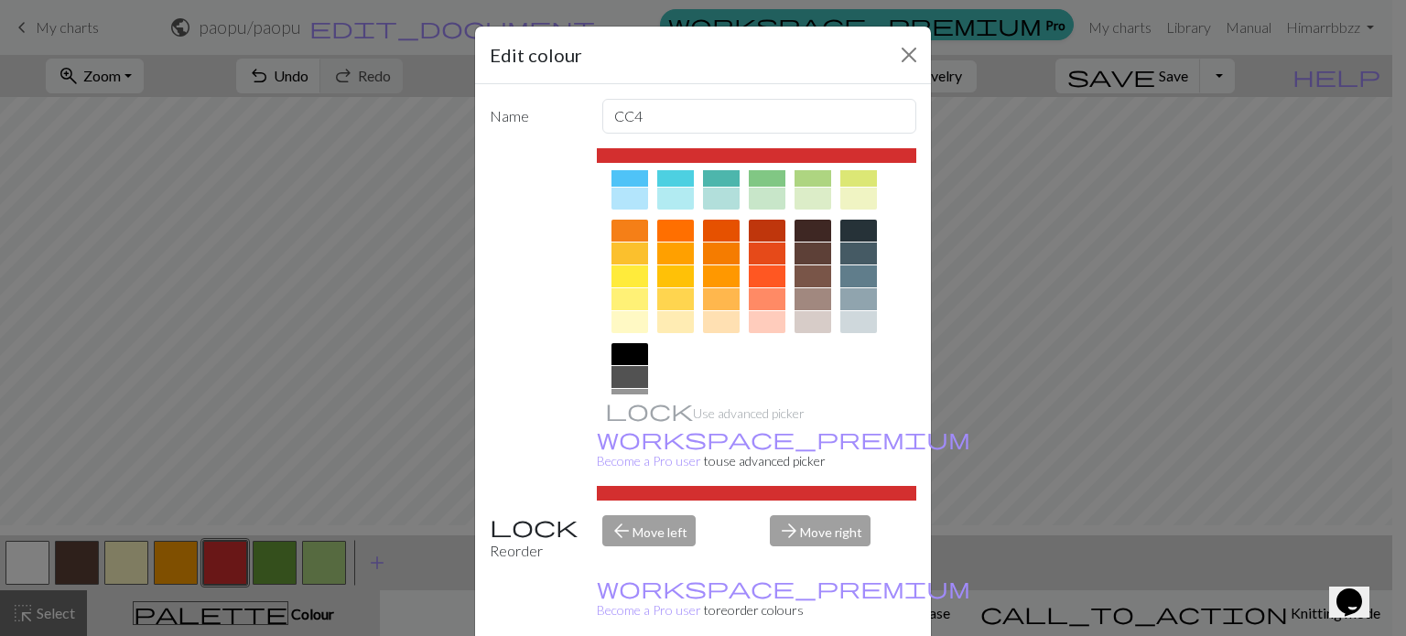
click at [759, 224] on div at bounding box center [767, 231] width 37 height 22
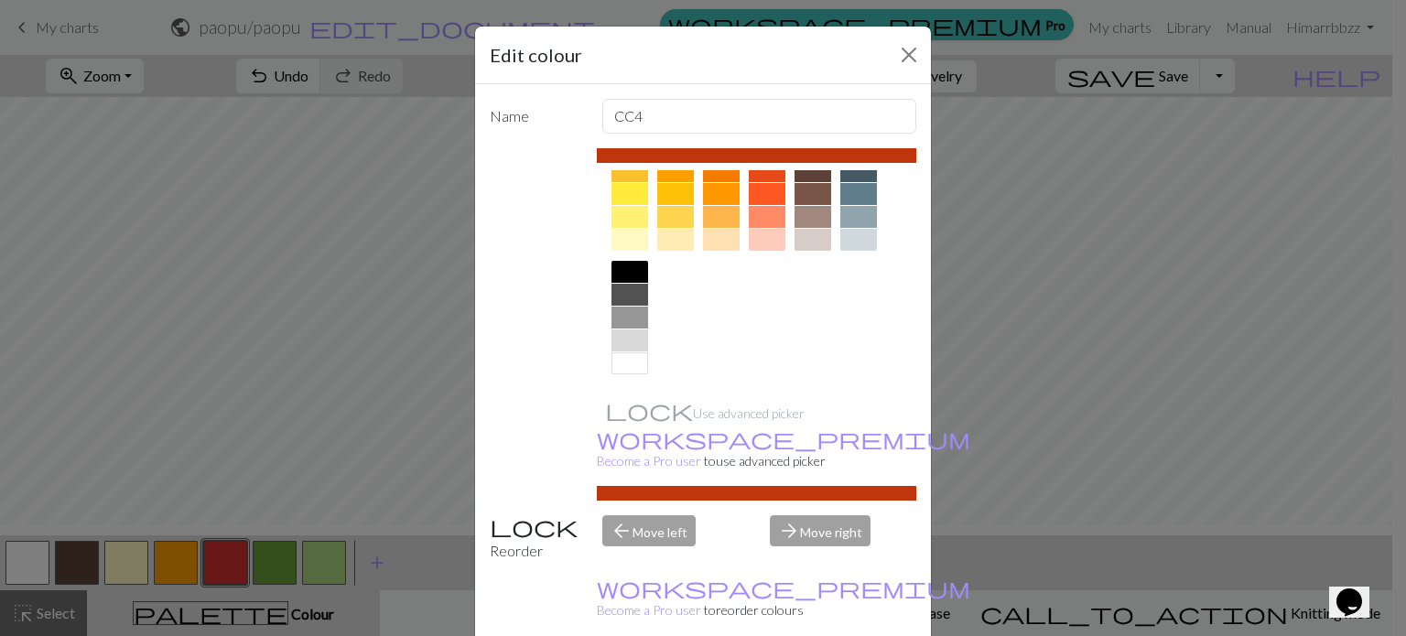
scroll to position [77, 0]
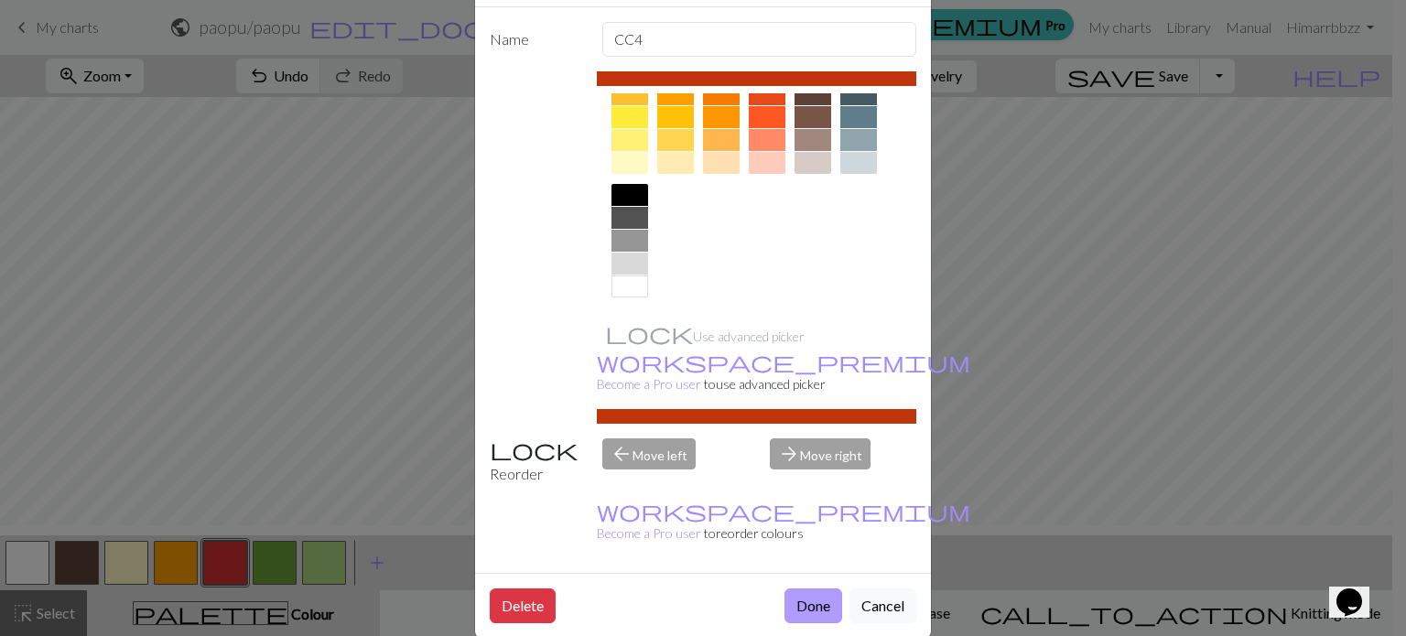
click at [805, 588] on button "Done" at bounding box center [813, 605] width 58 height 35
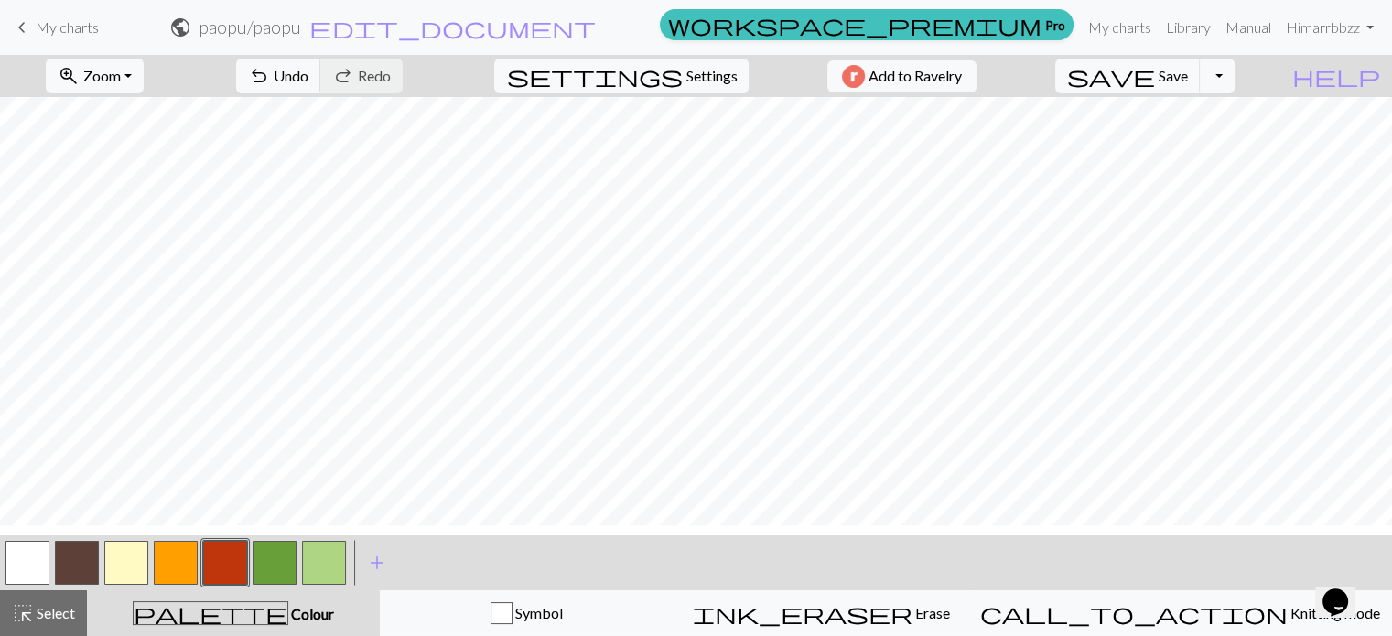
click at [220, 581] on button "button" at bounding box center [225, 563] width 44 height 44
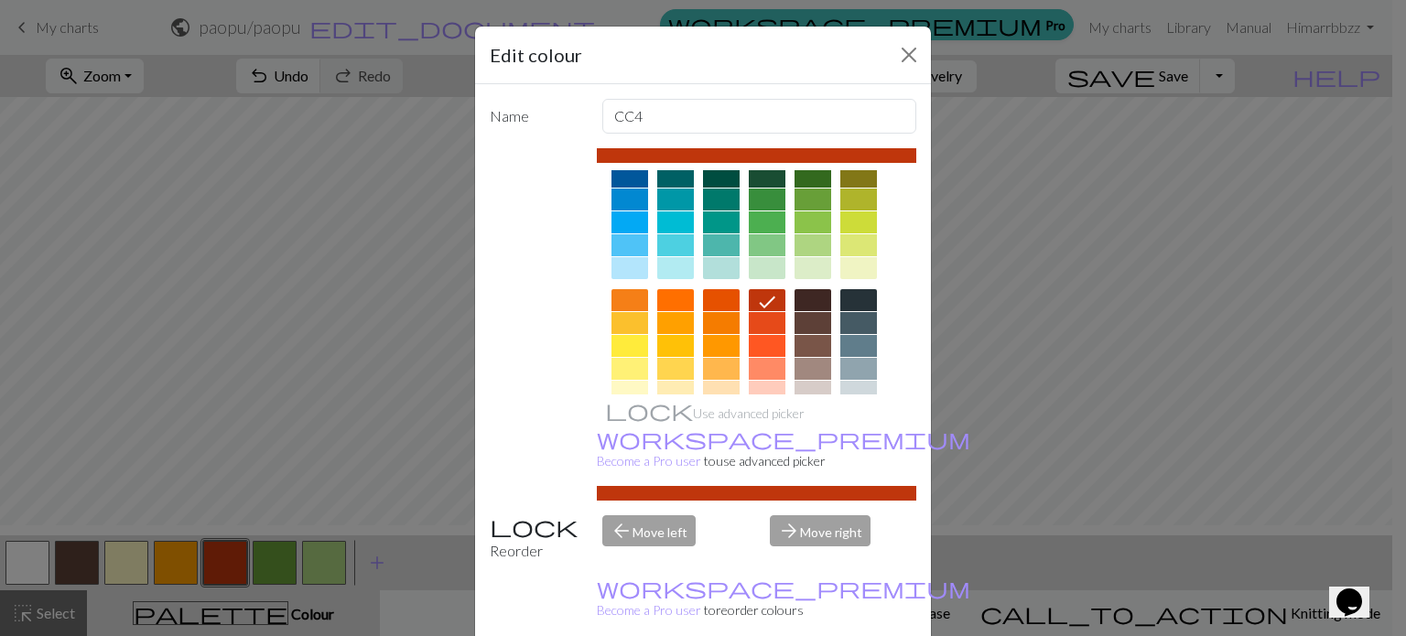
scroll to position [143, 0]
click at [809, 354] on div at bounding box center [812, 346] width 37 height 22
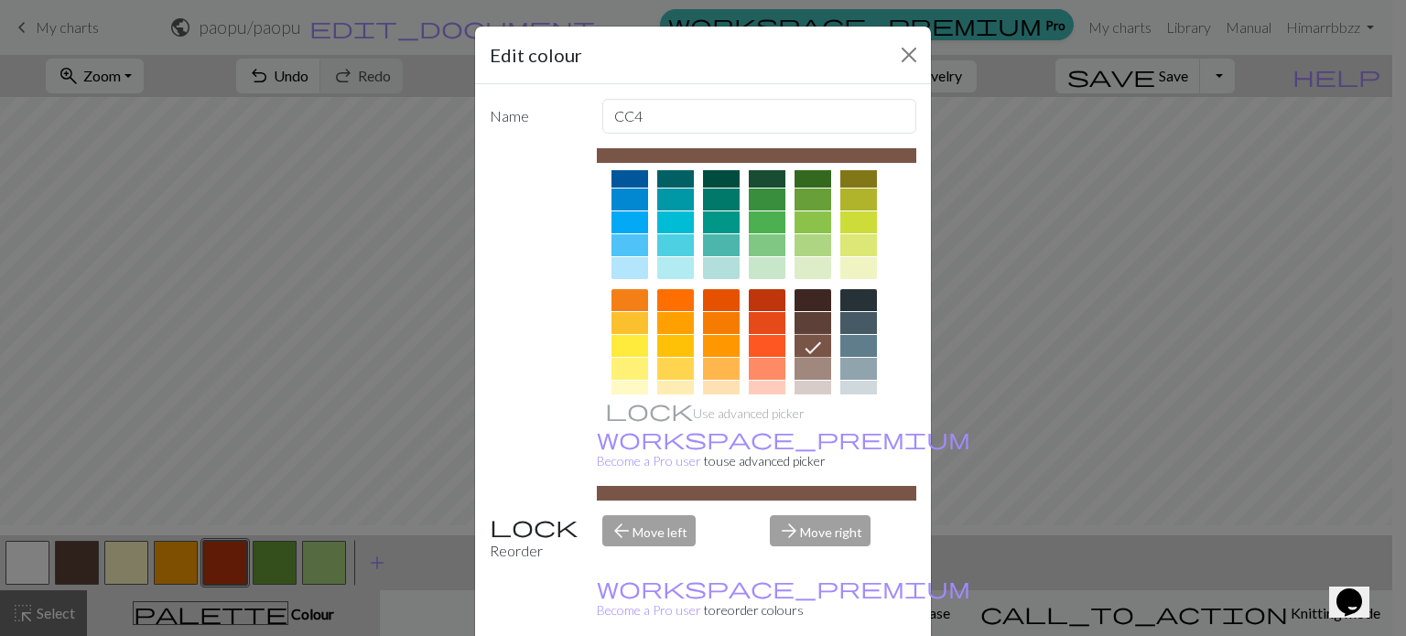
scroll to position [77, 0]
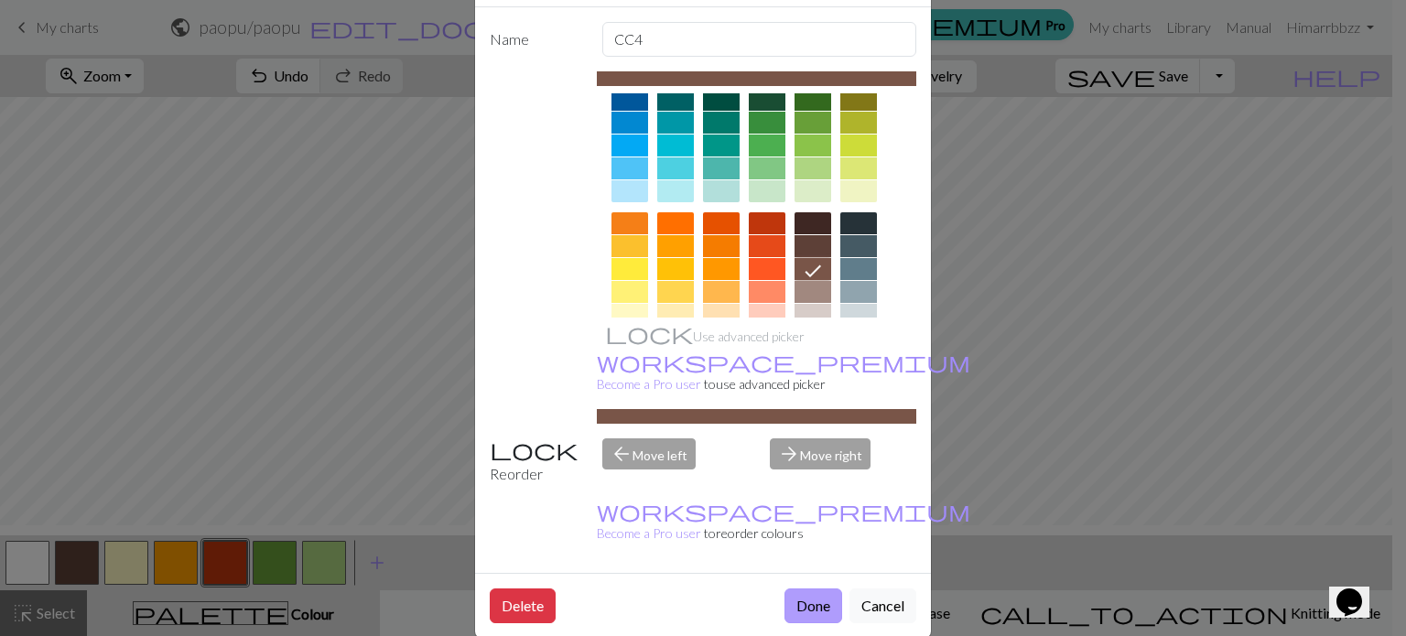
click at [797, 588] on button "Done" at bounding box center [813, 605] width 58 height 35
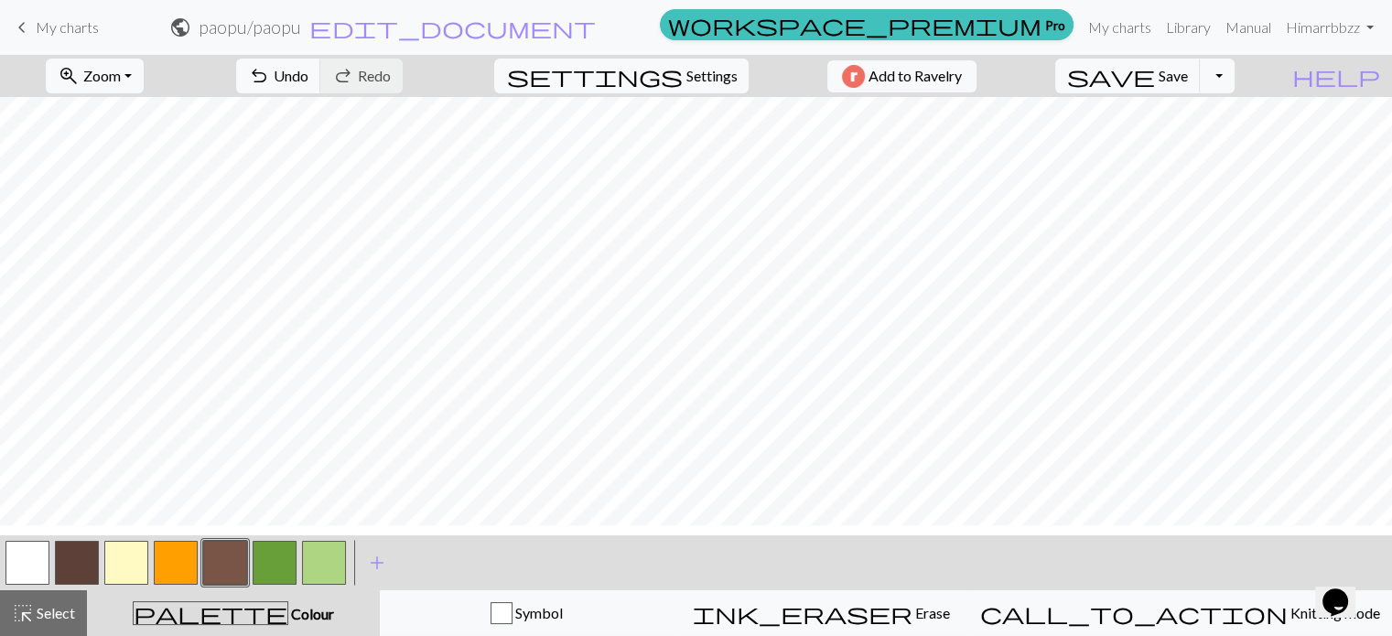
click at [236, 556] on button "button" at bounding box center [225, 563] width 44 height 44
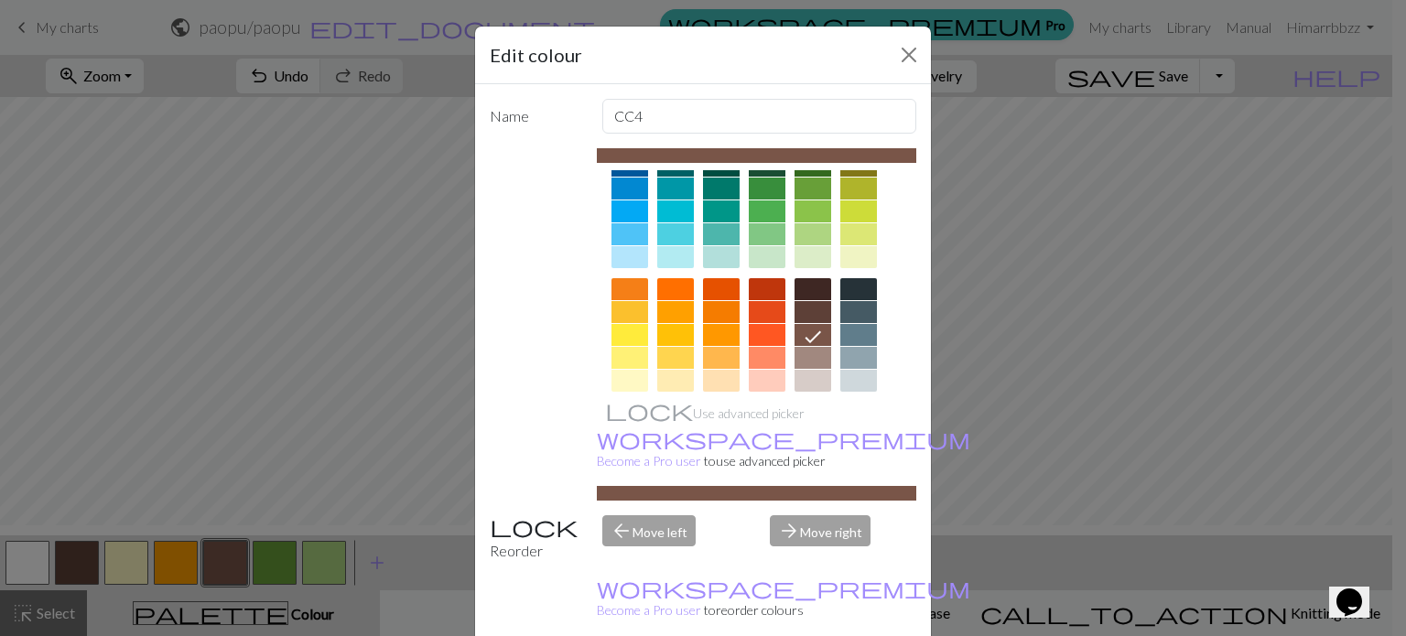
scroll to position [167, 0]
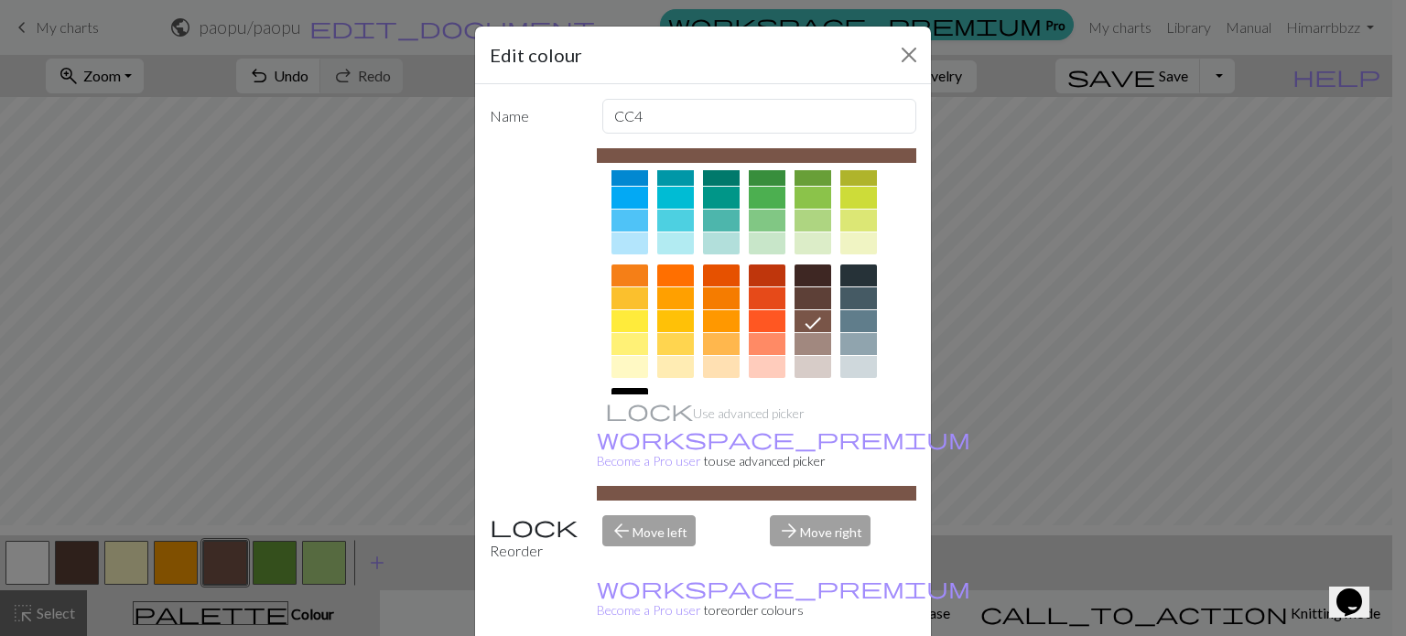
click at [721, 296] on div at bounding box center [721, 298] width 37 height 22
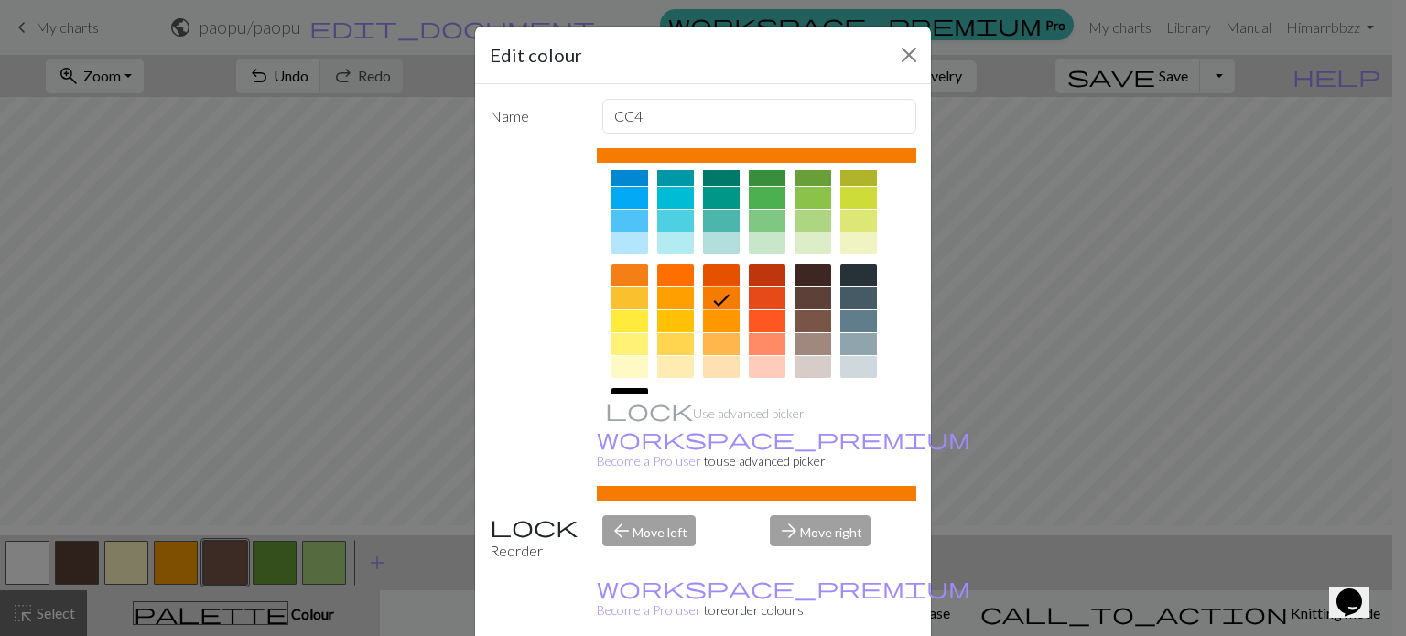
click at [762, 291] on div at bounding box center [767, 298] width 37 height 22
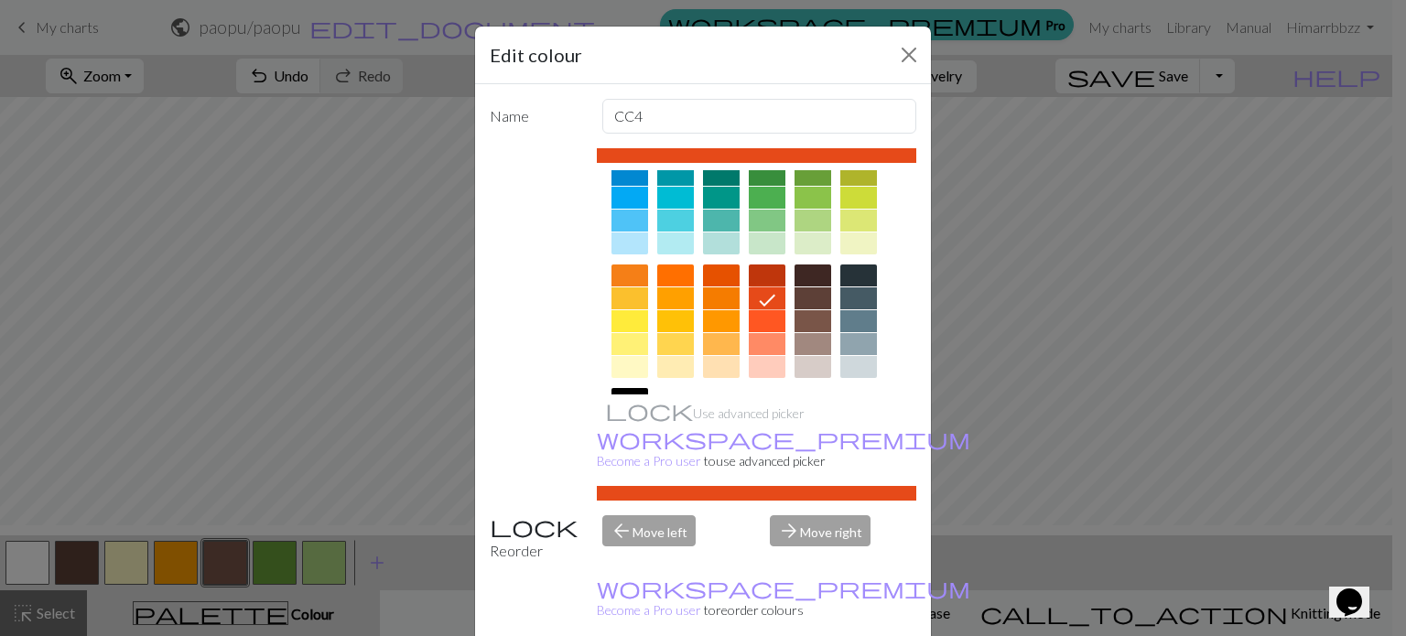
click at [757, 268] on div at bounding box center [767, 276] width 37 height 22
click at [758, 300] on div at bounding box center [767, 298] width 37 height 22
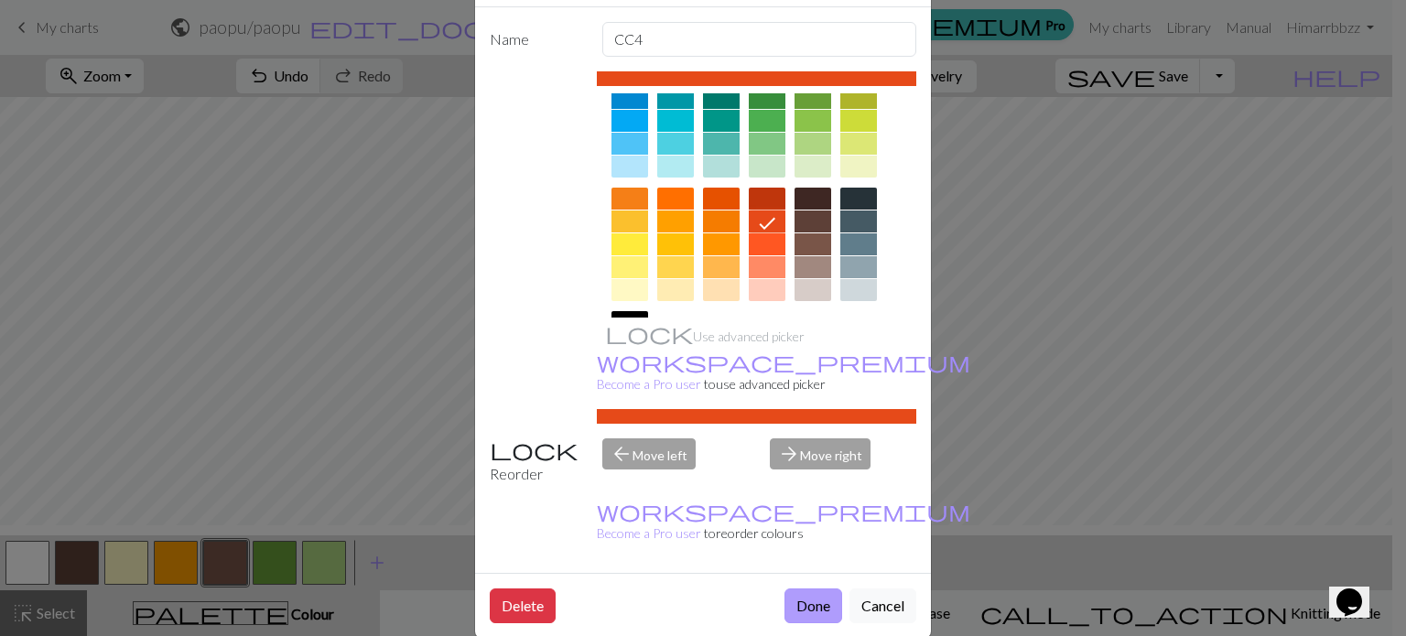
click at [806, 588] on button "Done" at bounding box center [813, 605] width 58 height 35
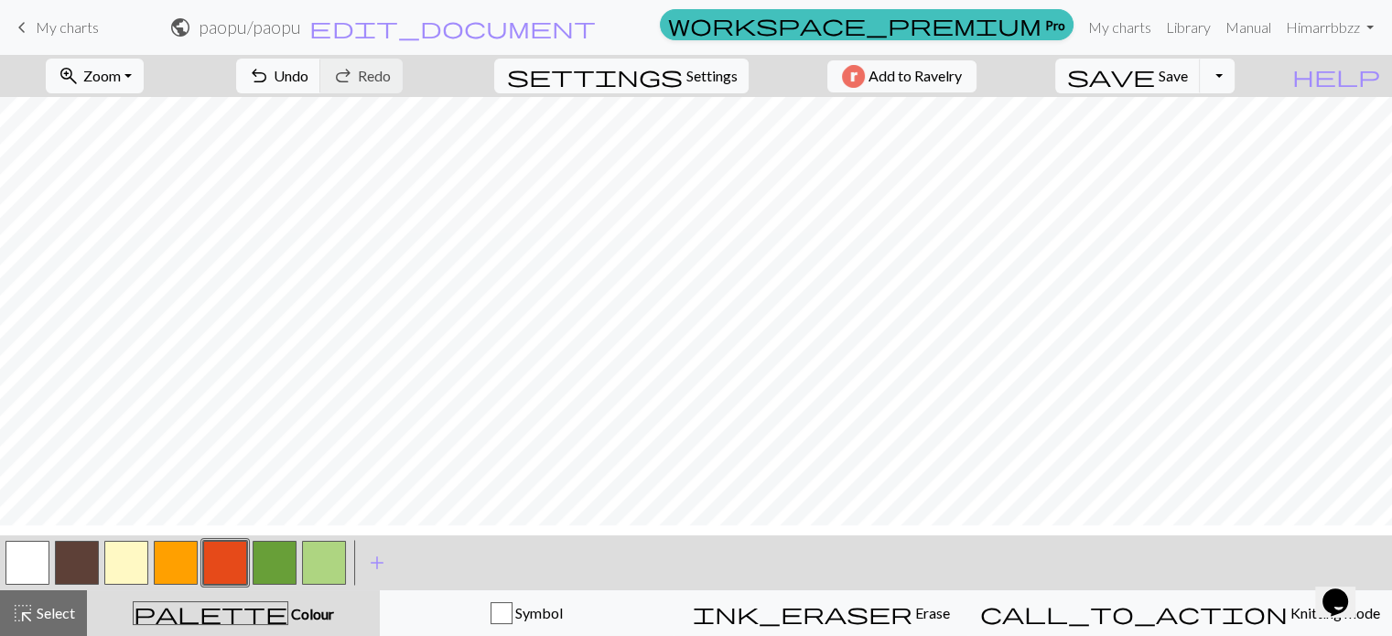
click at [178, 565] on button "button" at bounding box center [176, 563] width 44 height 44
click at [128, 571] on button "button" at bounding box center [126, 563] width 44 height 44
click at [185, 575] on button "button" at bounding box center [176, 563] width 44 height 44
click at [162, 581] on button "button" at bounding box center [176, 563] width 44 height 44
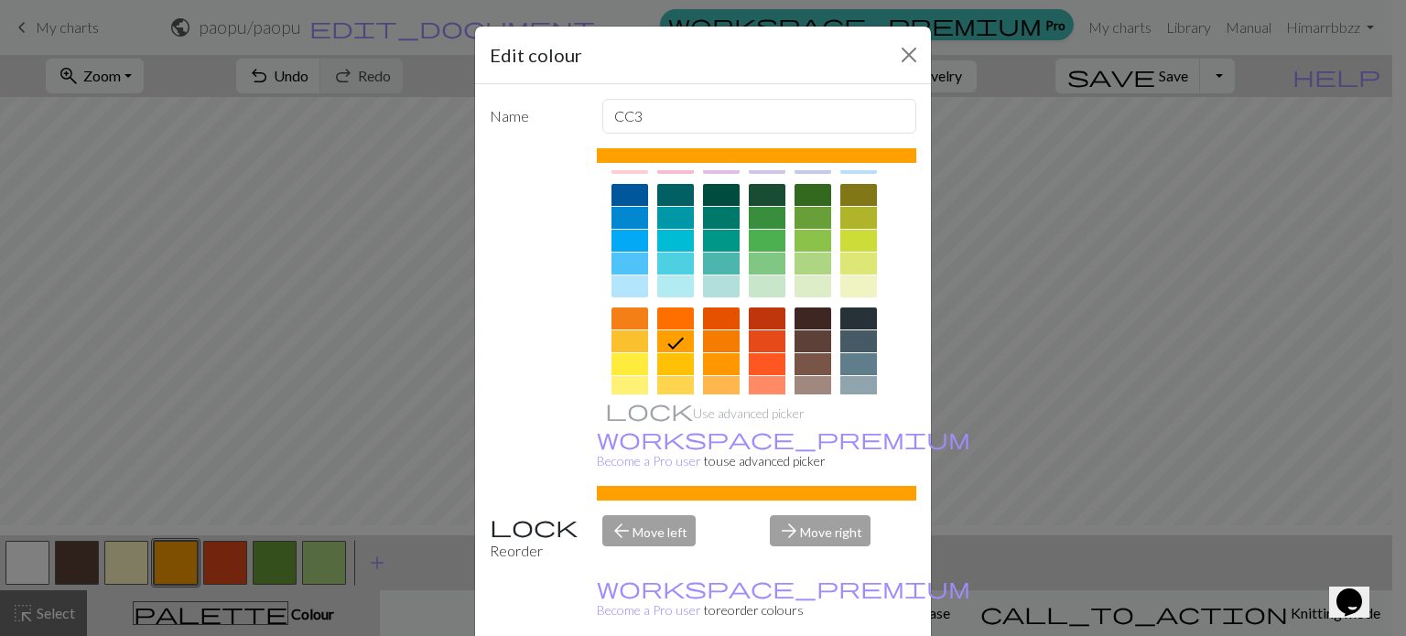
scroll to position [128, 0]
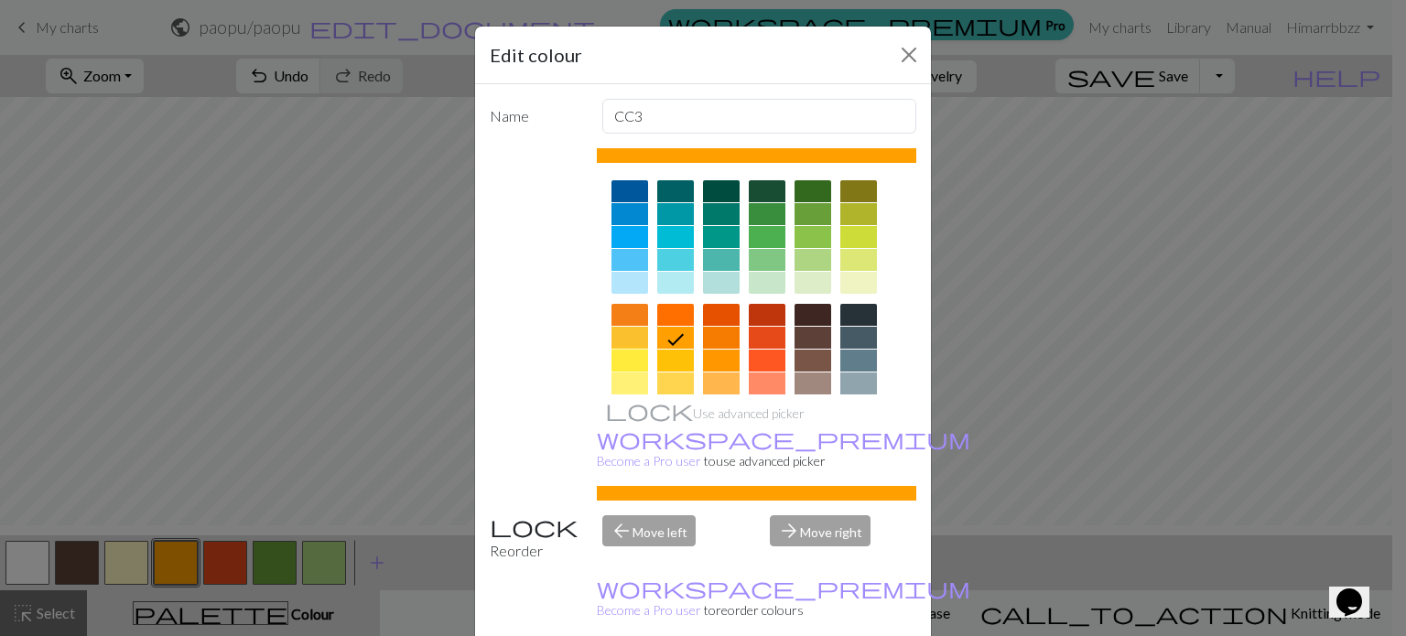
click at [622, 358] on div at bounding box center [629, 361] width 37 height 22
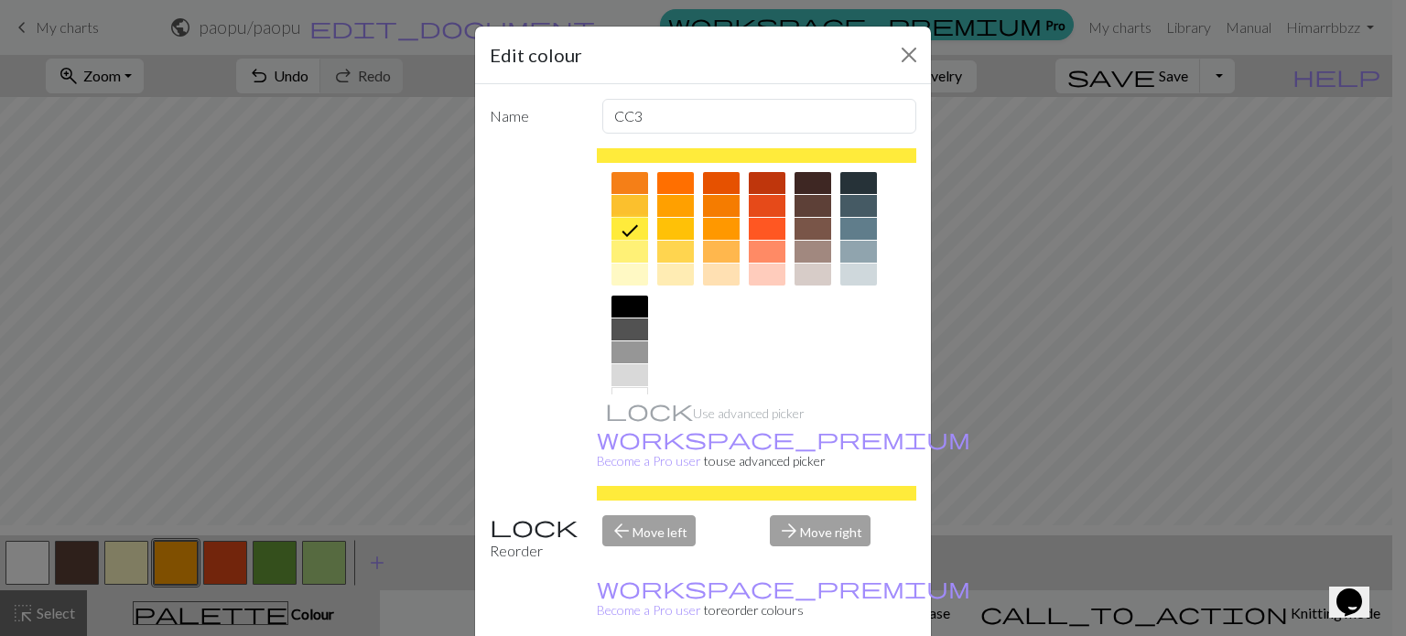
scroll to position [77, 0]
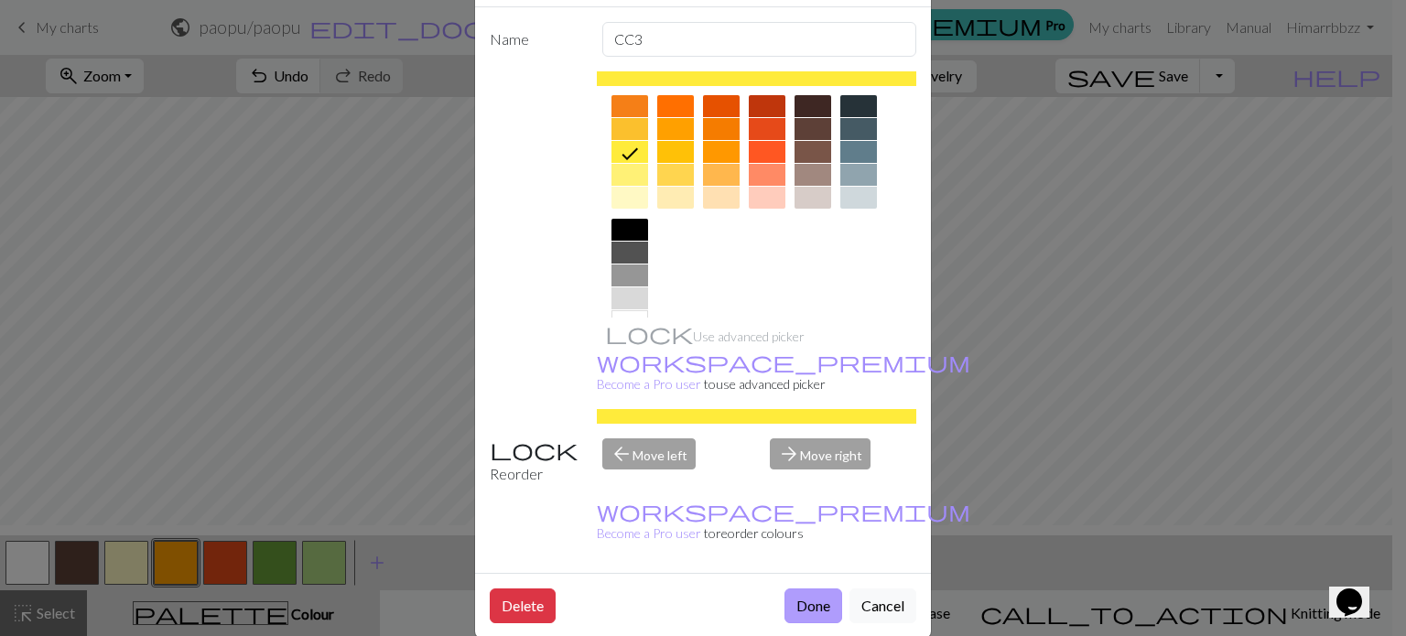
click at [790, 588] on button "Done" at bounding box center [813, 605] width 58 height 35
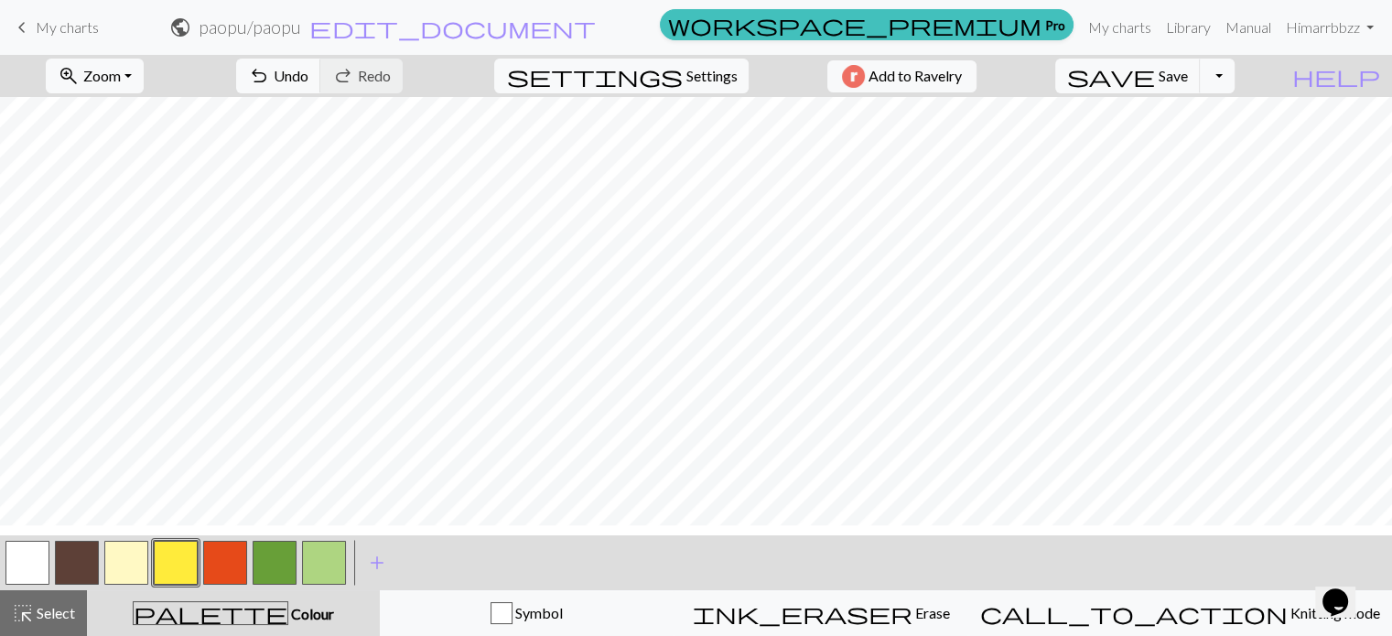
click at [215, 574] on button "button" at bounding box center [225, 563] width 44 height 44
click at [234, 569] on button "button" at bounding box center [225, 563] width 44 height 44
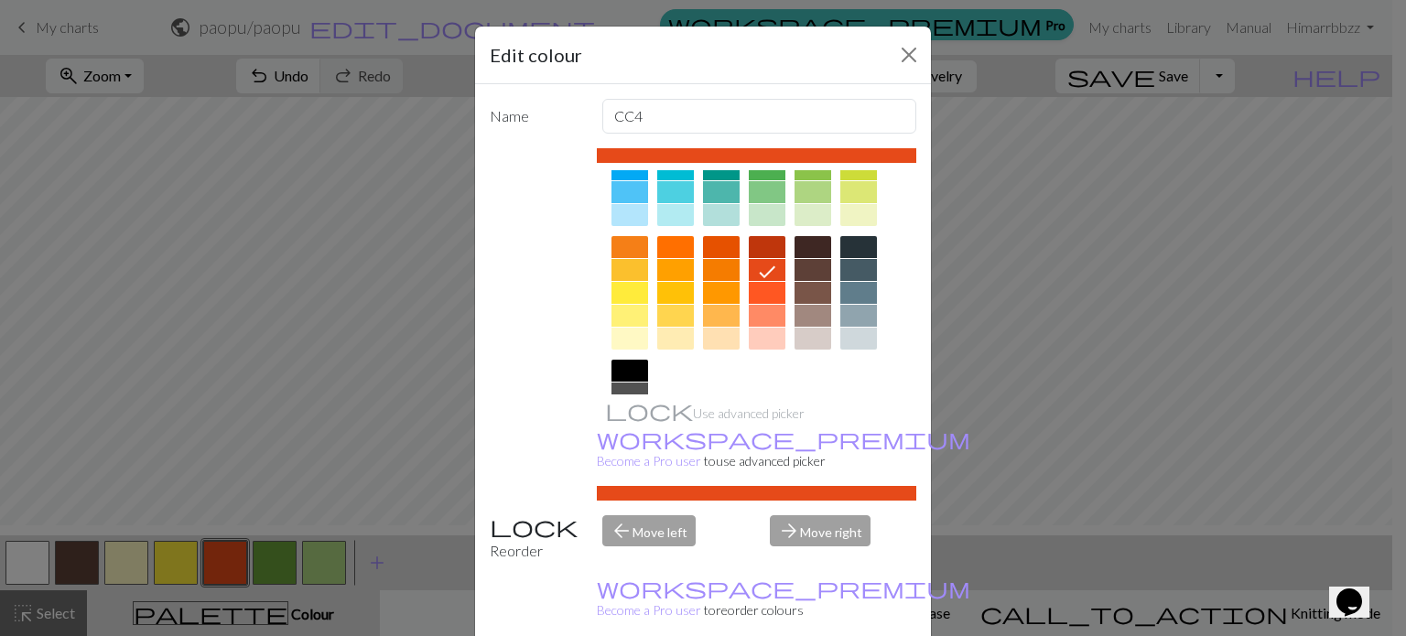
scroll to position [200, 0]
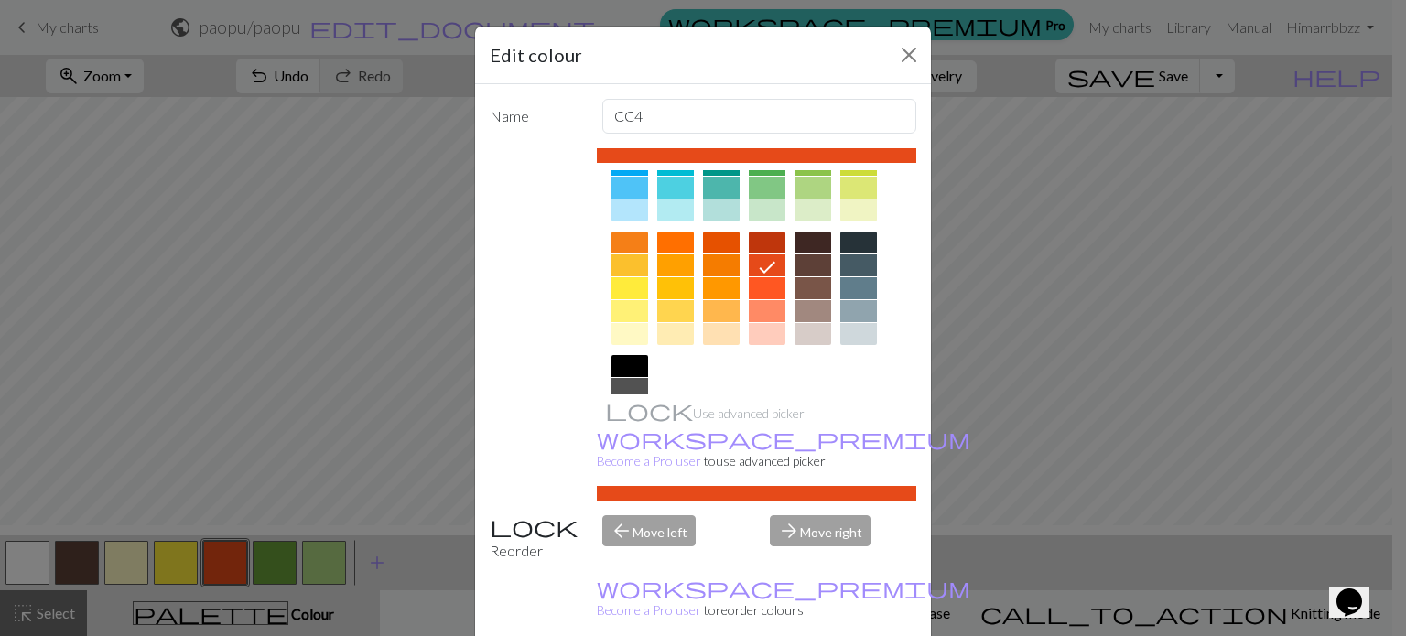
click at [630, 240] on div at bounding box center [629, 243] width 37 height 22
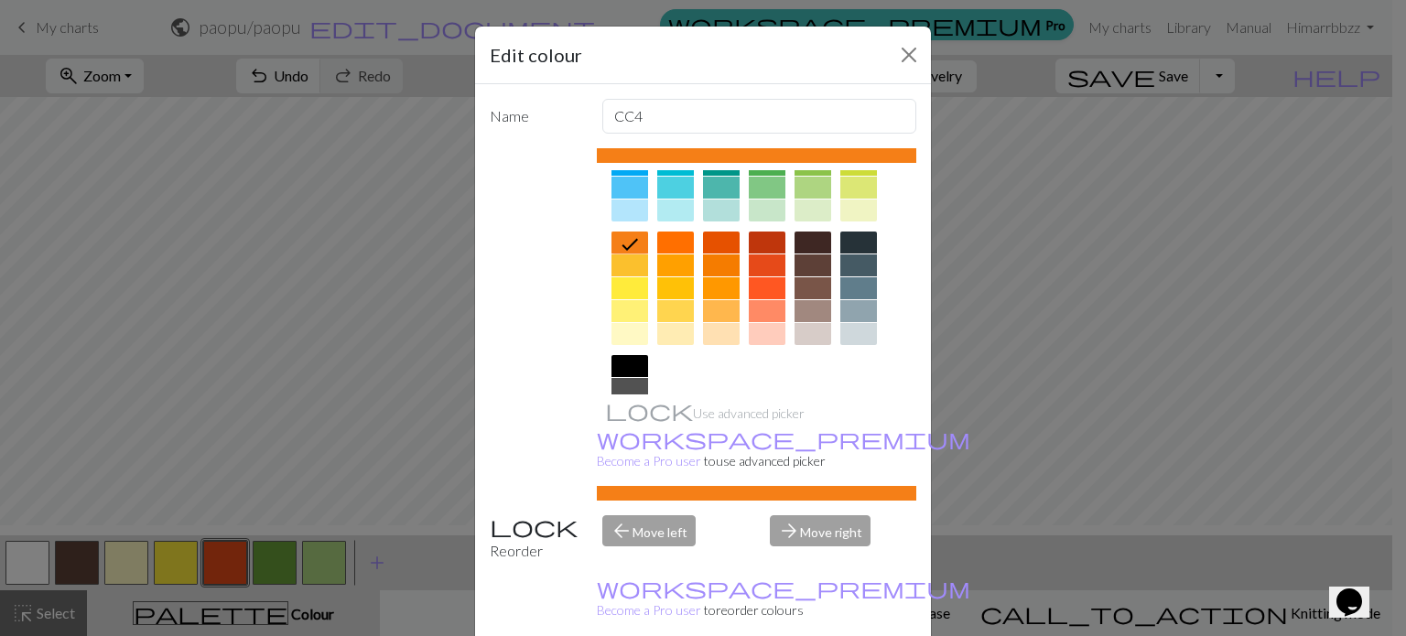
scroll to position [77, 0]
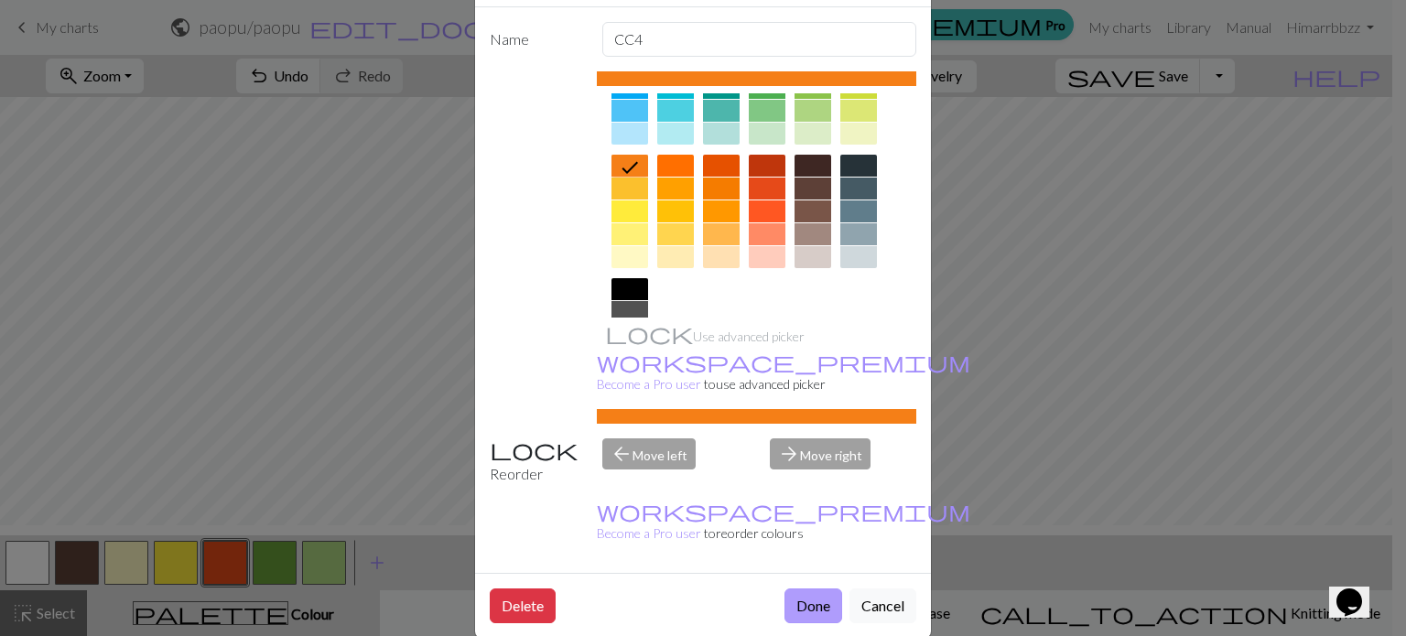
click at [812, 588] on button "Done" at bounding box center [813, 605] width 58 height 35
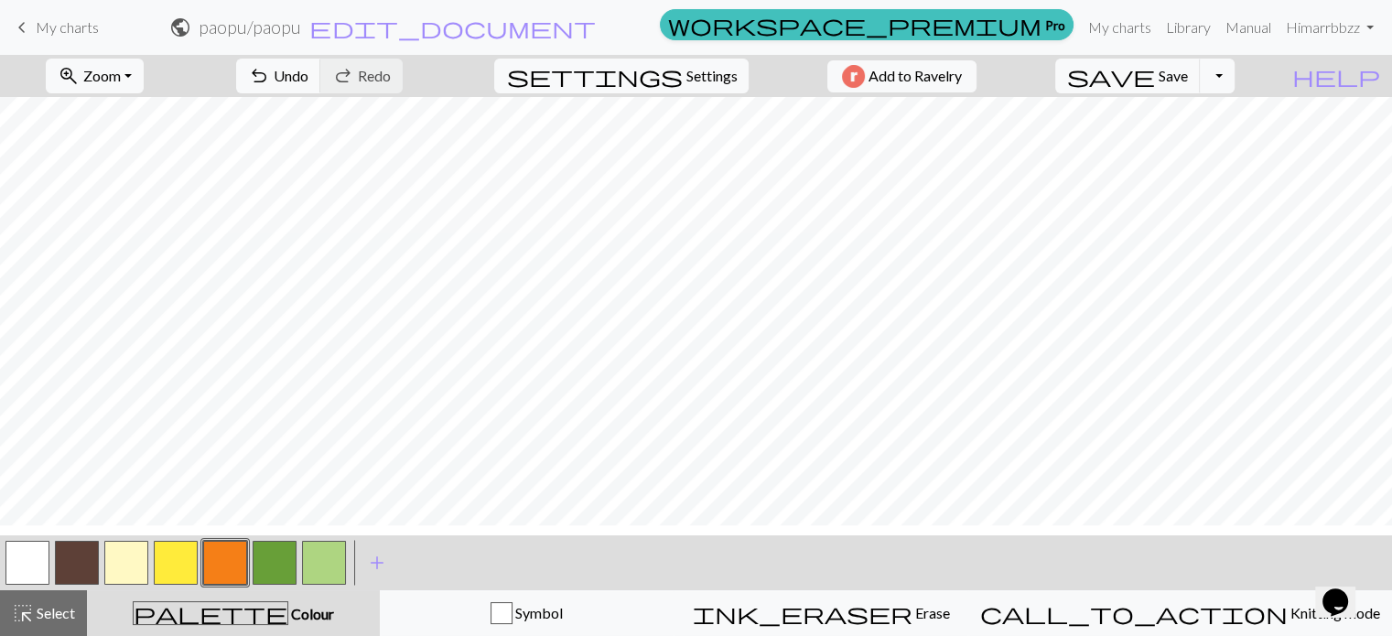
click at [238, 573] on button "button" at bounding box center [225, 563] width 44 height 44
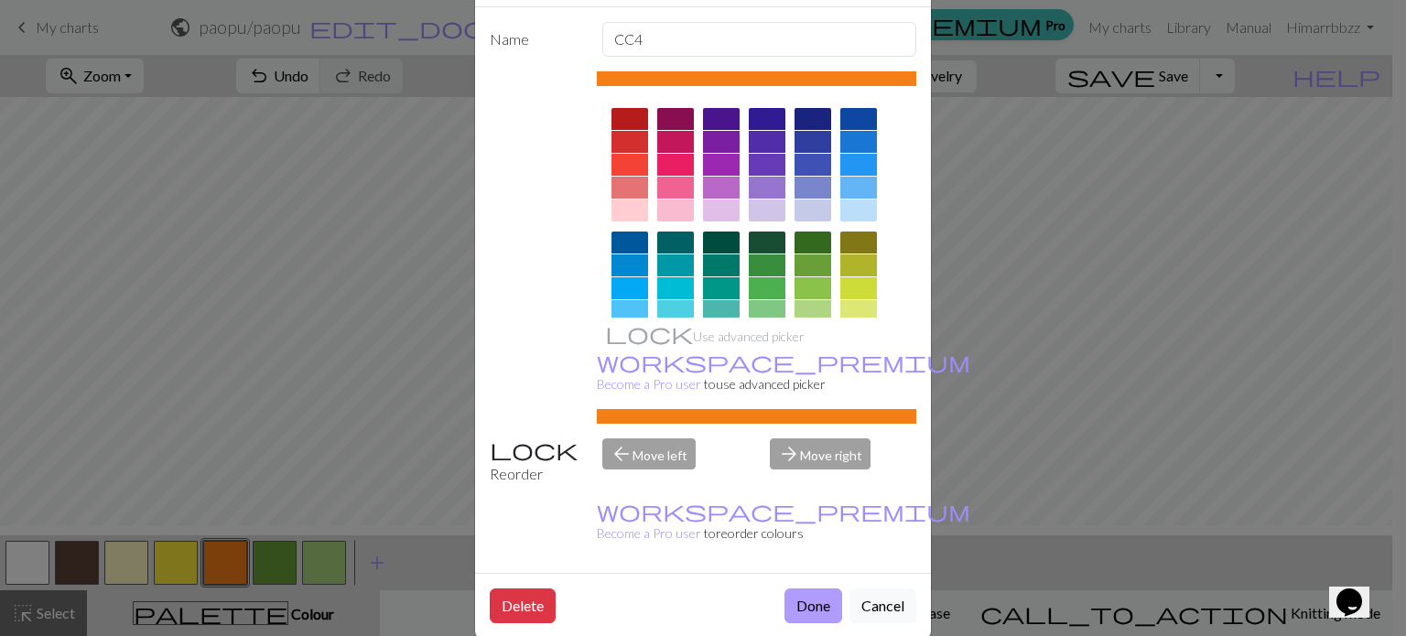
click at [806, 588] on button "Done" at bounding box center [813, 605] width 58 height 35
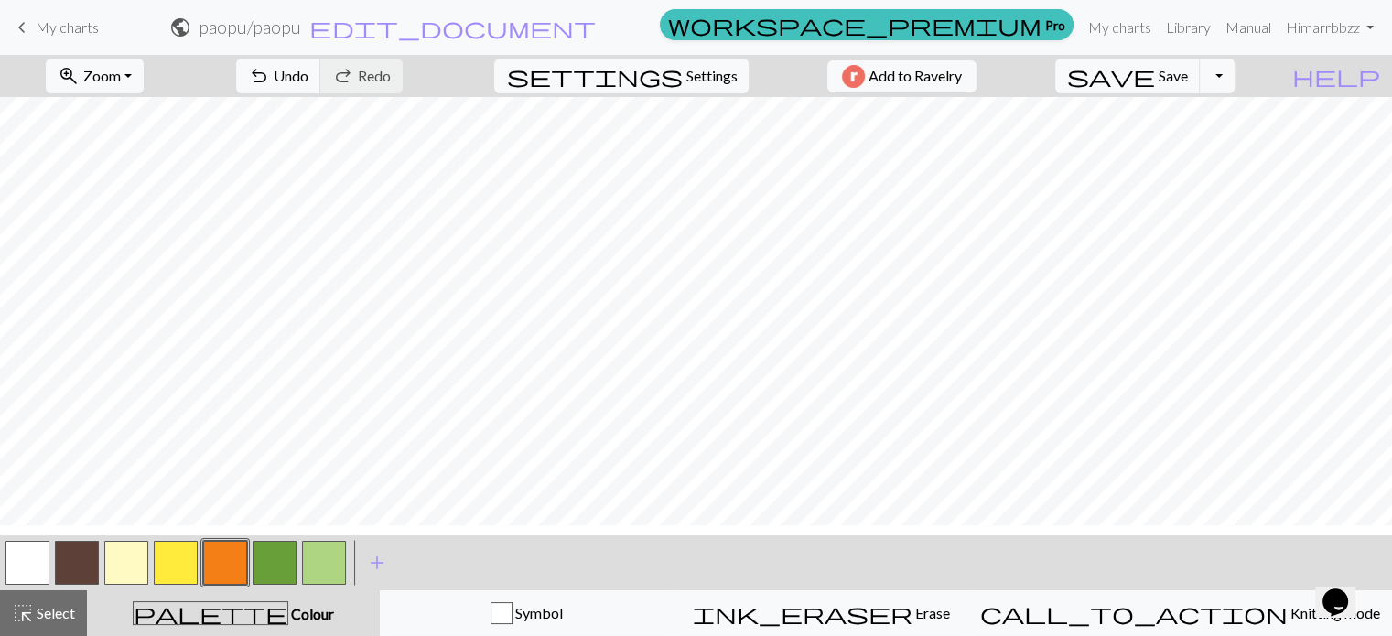
click at [220, 579] on button "button" at bounding box center [225, 563] width 44 height 44
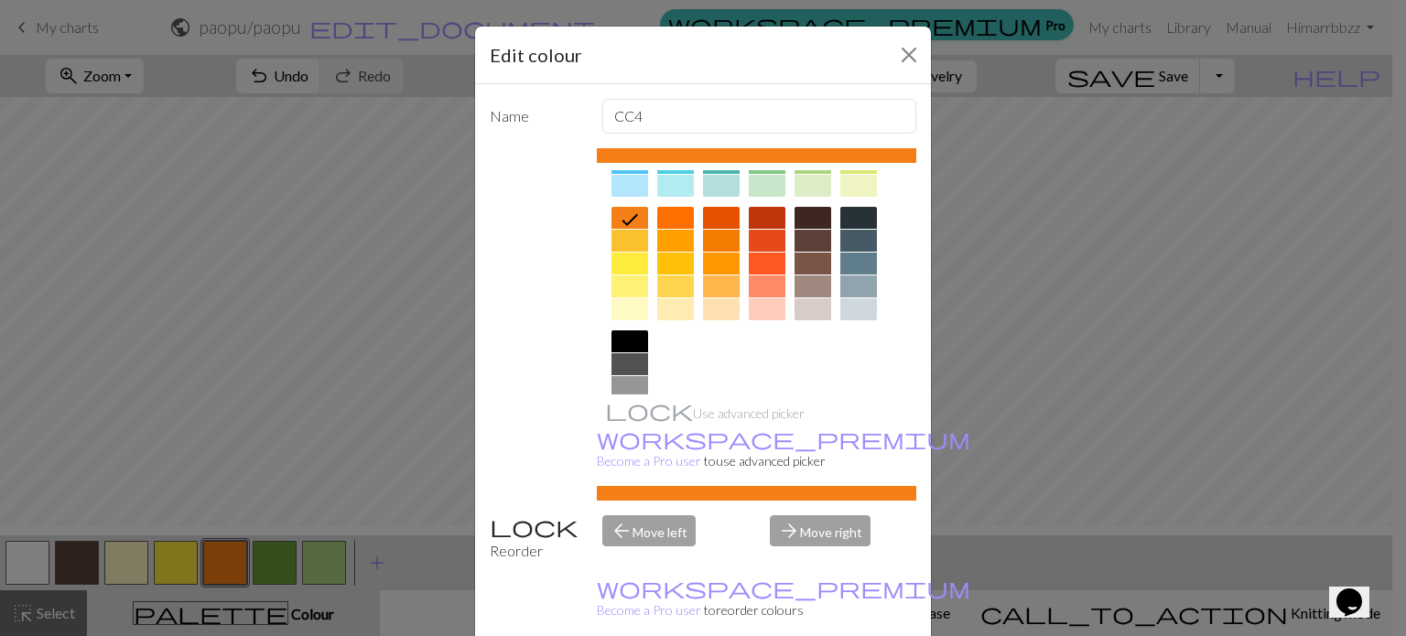
scroll to position [226, 0]
click at [633, 239] on div at bounding box center [629, 240] width 37 height 22
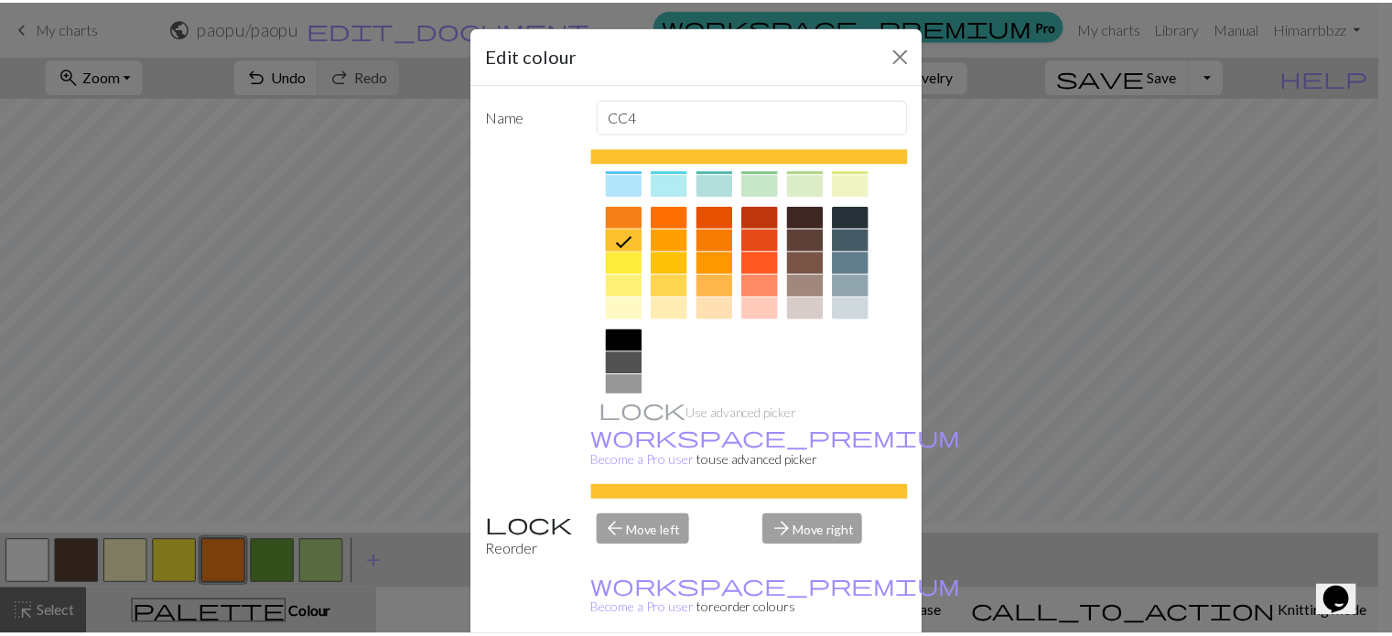
scroll to position [77, 0]
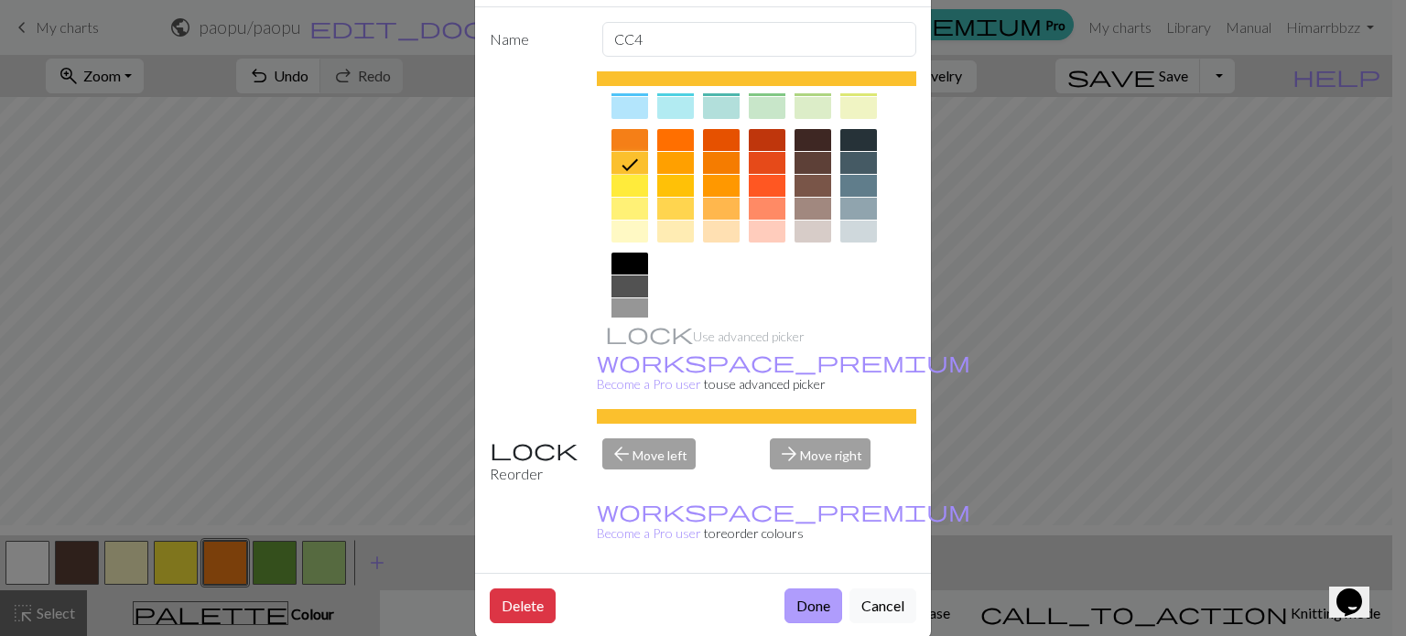
click at [794, 588] on button "Done" at bounding box center [813, 605] width 58 height 35
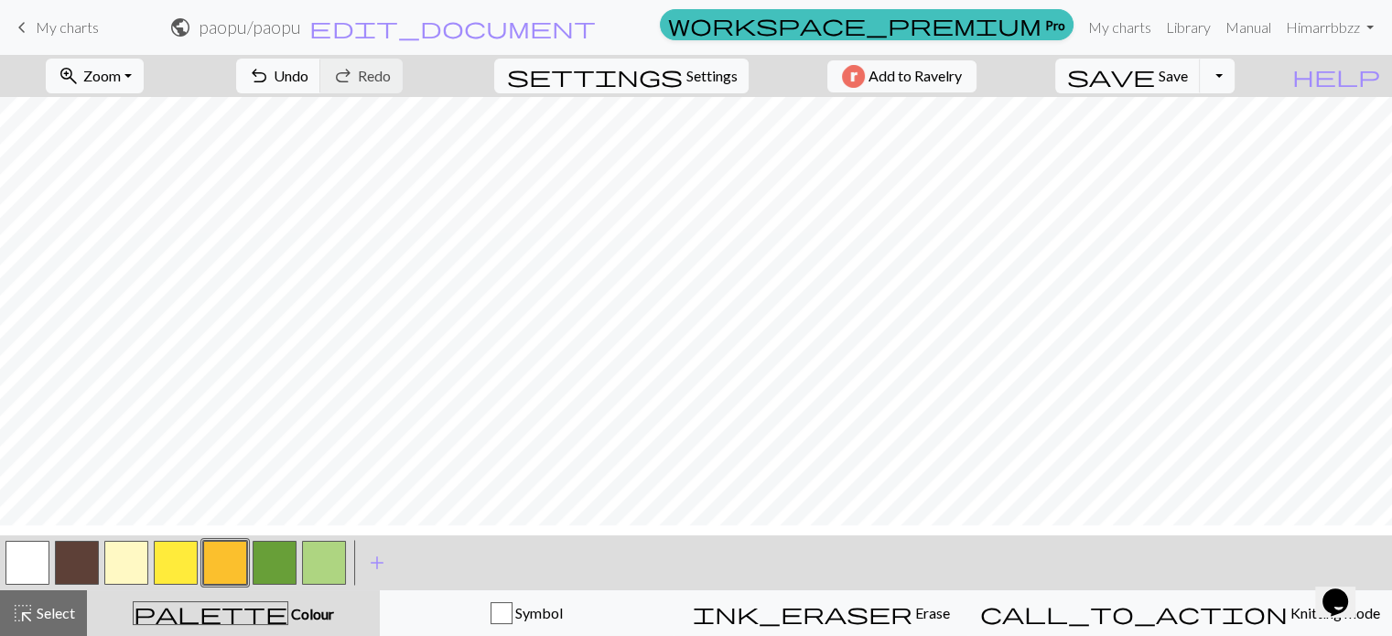
click at [166, 568] on button "button" at bounding box center [176, 563] width 44 height 44
click at [236, 569] on button "button" at bounding box center [225, 563] width 44 height 44
click at [165, 581] on button "button" at bounding box center [176, 563] width 44 height 44
click at [186, 567] on button "button" at bounding box center [176, 563] width 44 height 44
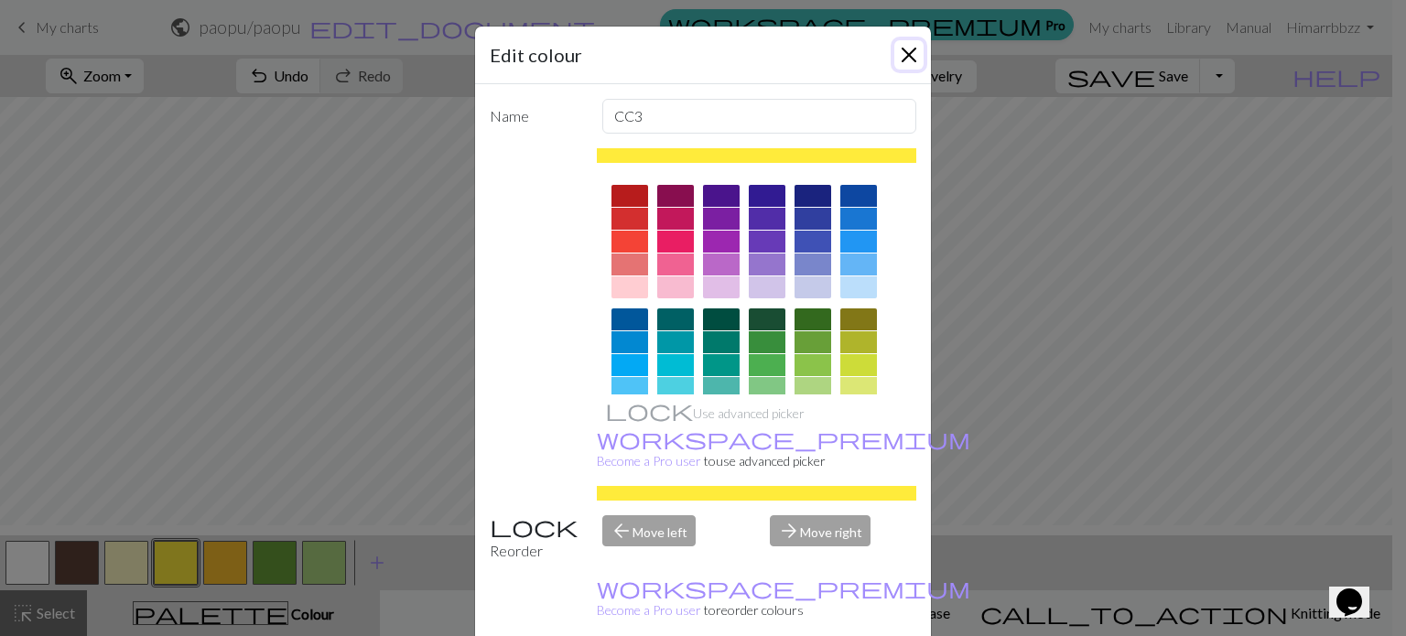
click at [908, 49] on button "Close" at bounding box center [908, 54] width 29 height 29
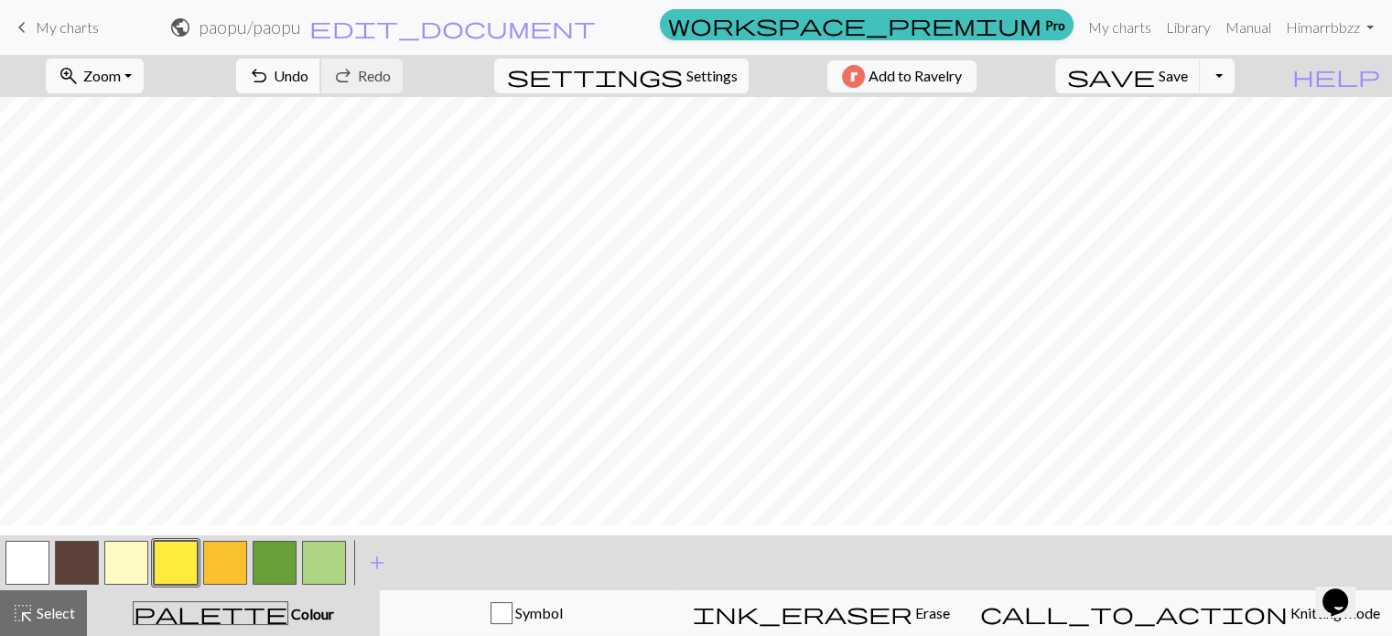
click at [308, 84] on span "Undo" at bounding box center [291, 75] width 35 height 17
click at [139, 570] on button "button" at bounding box center [126, 563] width 44 height 44
click at [178, 576] on button "button" at bounding box center [176, 563] width 44 height 44
click at [321, 79] on button "undo Undo Undo" at bounding box center [278, 76] width 85 height 35
click at [275, 567] on button "button" at bounding box center [275, 563] width 44 height 44
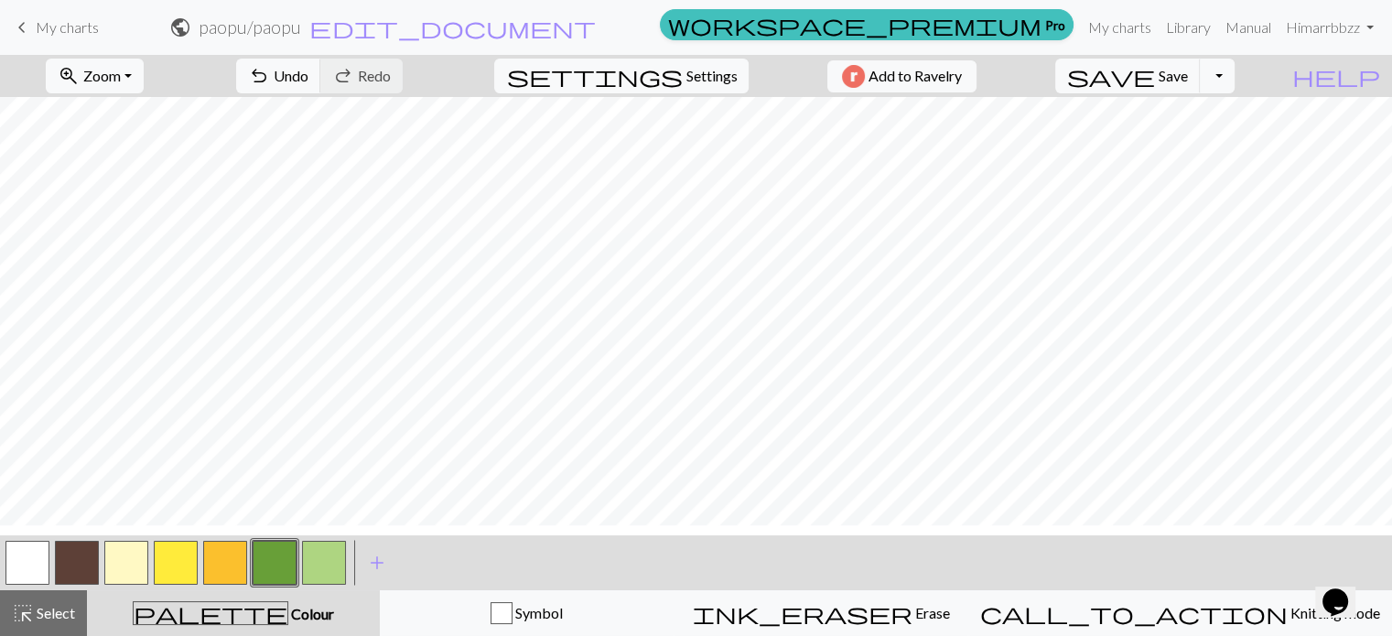
click at [324, 570] on button "button" at bounding box center [324, 563] width 44 height 44
click at [26, 17] on span "keyboard_arrow_left" at bounding box center [22, 28] width 22 height 26
click at [1188, 84] on span "Save" at bounding box center [1173, 75] width 29 height 17
